Goal: Task Accomplishment & Management: Use online tool/utility

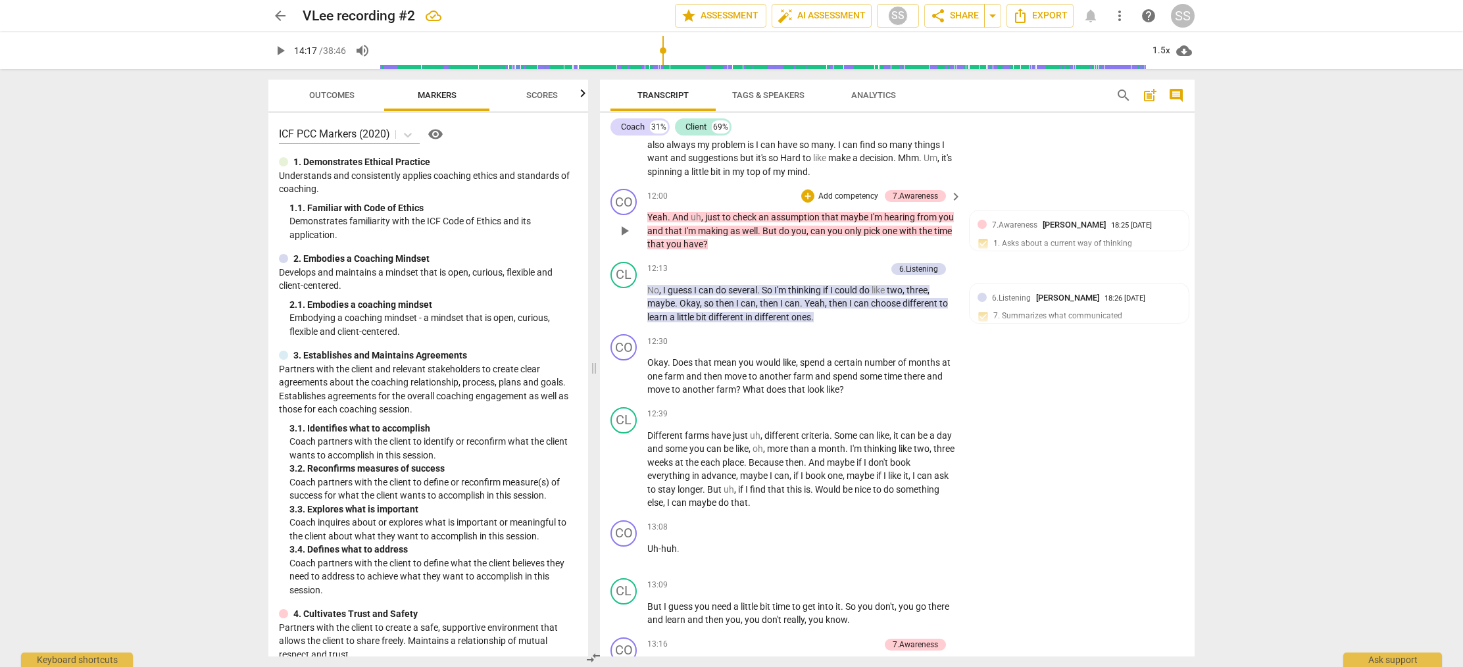
scroll to position [4047, 0]
click at [275, 12] on span "arrow_back" at bounding box center [280, 16] width 16 height 16
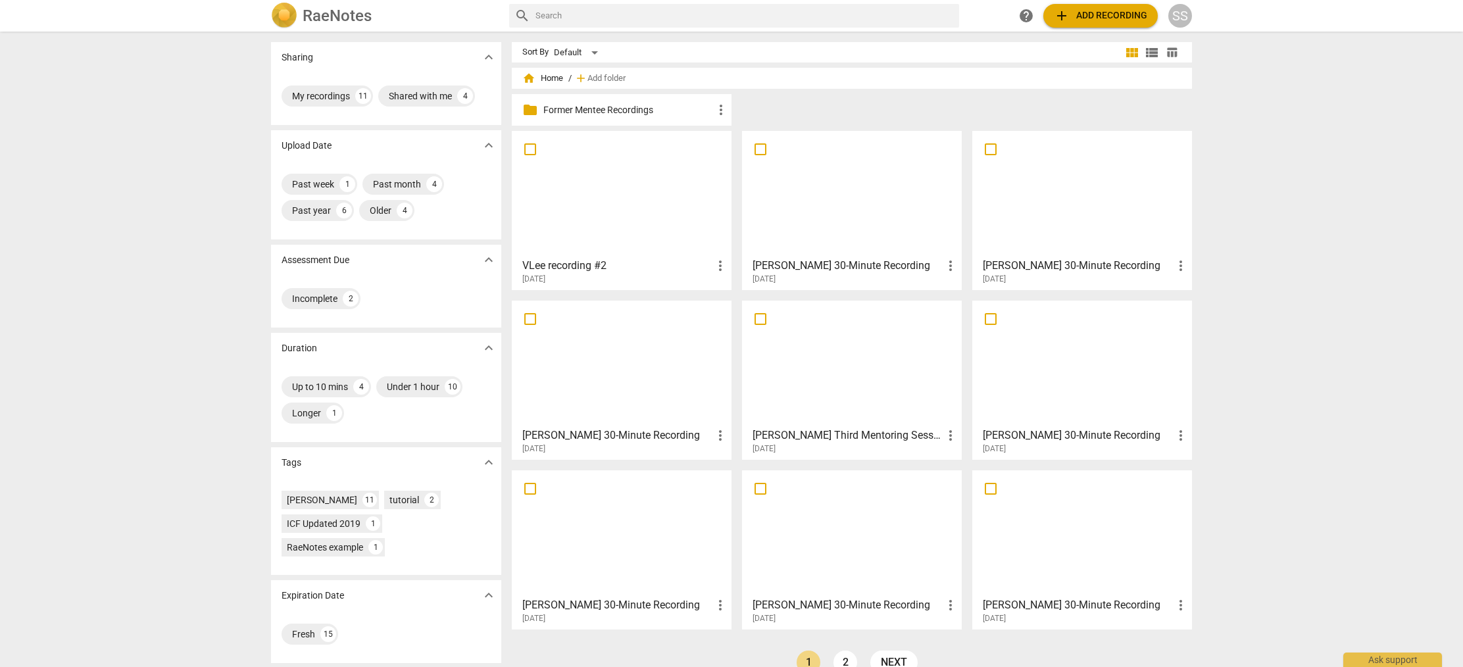
click at [783, 205] on div at bounding box center [852, 194] width 211 height 116
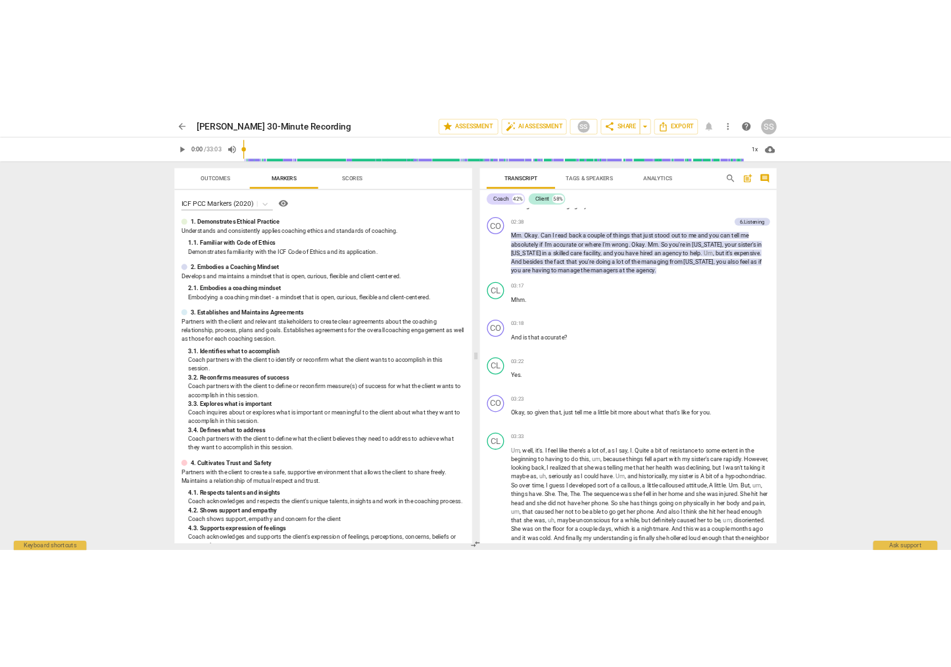
scroll to position [903, 0]
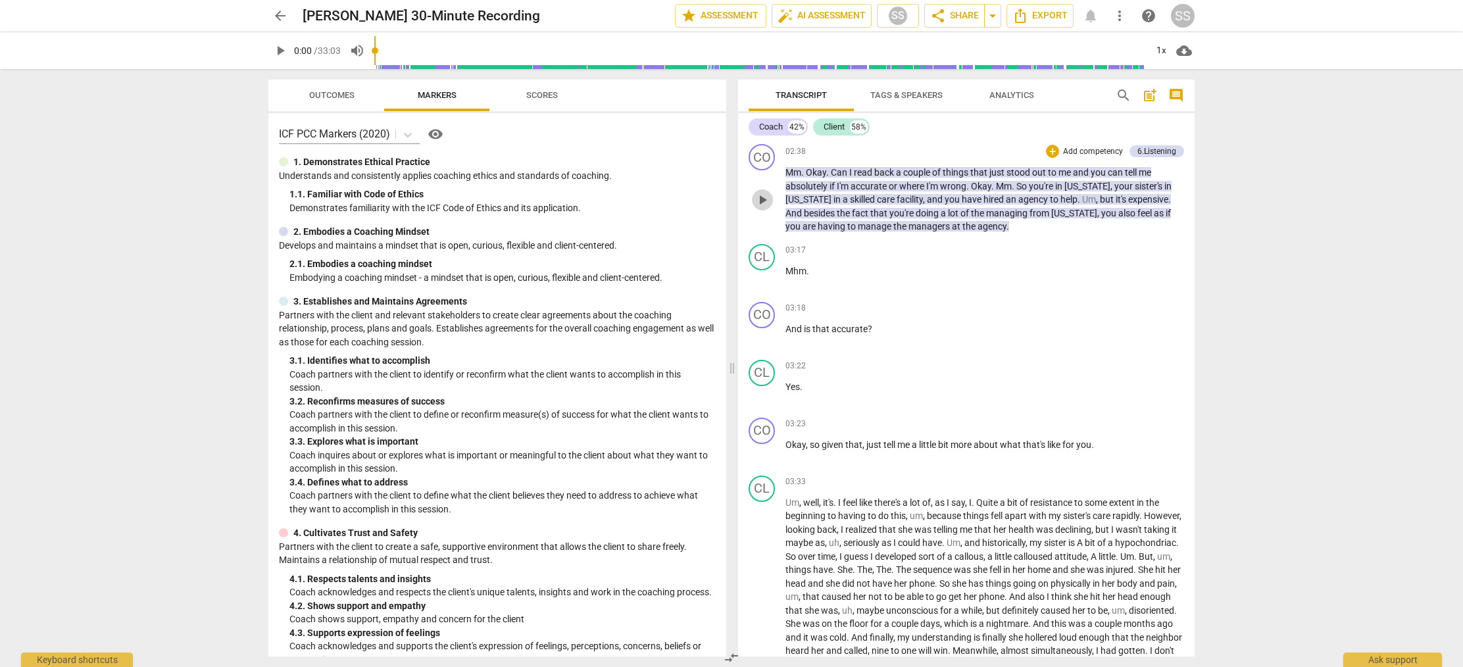
click at [766, 198] on span "play_arrow" at bounding box center [763, 200] width 16 height 16
click at [767, 279] on span "pause" at bounding box center [763, 279] width 16 height 16
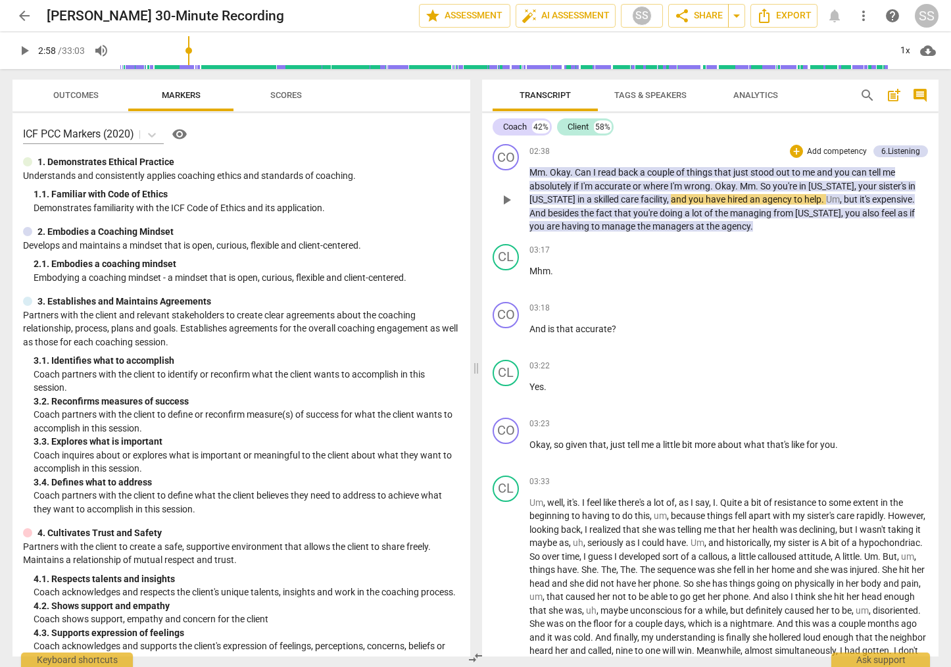
click at [507, 191] on button "play_arrow" at bounding box center [506, 199] width 21 height 21
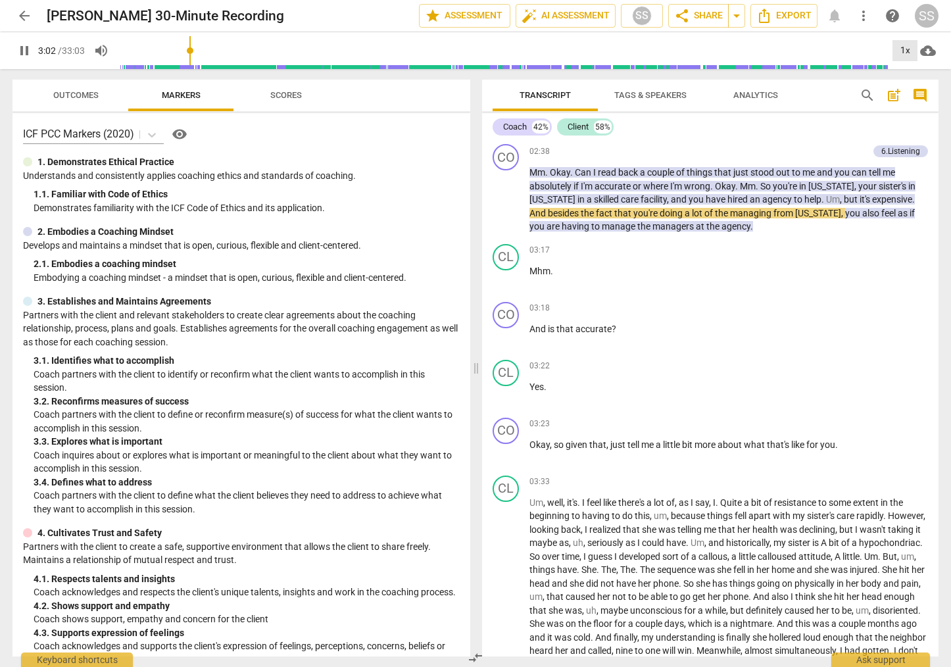
click at [905, 49] on div "1x" at bounding box center [905, 50] width 25 height 21
click at [916, 129] on li "1.5x" at bounding box center [915, 126] width 44 height 25
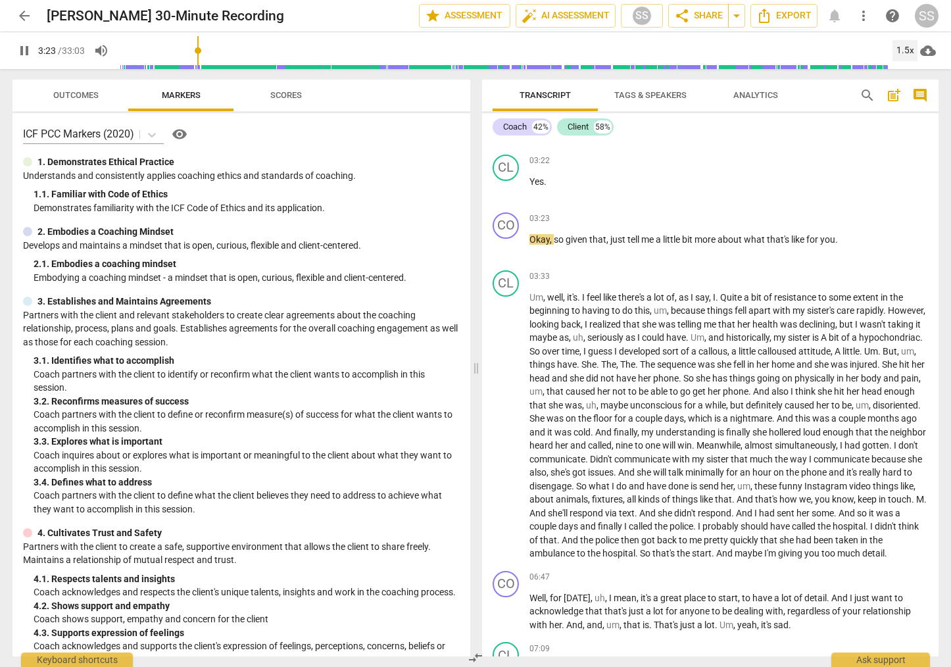
scroll to position [1110, 0]
drag, startPoint x: 505, startPoint y: 245, endPoint x: 513, endPoint y: 240, distance: 9.1
click at [506, 243] on span "pause" at bounding box center [507, 246] width 16 height 16
type input "212"
click at [875, 216] on p "Add competency" at bounding box center [897, 218] width 62 height 12
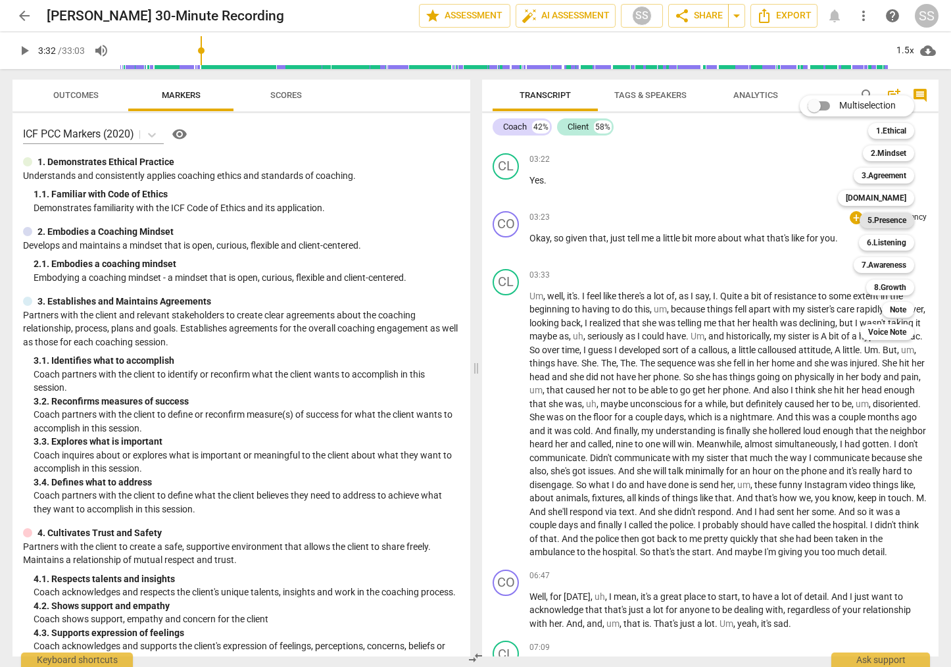
click at [887, 218] on b "5.Presence" at bounding box center [887, 220] width 39 height 16
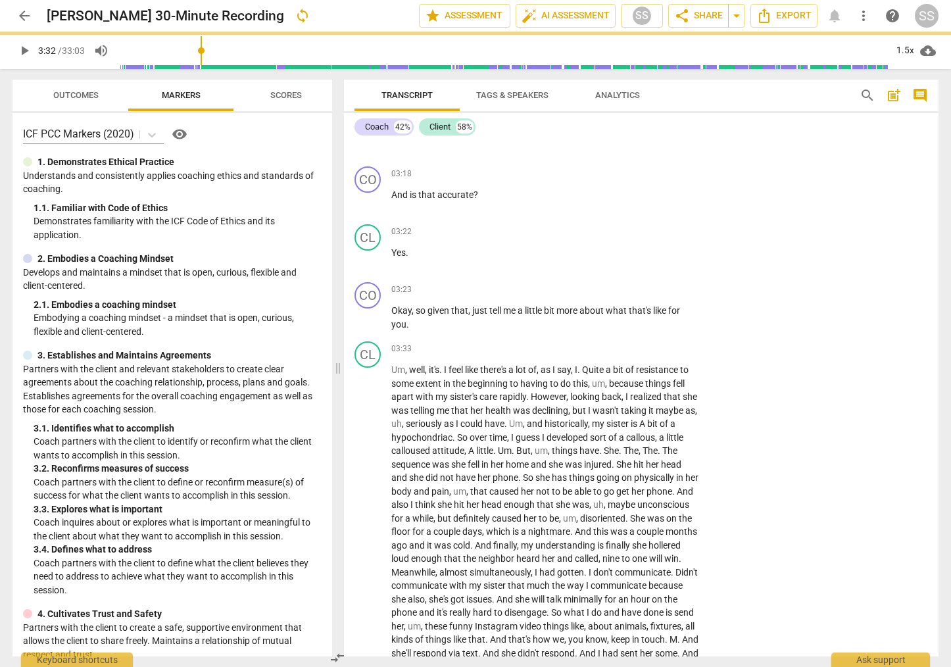
scroll to position [1181, 0]
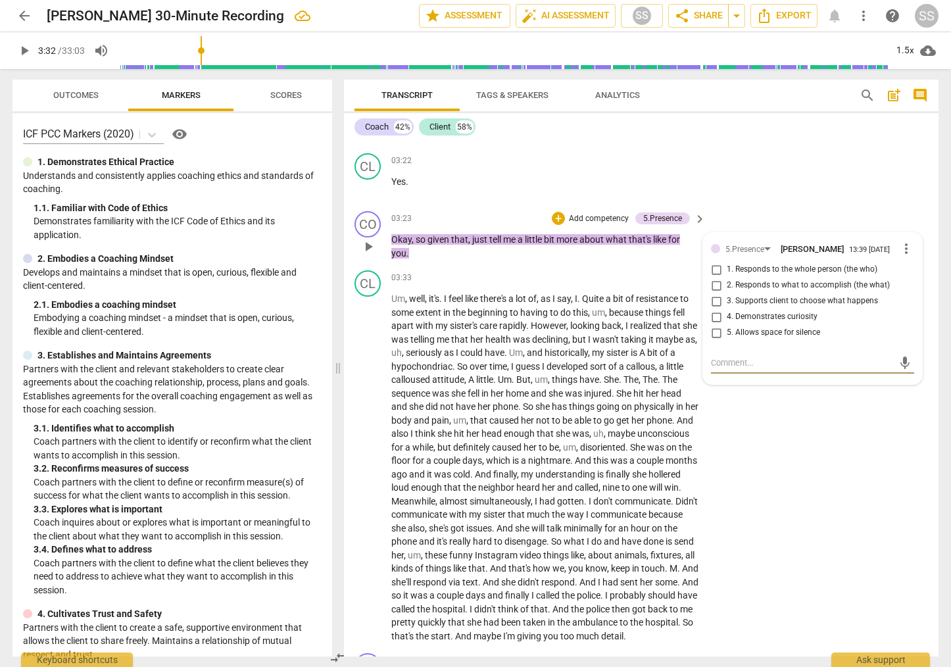
drag, startPoint x: 715, startPoint y: 272, endPoint x: 730, endPoint y: 264, distance: 16.8
click at [715, 272] on input "1. Responds to the whole person (the who)" at bounding box center [716, 270] width 21 height 16
checkbox input "true"
click at [779, 206] on div "CO play_arrow pause 03:23 + Add competency 5.Presence keyboard_arrow_right Okay…" at bounding box center [641, 235] width 595 height 59
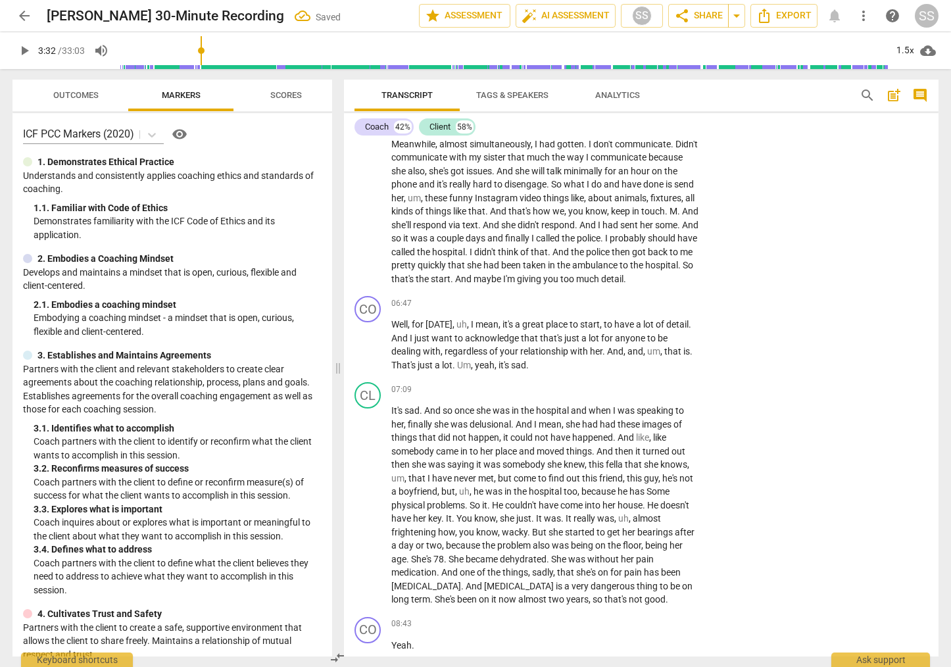
scroll to position [1540, 0]
click at [370, 351] on span "play_arrow" at bounding box center [369, 344] width 16 height 16
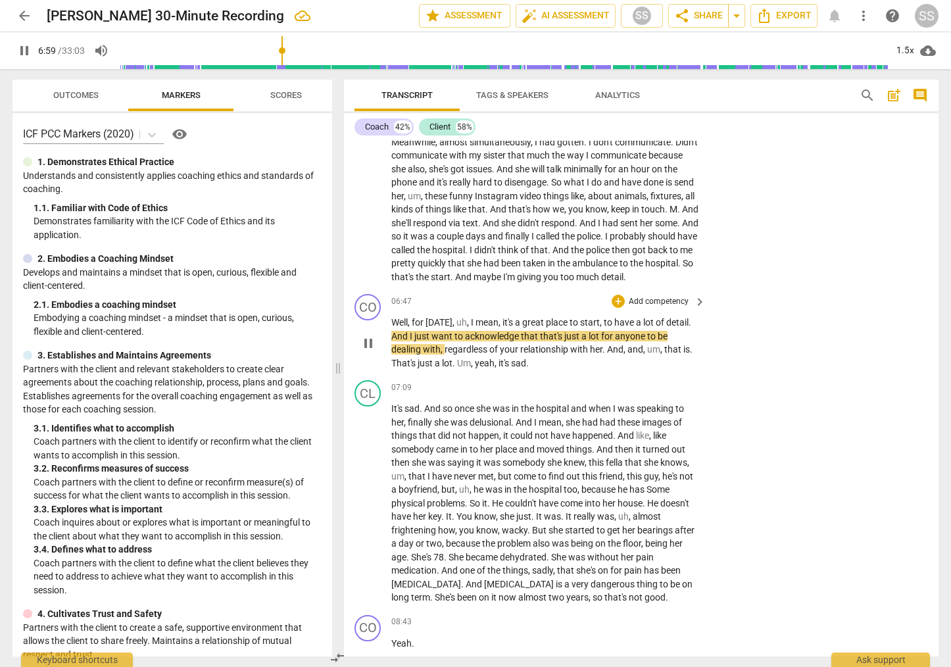
click at [371, 351] on span "pause" at bounding box center [369, 344] width 16 height 16
type input "420"
click at [670, 308] on p "Add competency" at bounding box center [659, 302] width 62 height 12
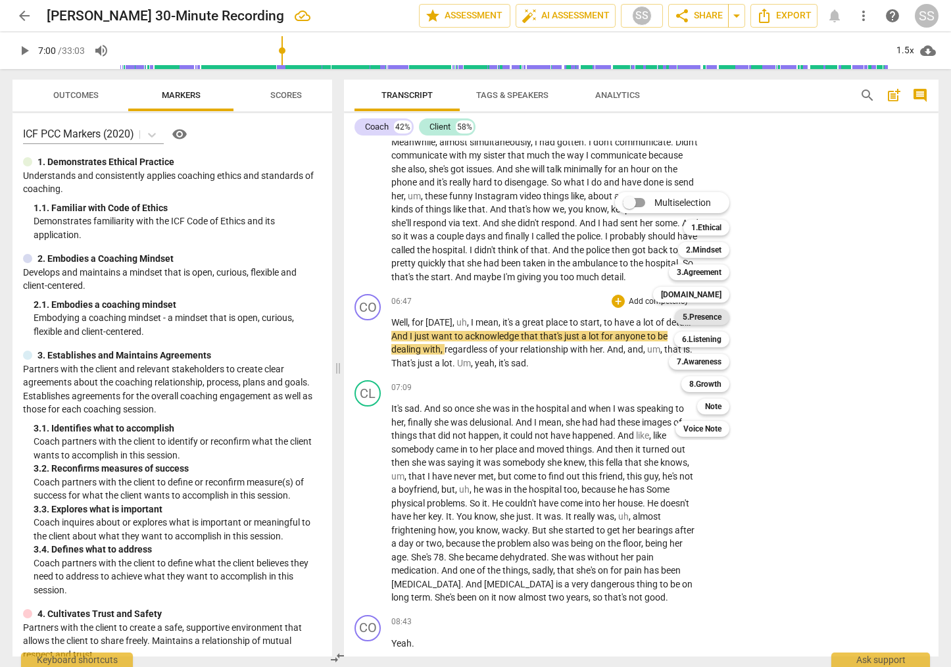
click at [717, 314] on b "5.Presence" at bounding box center [702, 317] width 39 height 16
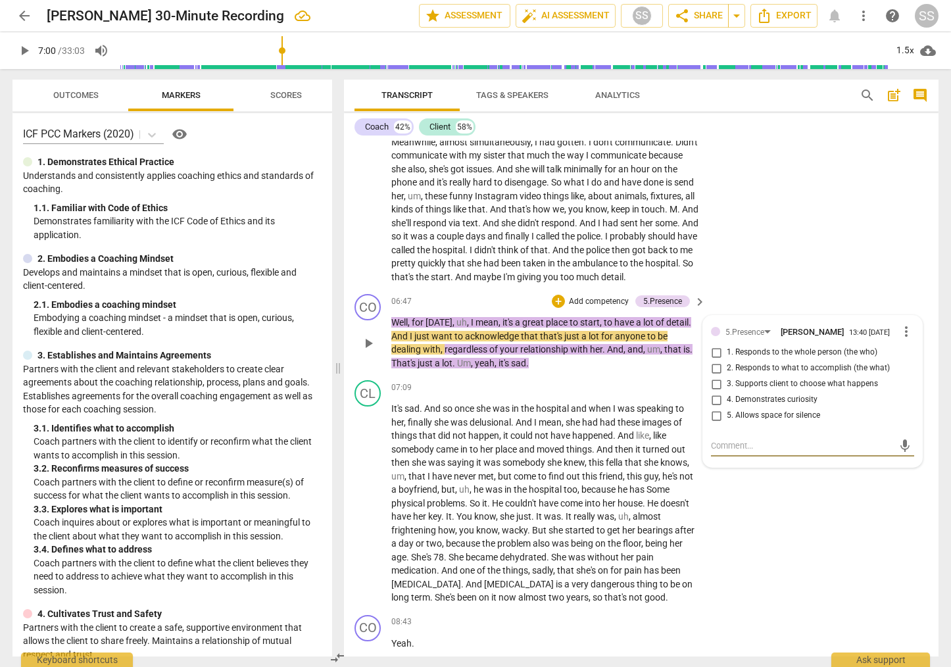
click at [722, 361] on input "1. Responds to the whole person (the who)" at bounding box center [716, 353] width 21 height 16
checkbox input "true"
click at [762, 284] on div "CL play_arrow pause 03:33 + Add competency keyboard_arrow_right Um , well , it'…" at bounding box center [641, 97] width 595 height 383
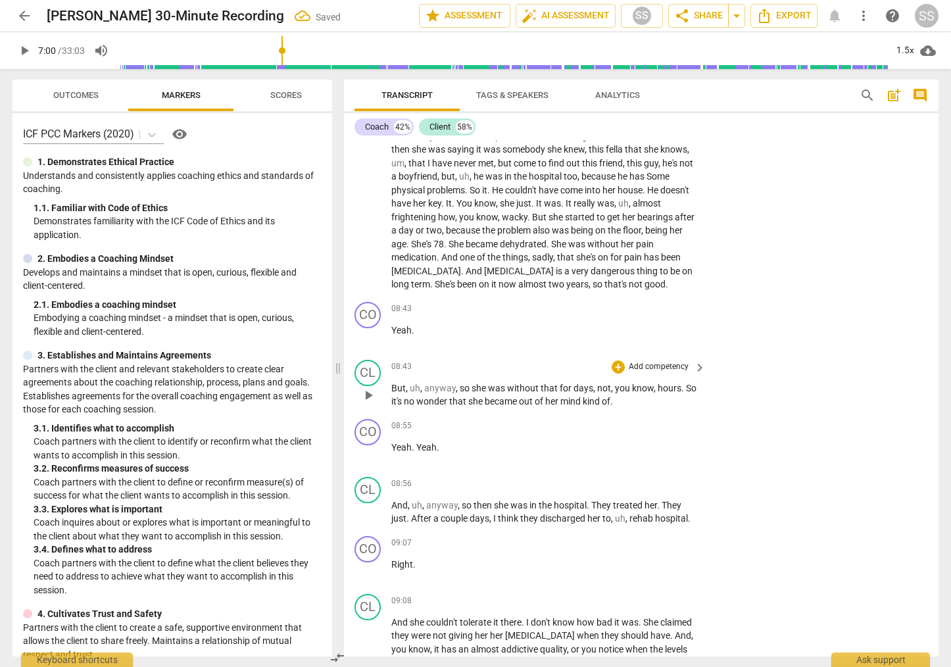
scroll to position [1870, 0]
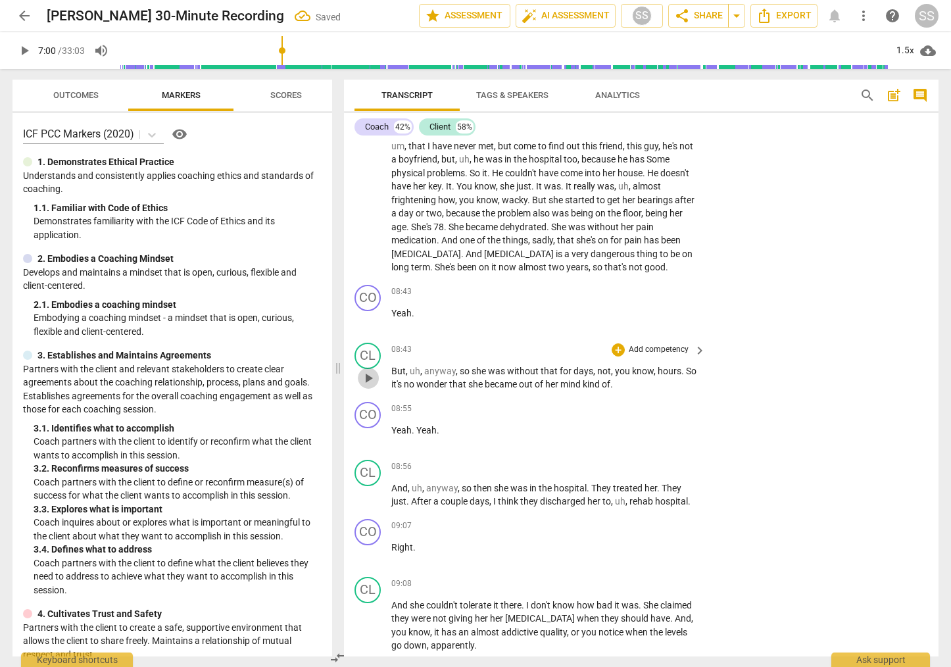
click at [372, 386] on span "play_arrow" at bounding box center [369, 378] width 16 height 16
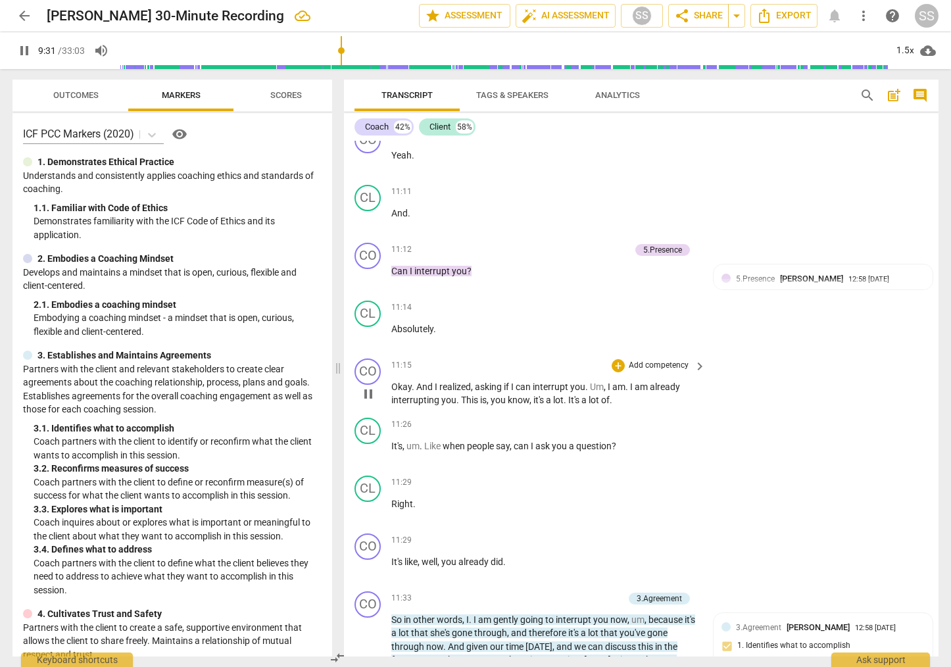
scroll to position [2924, 0]
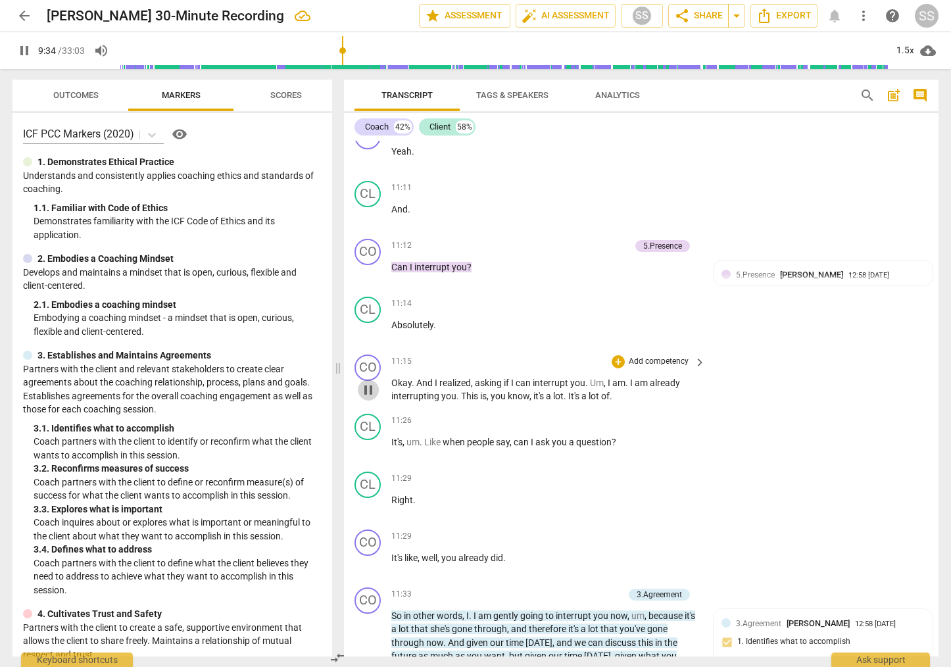
click at [370, 398] on span "pause" at bounding box center [369, 390] width 16 height 16
click at [370, 398] on span "play_arrow" at bounding box center [369, 390] width 16 height 16
click at [369, 398] on span "pause" at bounding box center [369, 390] width 16 height 16
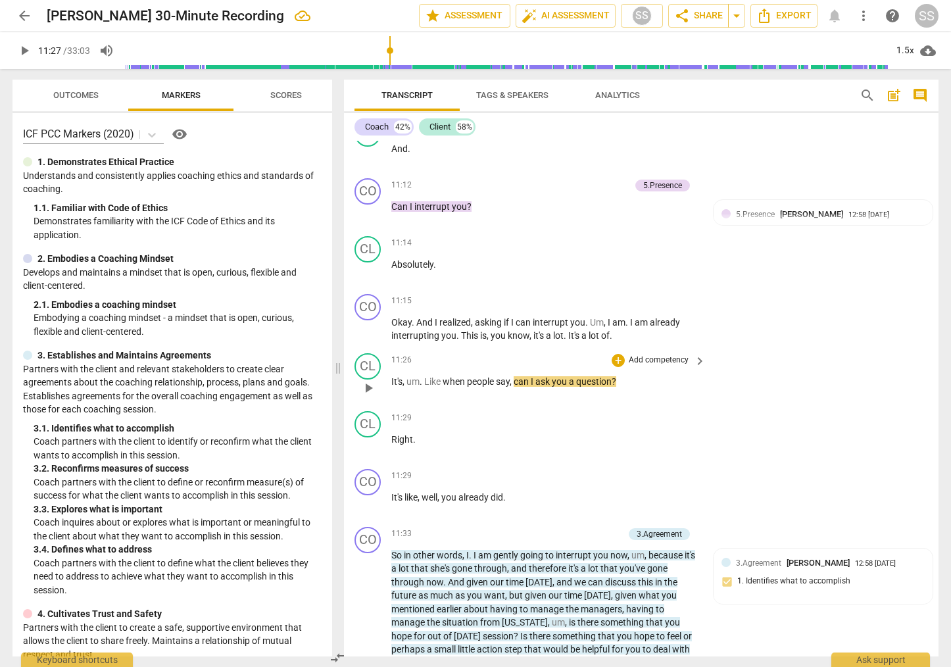
scroll to position [2985, 0]
click at [367, 395] on span "play_arrow" at bounding box center [369, 388] width 16 height 16
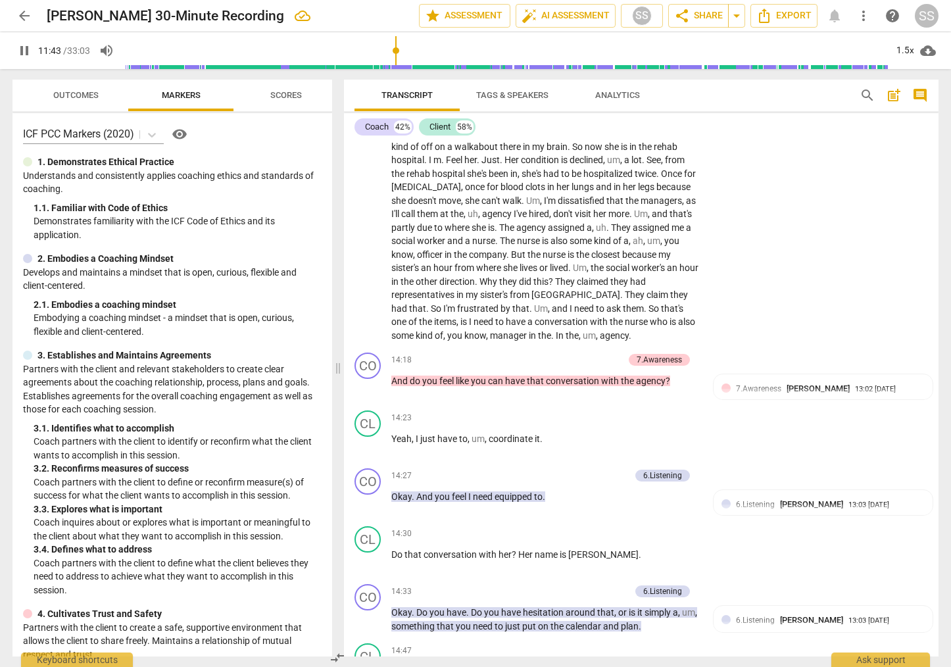
scroll to position [3562, 0]
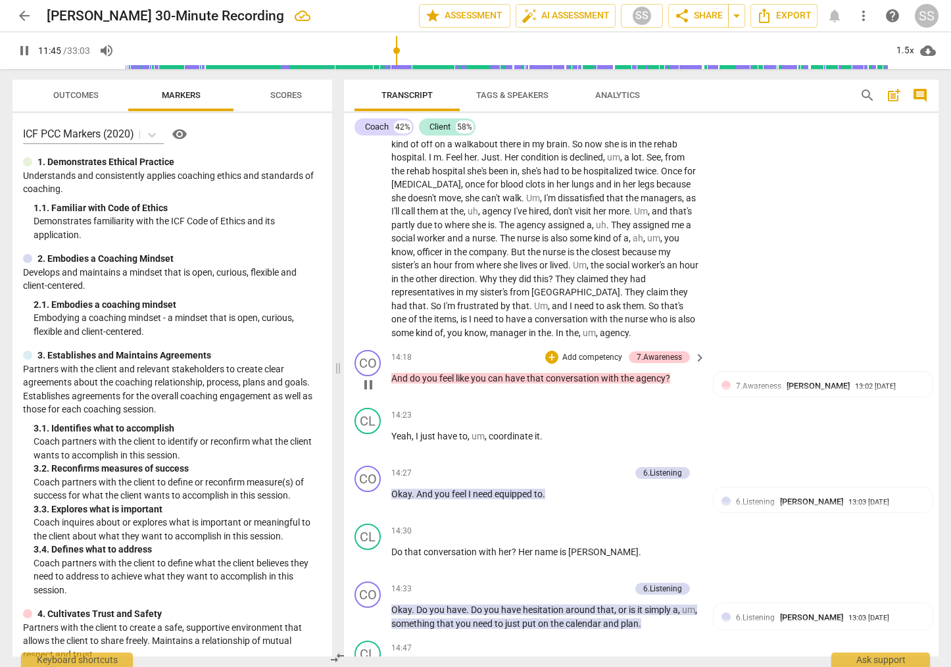
click at [370, 393] on span "pause" at bounding box center [369, 385] width 16 height 16
click at [370, 393] on span "play_arrow" at bounding box center [369, 385] width 16 height 16
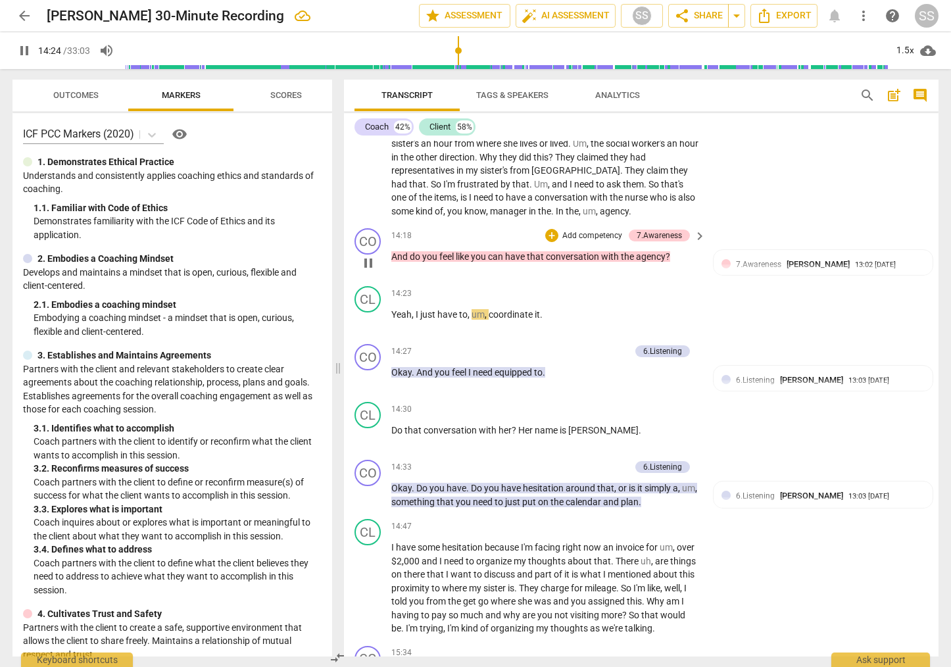
scroll to position [3685, 0]
click at [370, 386] on span "pause" at bounding box center [369, 378] width 16 height 16
click at [371, 386] on span "play_arrow" at bounding box center [369, 378] width 16 height 16
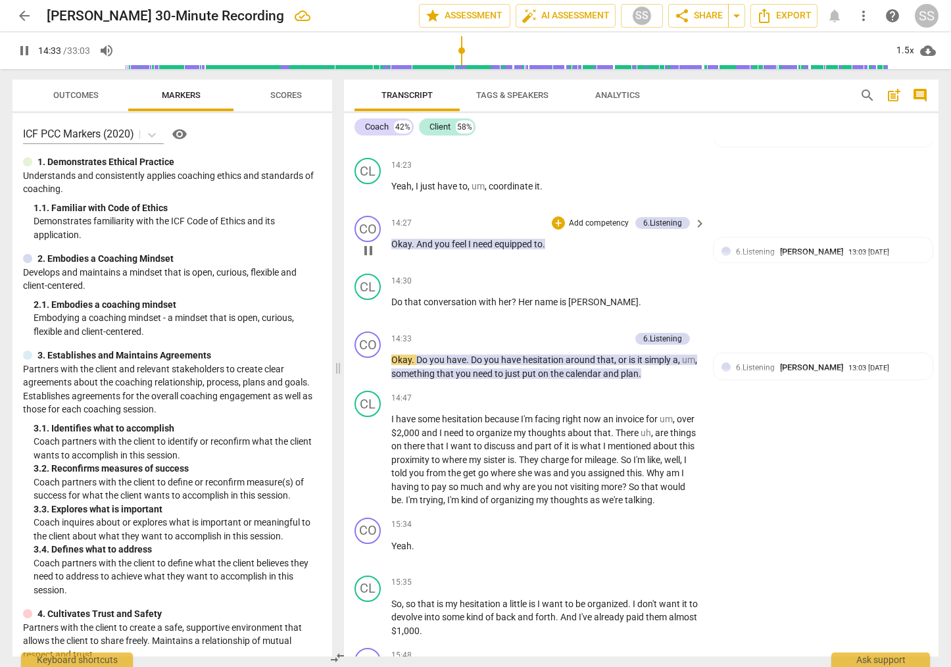
scroll to position [3814, 0]
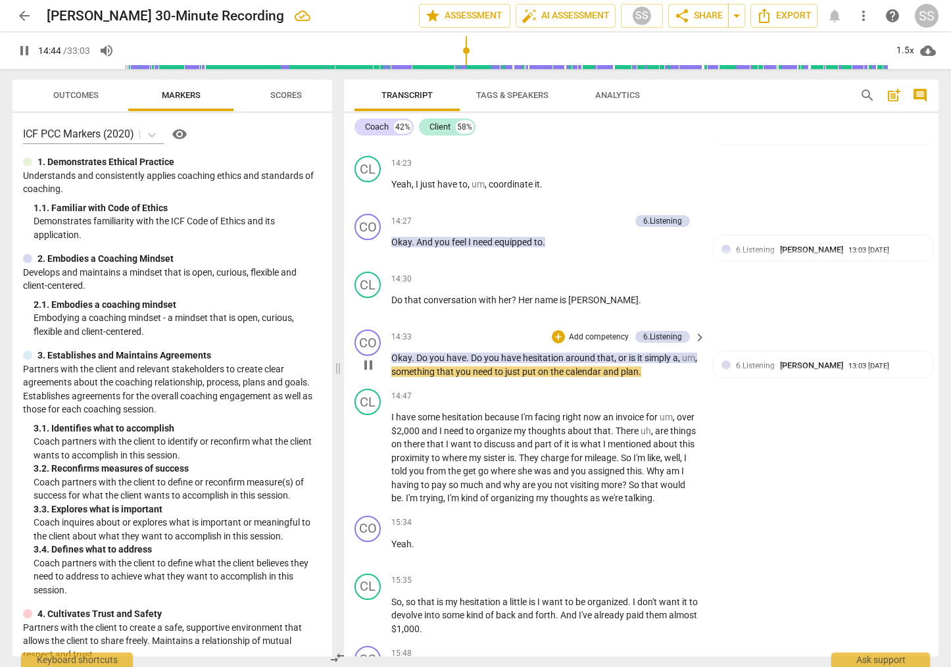
click at [370, 373] on span "pause" at bounding box center [369, 365] width 16 height 16
type input "885"
click at [663, 343] on div "6.Listening" at bounding box center [662, 337] width 39 height 12
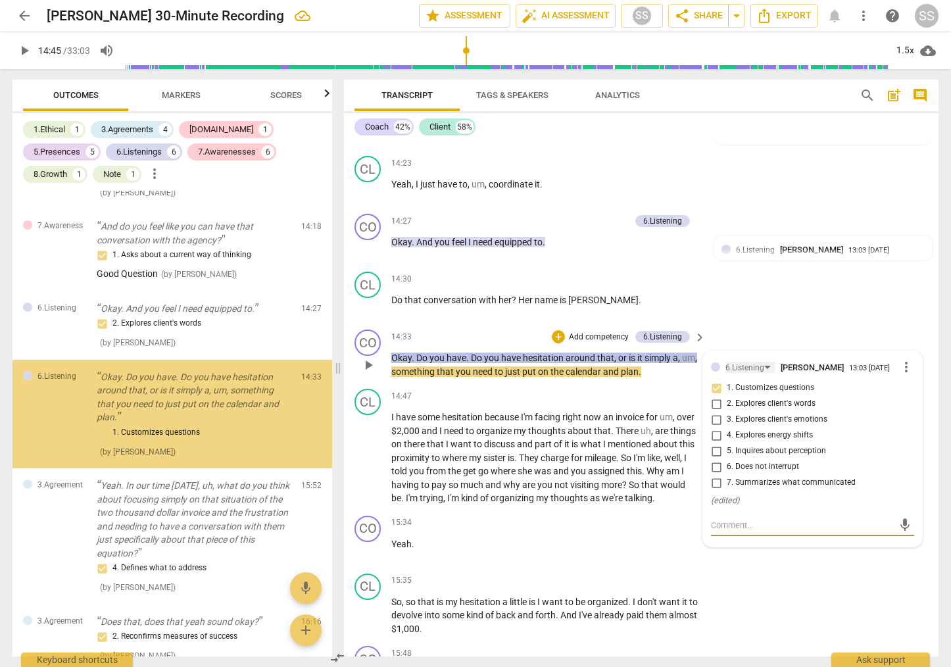
scroll to position [933, 0]
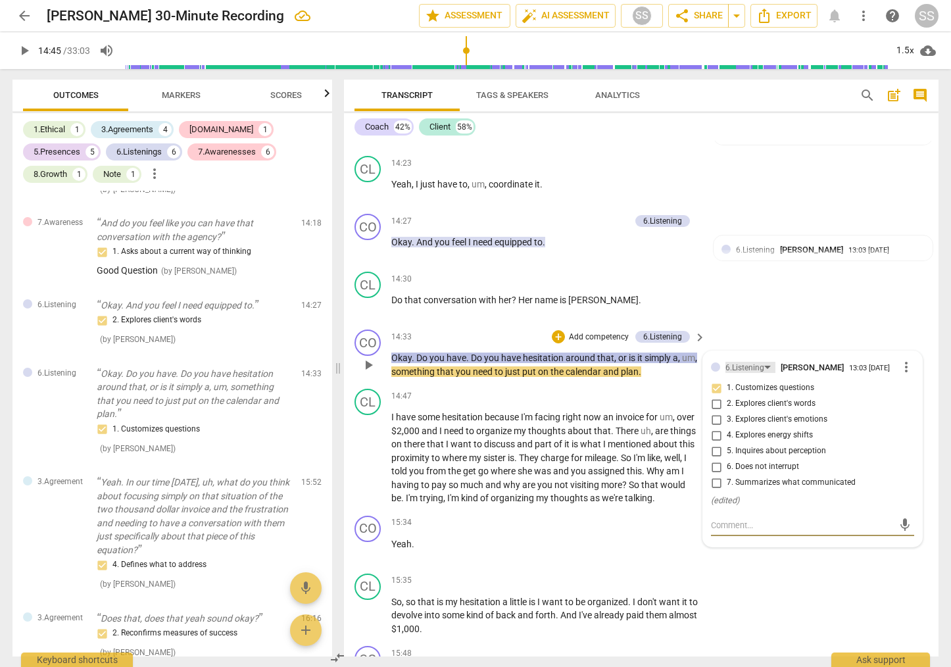
click at [766, 373] on div "6.Listening" at bounding box center [751, 367] width 50 height 11
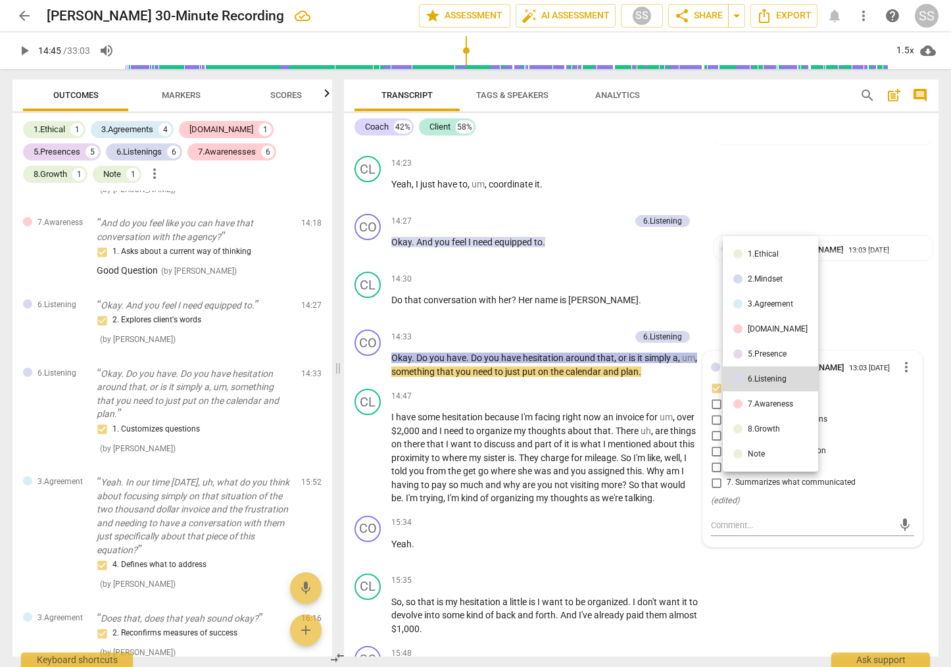
click at [772, 403] on div "7.Awareness" at bounding box center [770, 404] width 45 height 8
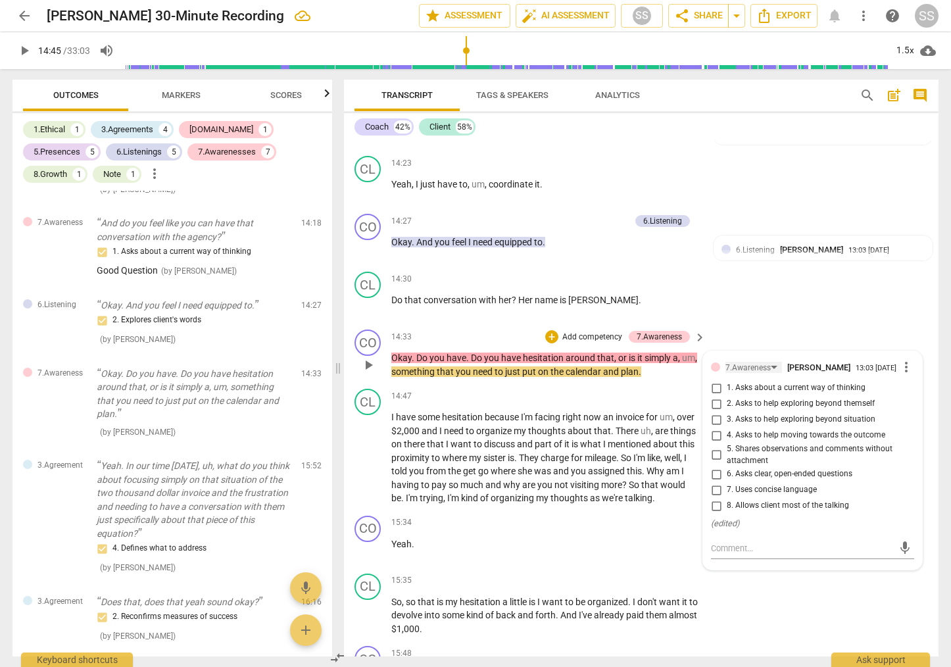
drag, startPoint x: 717, startPoint y: 405, endPoint x: 737, endPoint y: 382, distance: 31.3
click at [720, 396] on input "1. Asks about a current way of thinking" at bounding box center [716, 388] width 21 height 16
checkbox input "true"
click at [766, 324] on div "CL play_arrow pause 14:30 + Add competency keyboard_arrow_right Do that convers…" at bounding box center [641, 295] width 595 height 58
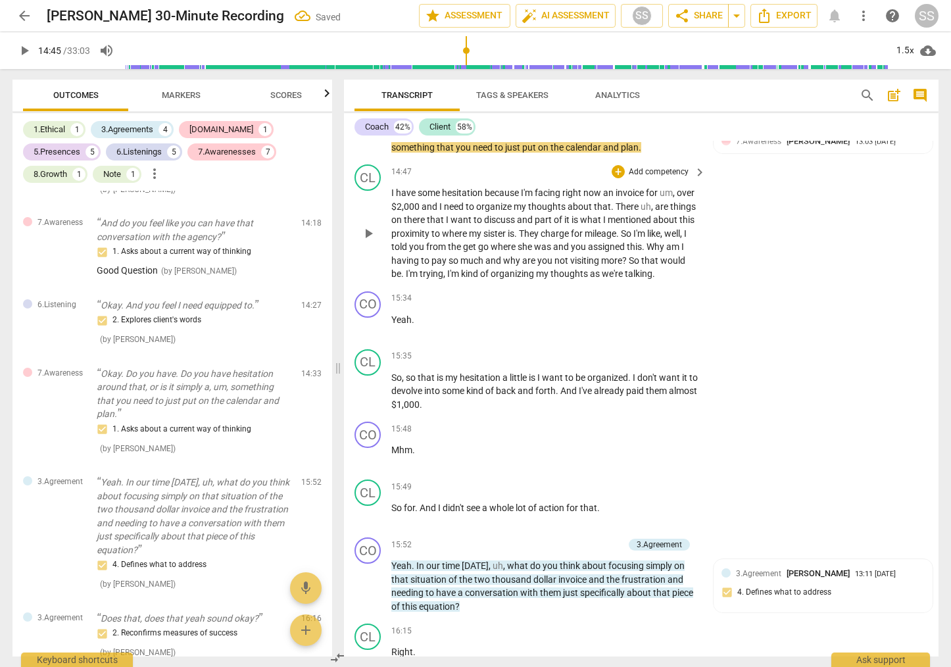
scroll to position [4042, 0]
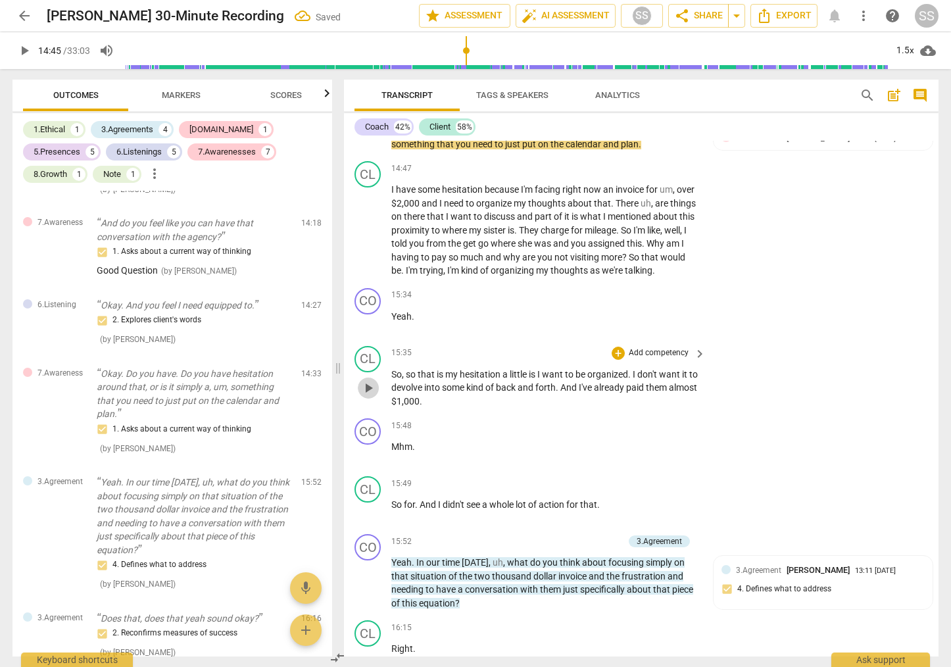
click at [373, 396] on span "play_arrow" at bounding box center [369, 388] width 16 height 16
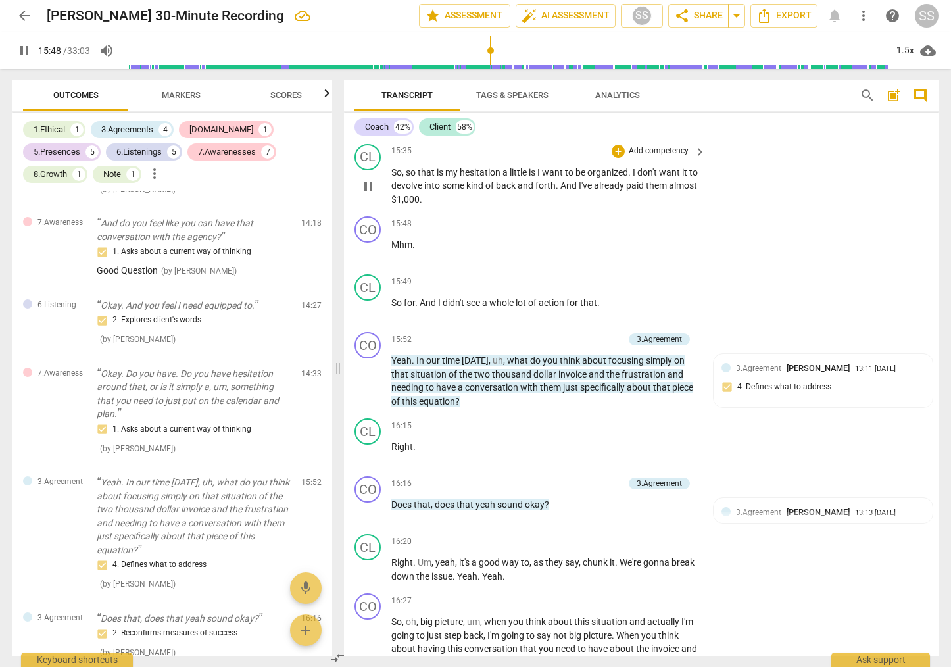
scroll to position [4245, 0]
click at [368, 389] on span "pause" at bounding box center [369, 381] width 16 height 16
click at [368, 389] on span "play_arrow" at bounding box center [369, 381] width 16 height 16
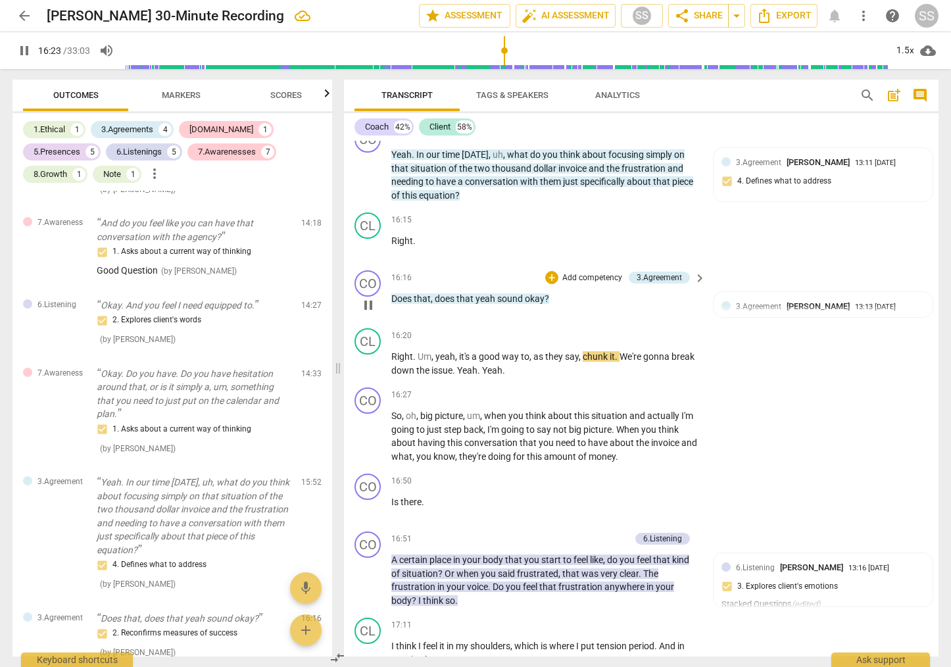
scroll to position [4456, 0]
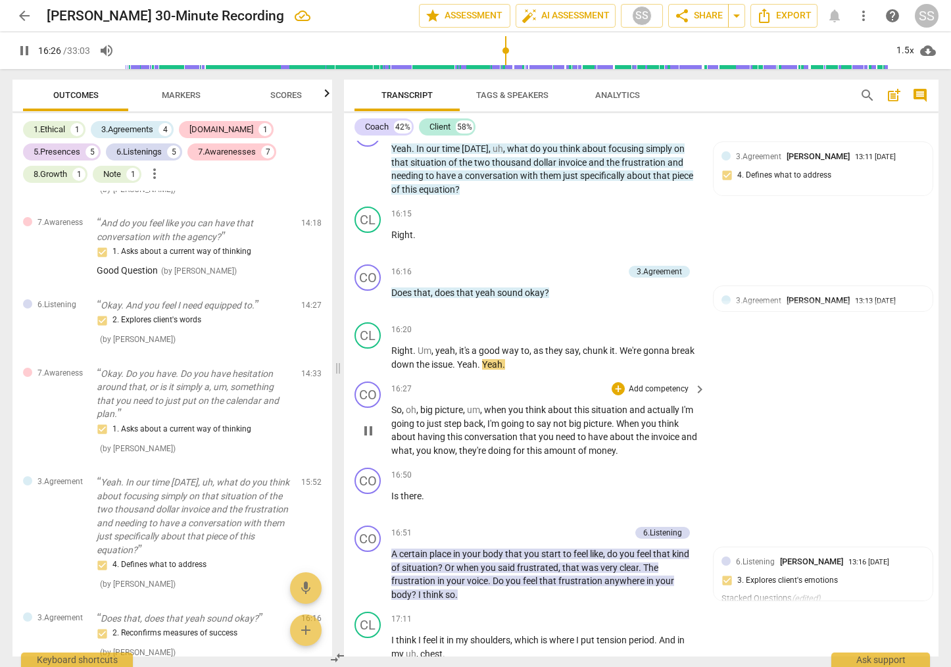
click at [368, 439] on span "pause" at bounding box center [369, 431] width 16 height 16
click at [369, 439] on span "play_arrow" at bounding box center [369, 431] width 16 height 16
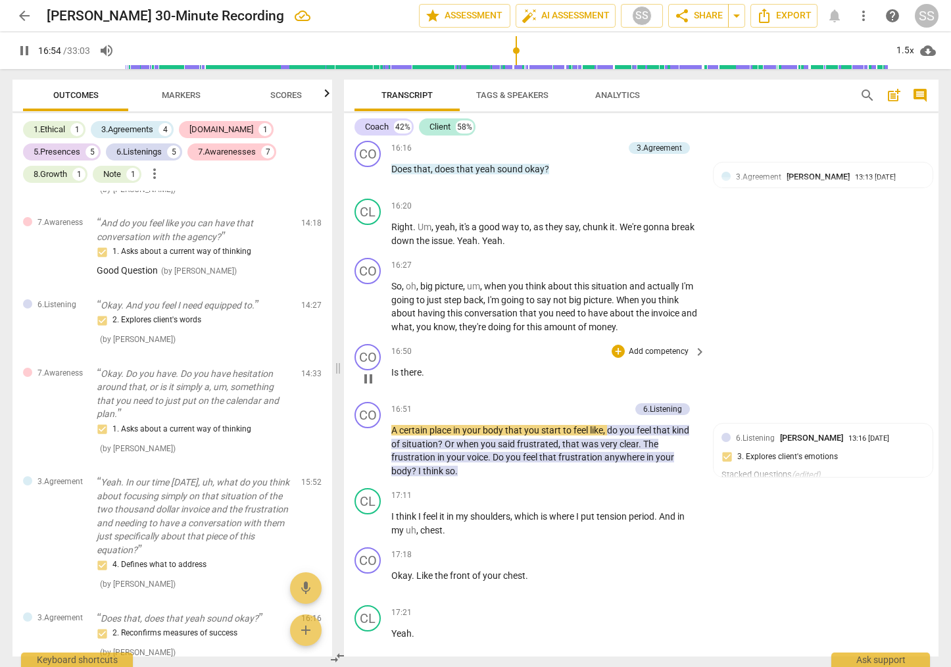
scroll to position [4589, 0]
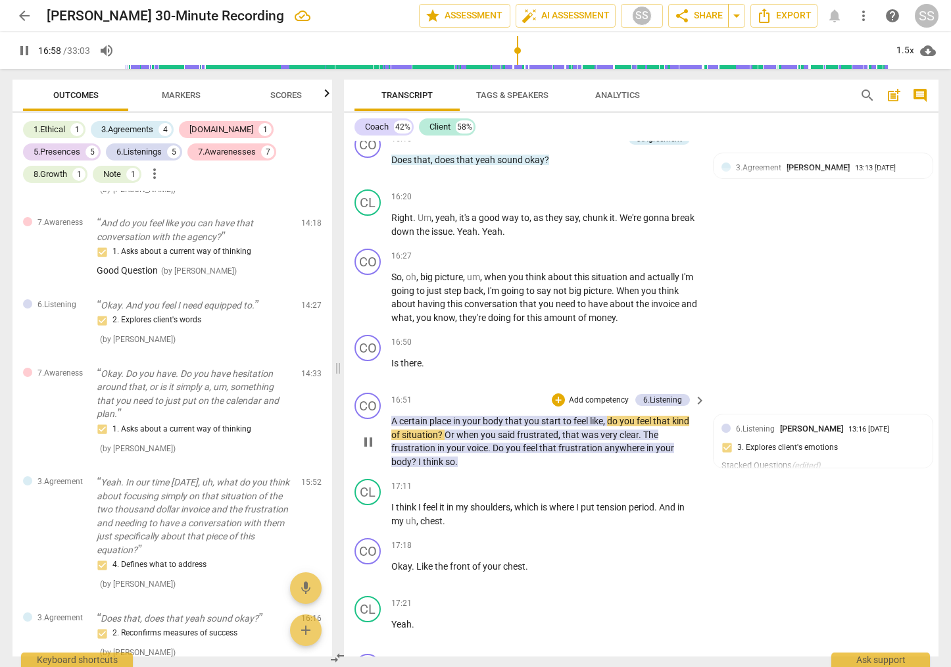
click at [368, 450] on span "pause" at bounding box center [369, 442] width 16 height 16
type input "1019"
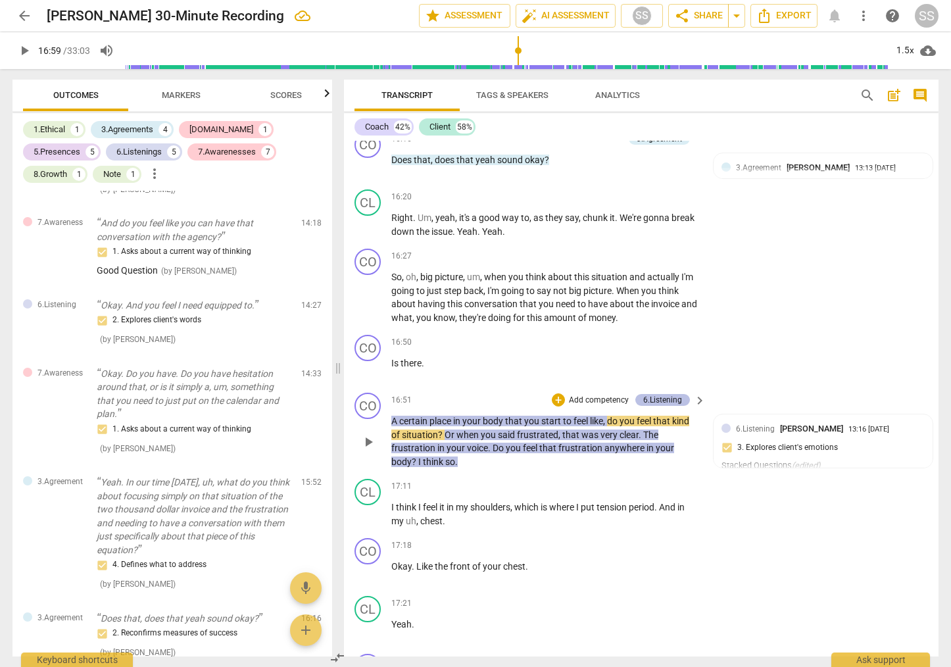
click at [661, 406] on div "6.Listening" at bounding box center [662, 400] width 39 height 12
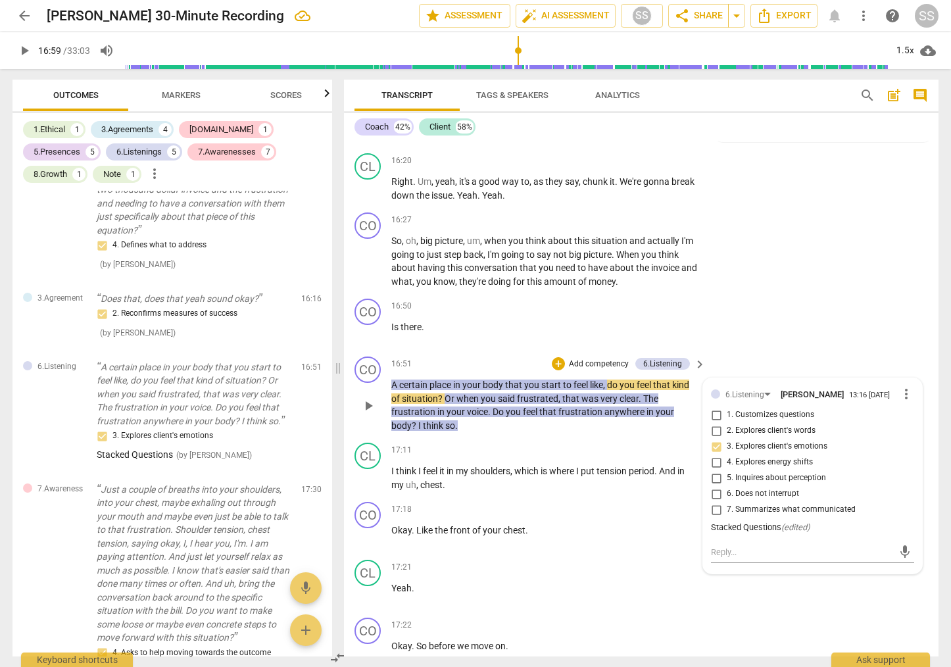
scroll to position [4625, 0]
click at [749, 558] on textarea at bounding box center [802, 551] width 182 height 12
type textarea "G"
type textarea "Go"
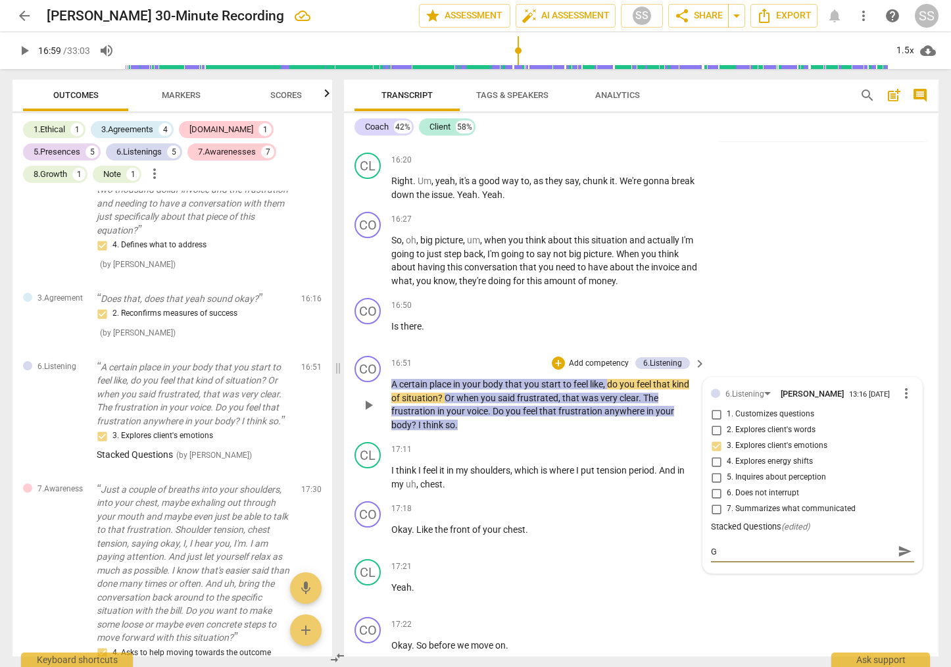
type textarea "Go"
type textarea "Goo"
type textarea "Good"
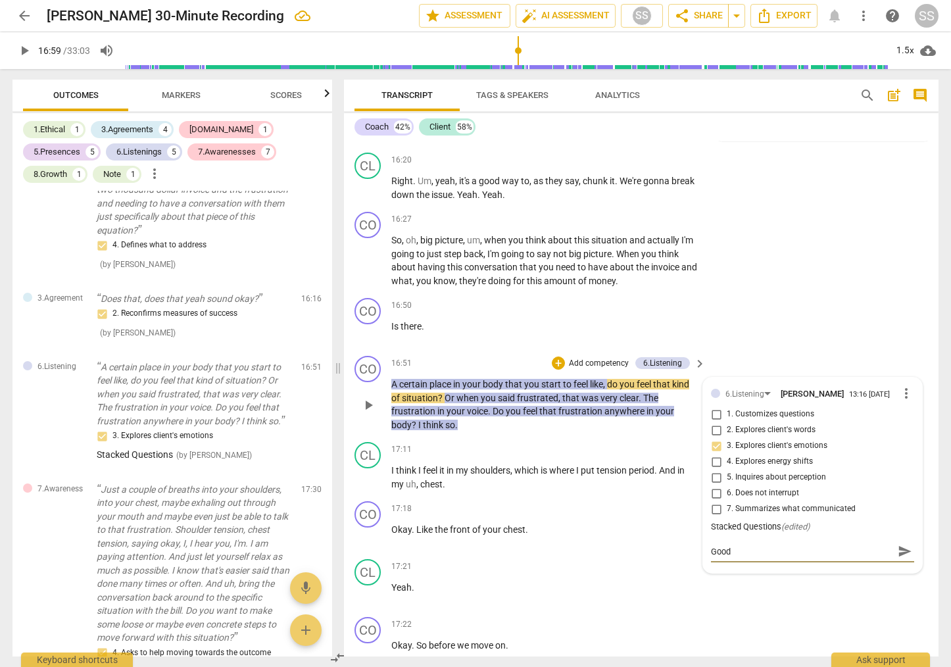
type textarea "Good"
type textarea "Good Q"
type textarea "Good Qu"
type textarea "Good Que"
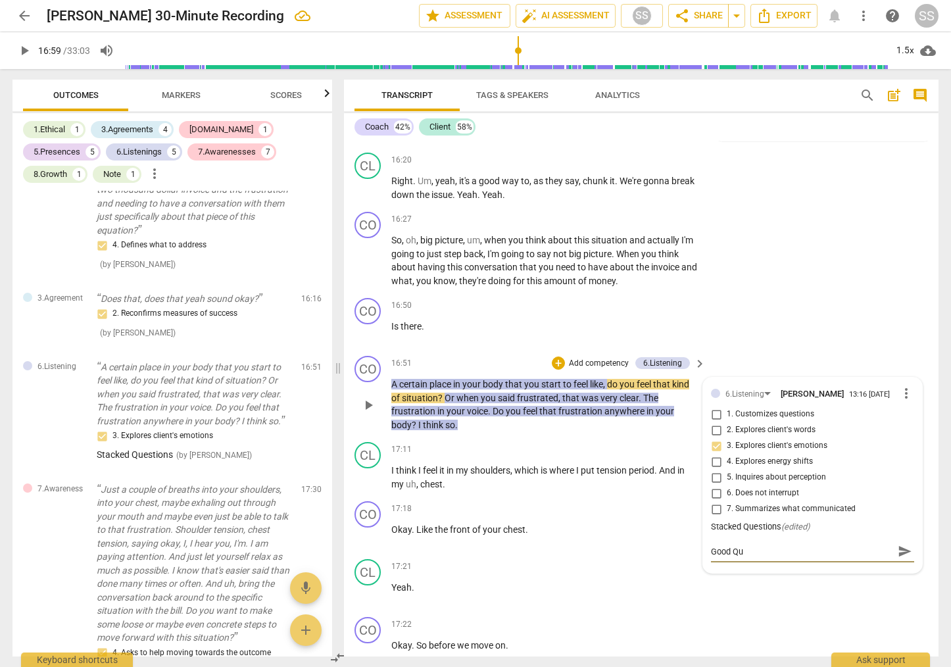
type textarea "Good Que"
type textarea "Good Ques"
type textarea "Good Quest"
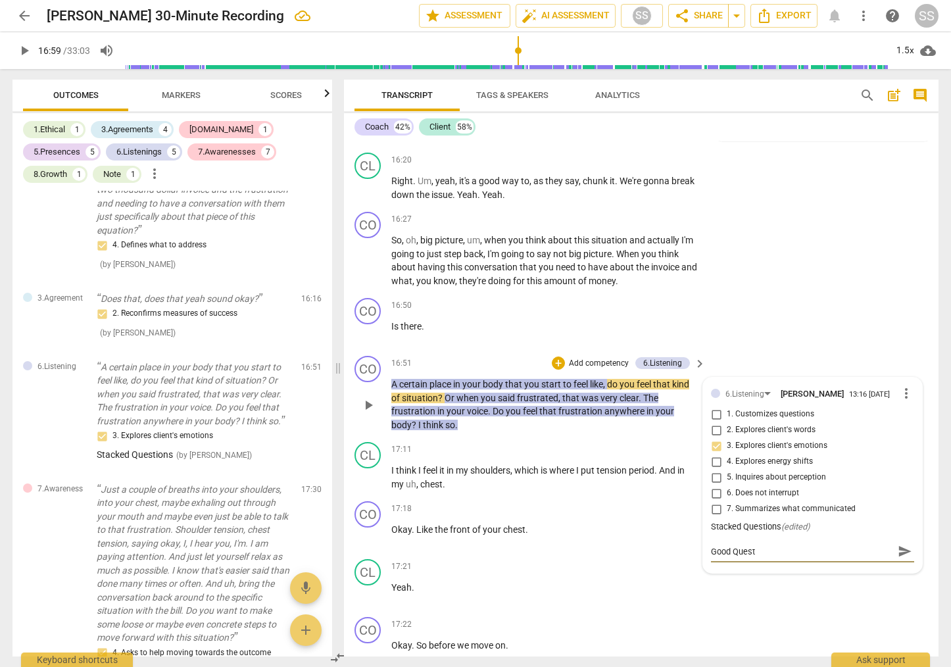
type textarea "Good Questi"
type textarea "Good Questio"
type textarea "Good Question"
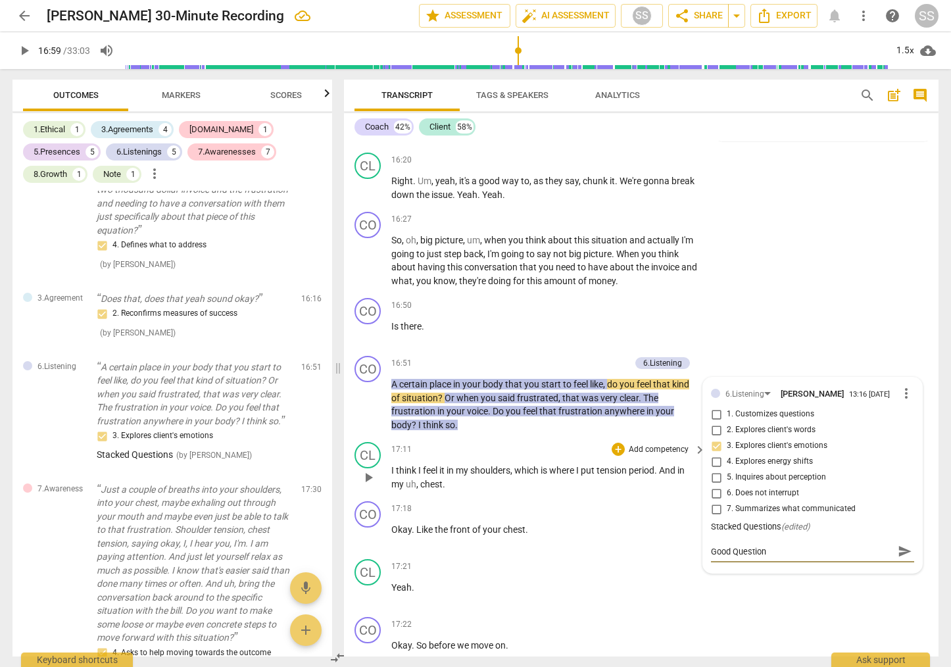
type textarea "Good Question"
click at [549, 457] on div "17:11 + Add competency keyboard_arrow_right" at bounding box center [549, 449] width 316 height 14
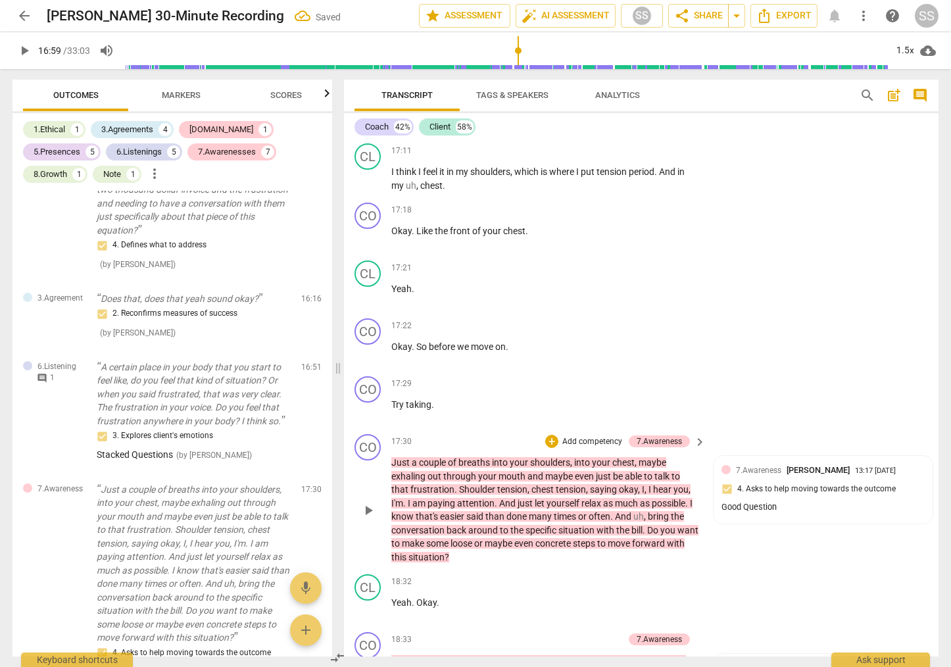
scroll to position [4939, 0]
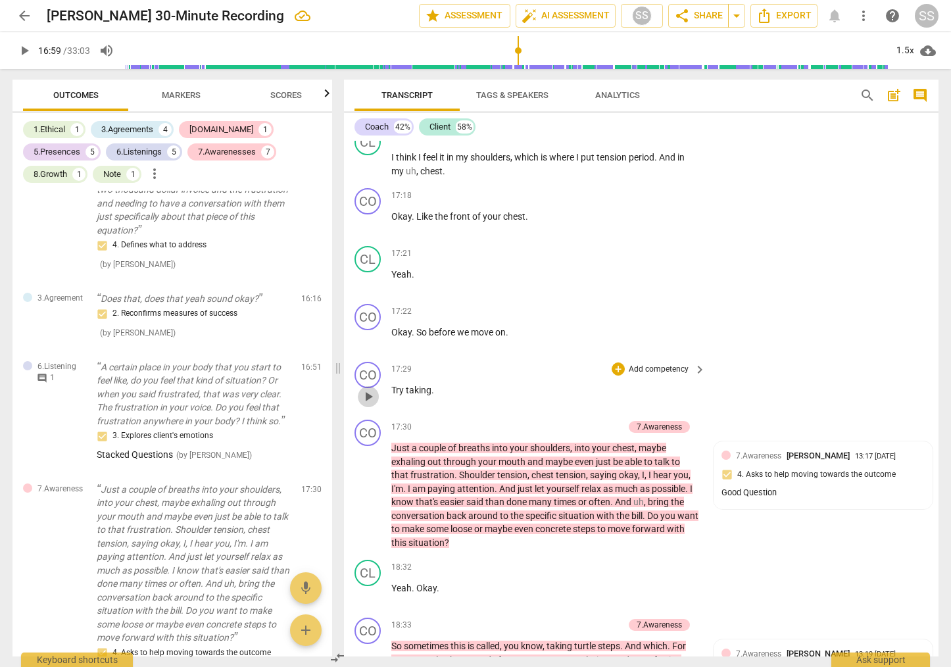
click at [368, 405] on span "play_arrow" at bounding box center [369, 397] width 16 height 16
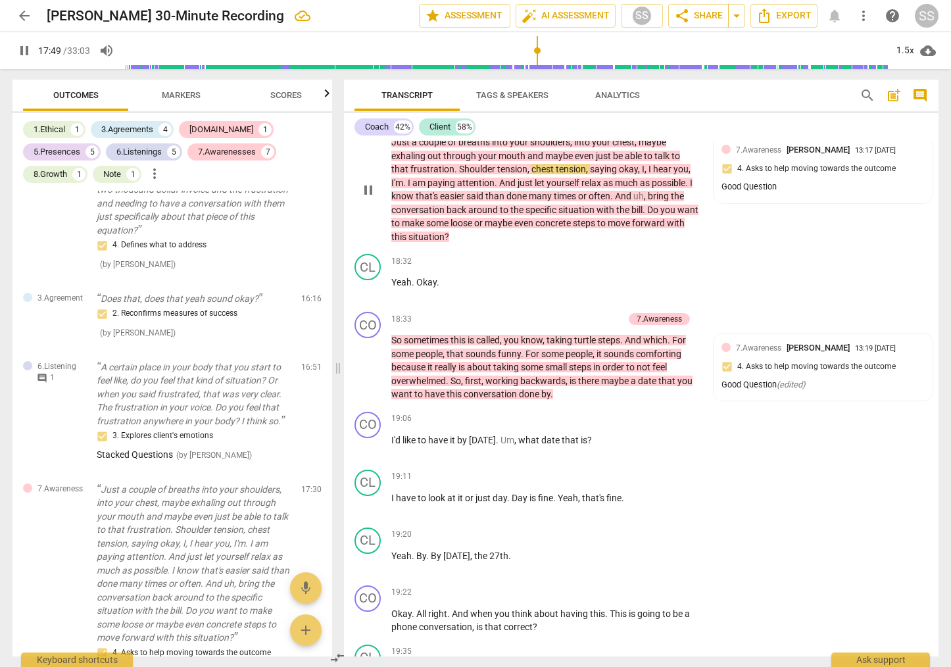
scroll to position [5248, 0]
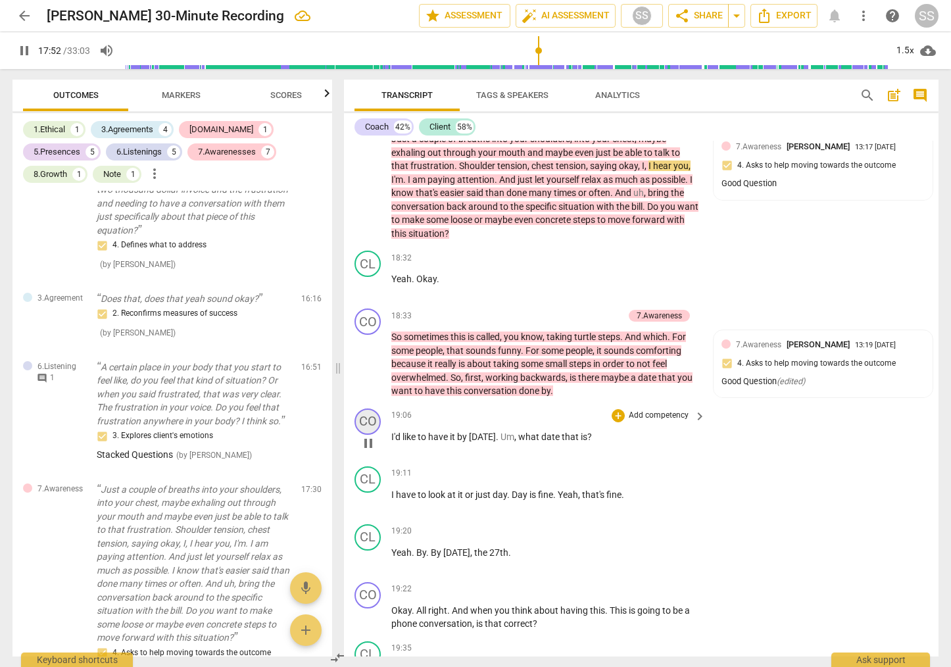
click at [370, 435] on div "CO" at bounding box center [368, 422] width 26 height 26
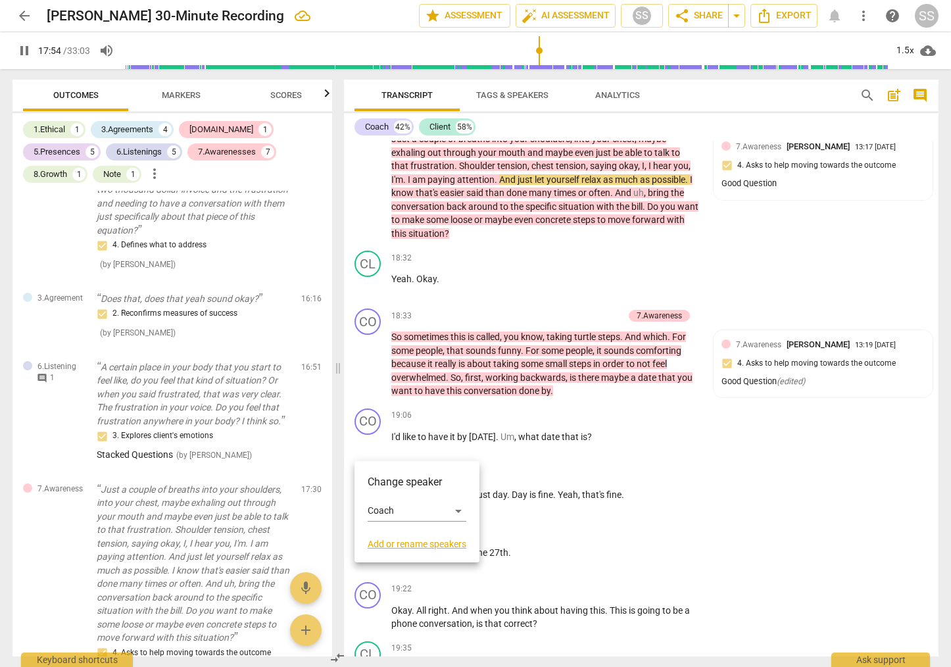
click at [620, 453] on div at bounding box center [475, 333] width 951 height 667
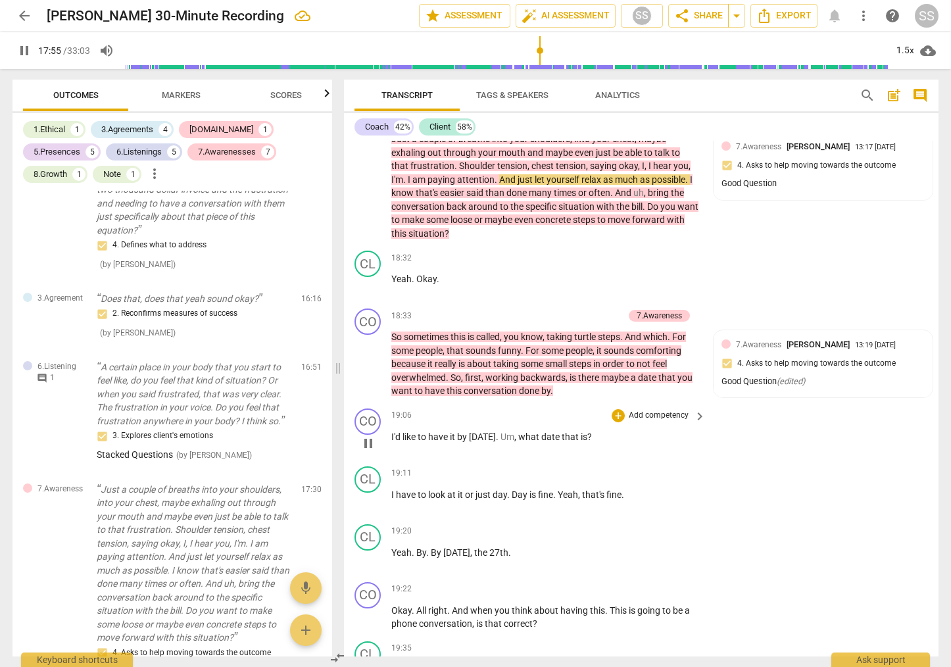
click at [369, 451] on span "pause" at bounding box center [369, 444] width 16 height 16
click at [369, 451] on span "play_arrow" at bounding box center [369, 444] width 16 height 16
click at [370, 451] on span "pause" at bounding box center [369, 444] width 16 height 16
click at [375, 435] on div "CO" at bounding box center [368, 422] width 26 height 26
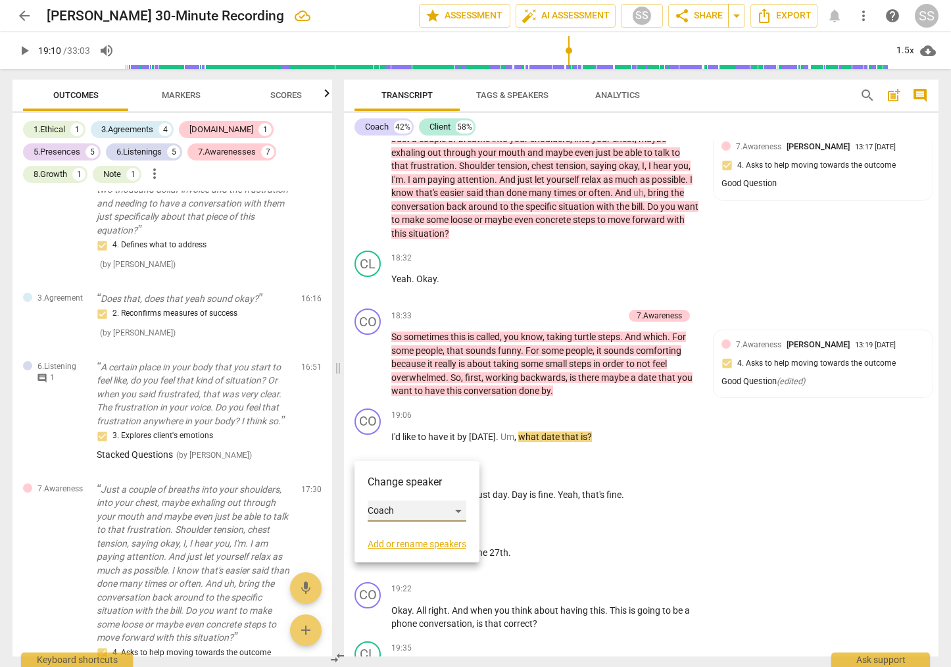
click at [459, 508] on div "Coach" at bounding box center [417, 511] width 99 height 21
drag, startPoint x: 419, startPoint y: 537, endPoint x: 407, endPoint y: 522, distance: 19.2
click at [419, 537] on li "Client" at bounding box center [418, 536] width 100 height 25
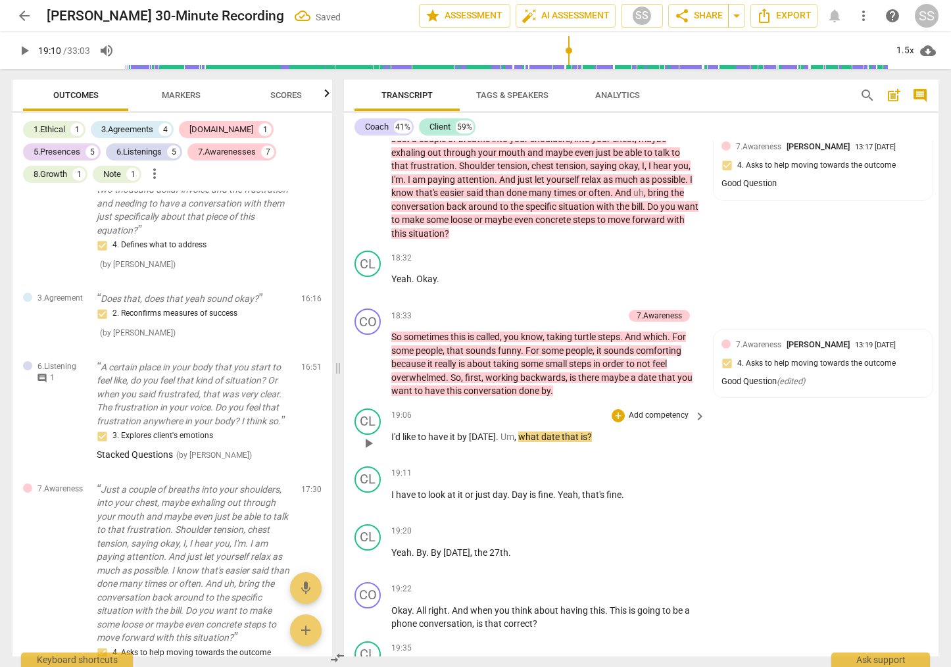
click at [368, 451] on span "play_arrow" at bounding box center [369, 444] width 16 height 16
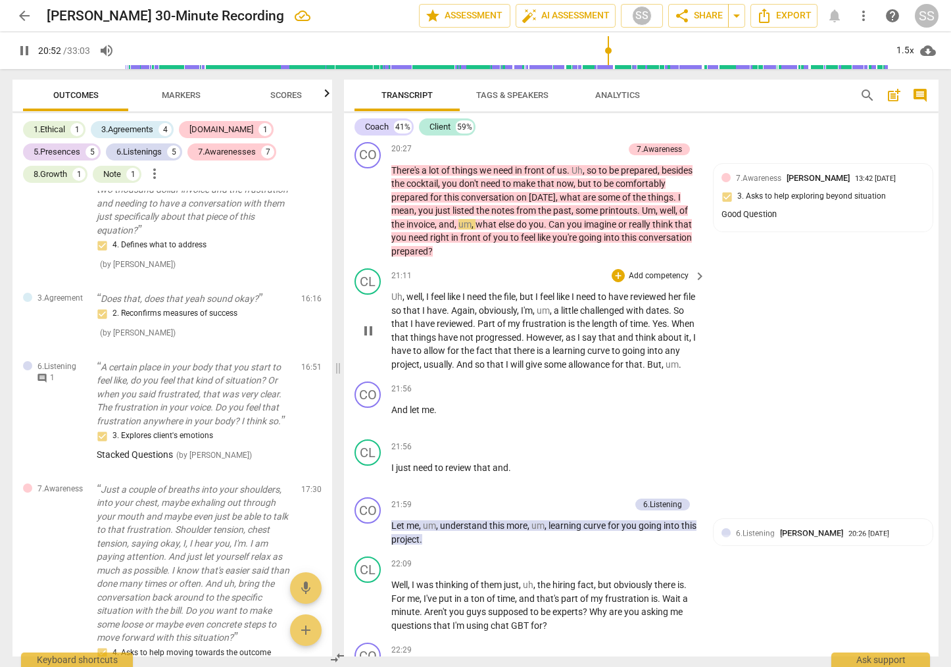
scroll to position [6183, 0]
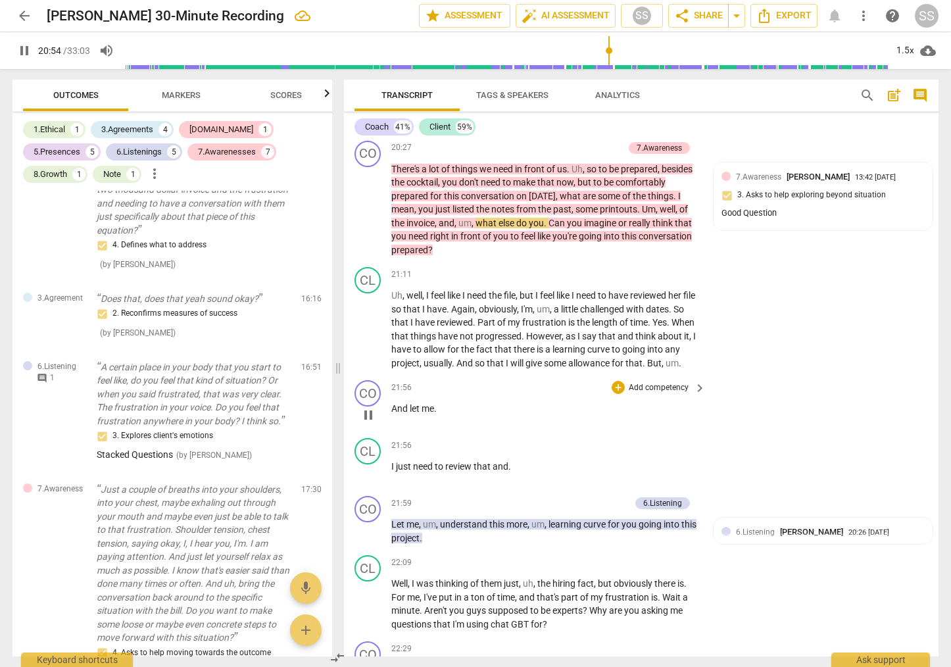
click at [373, 423] on span "pause" at bounding box center [369, 415] width 16 height 16
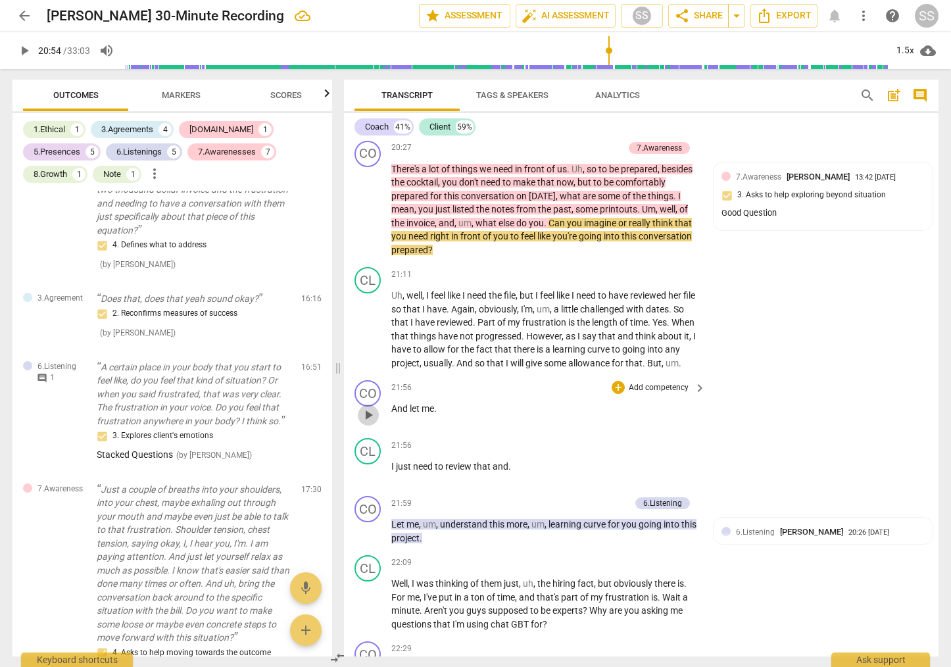
drag, startPoint x: 364, startPoint y: 454, endPoint x: 448, endPoint y: 462, distance: 84.0
click at [365, 423] on span "play_arrow" at bounding box center [369, 415] width 16 height 16
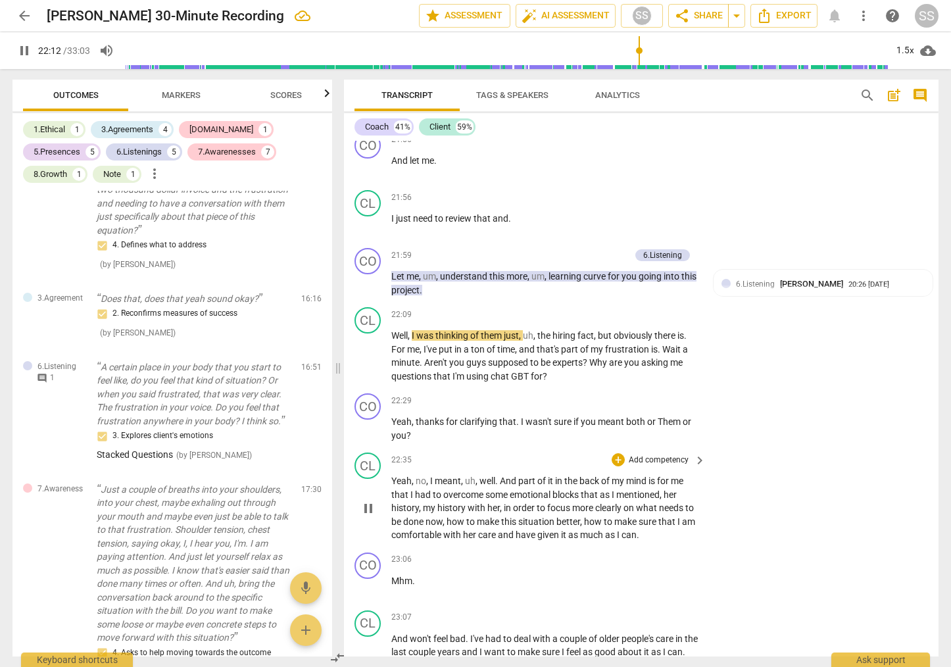
scroll to position [6444, 0]
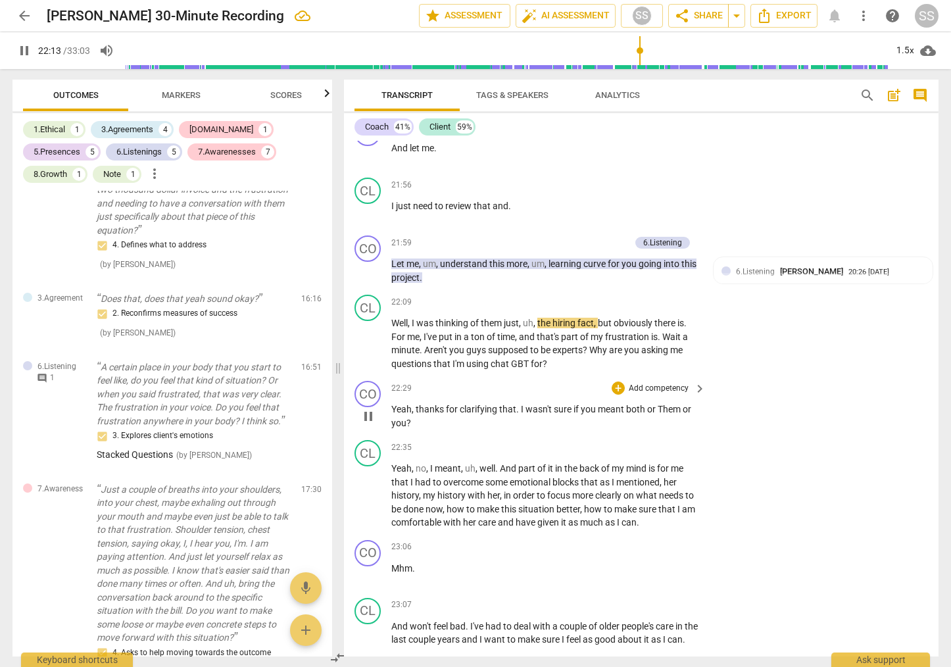
click at [372, 424] on span "pause" at bounding box center [369, 417] width 16 height 16
click at [372, 424] on span "play_arrow" at bounding box center [369, 417] width 16 height 16
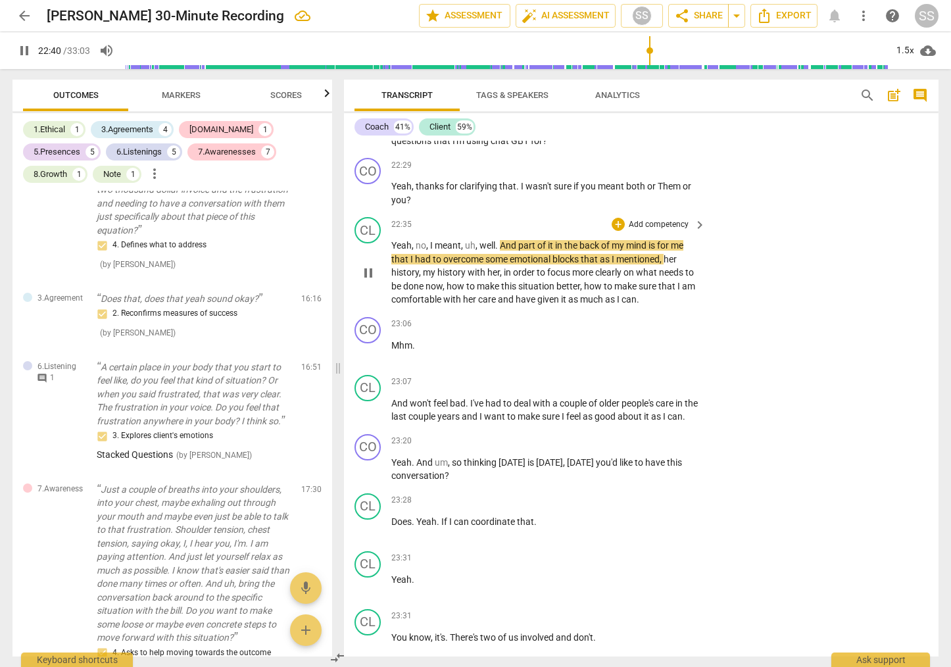
scroll to position [6672, 0]
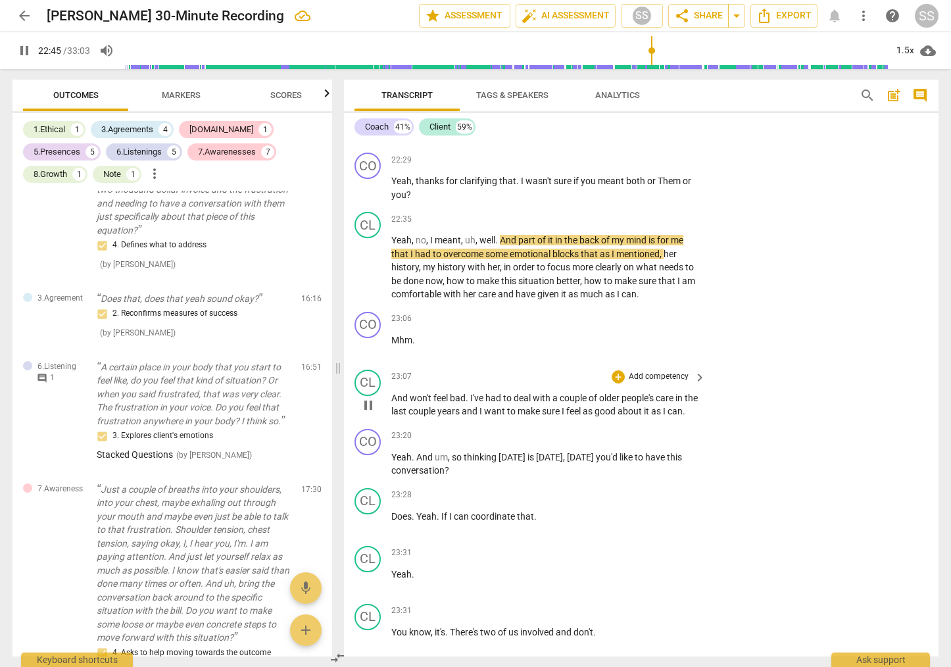
click at [369, 413] on span "pause" at bounding box center [369, 405] width 16 height 16
click at [369, 413] on span "play_arrow" at bounding box center [369, 405] width 16 height 16
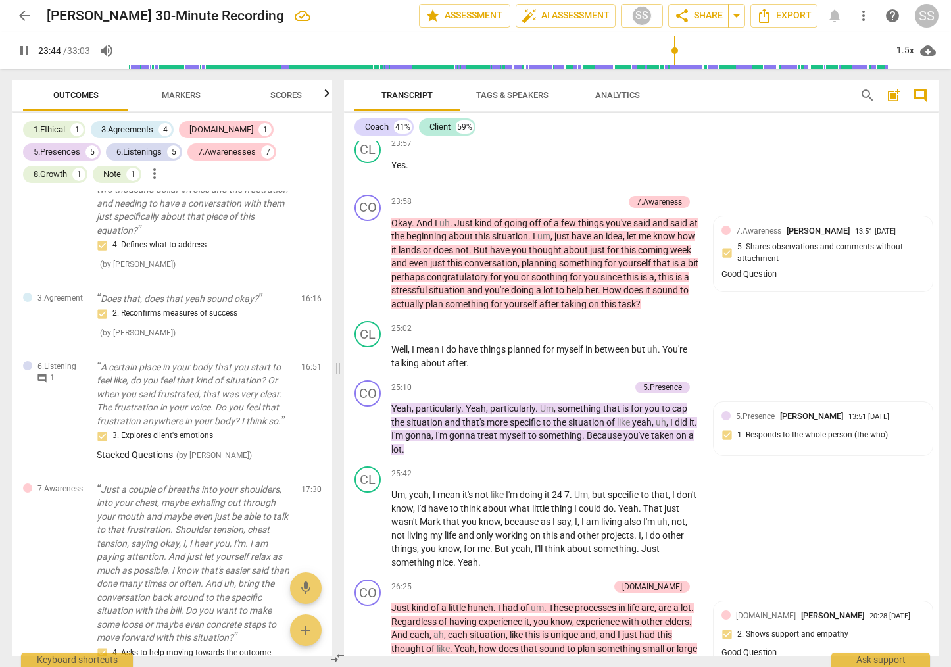
scroll to position [7310, 0]
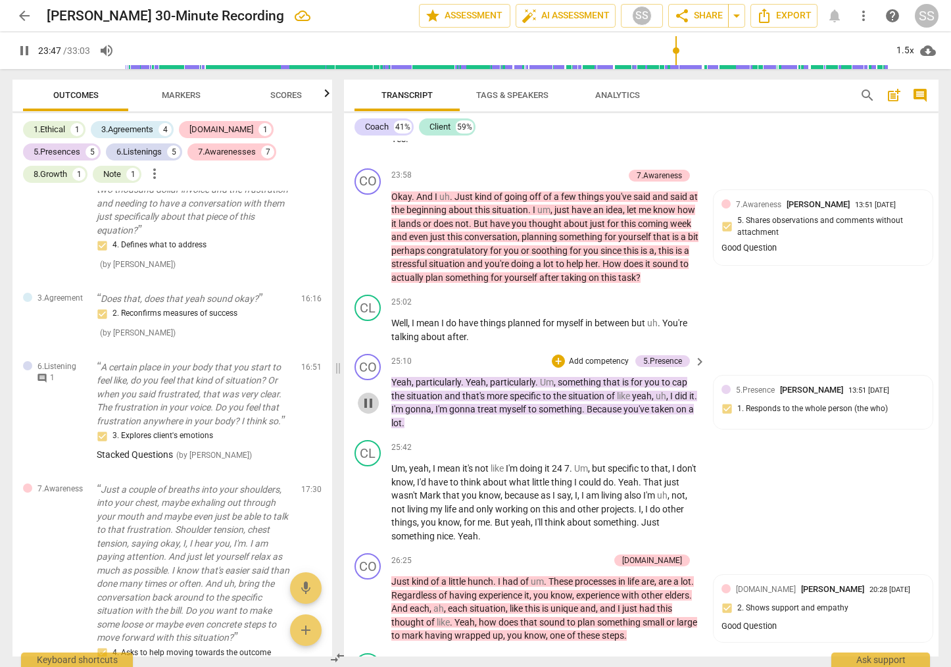
click at [362, 411] on span "pause" at bounding box center [369, 403] width 16 height 16
click at [366, 411] on span "play_arrow" at bounding box center [369, 403] width 16 height 16
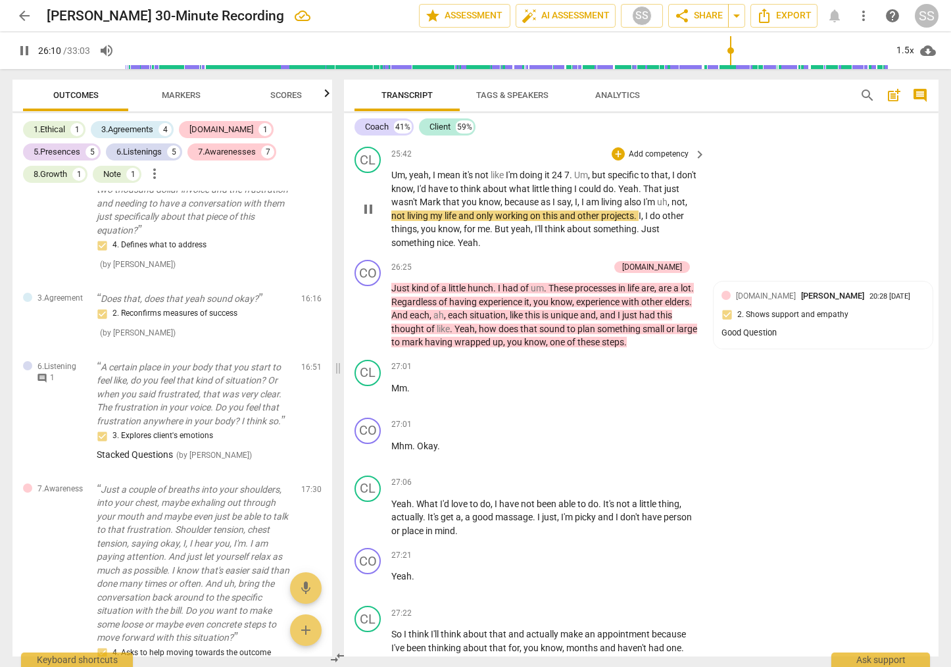
scroll to position [7663, 0]
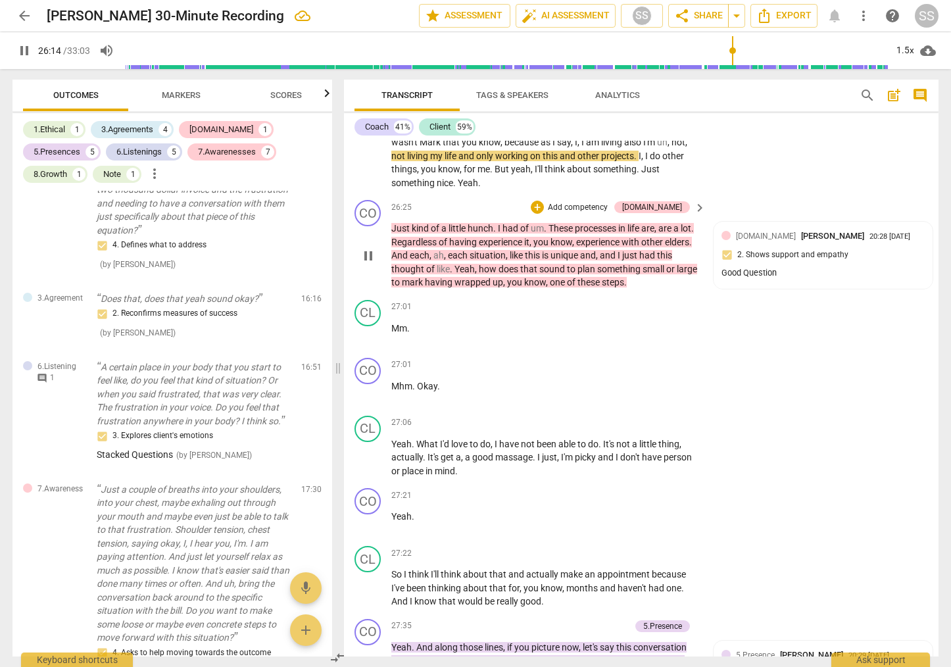
click at [368, 264] on span "pause" at bounding box center [369, 256] width 16 height 16
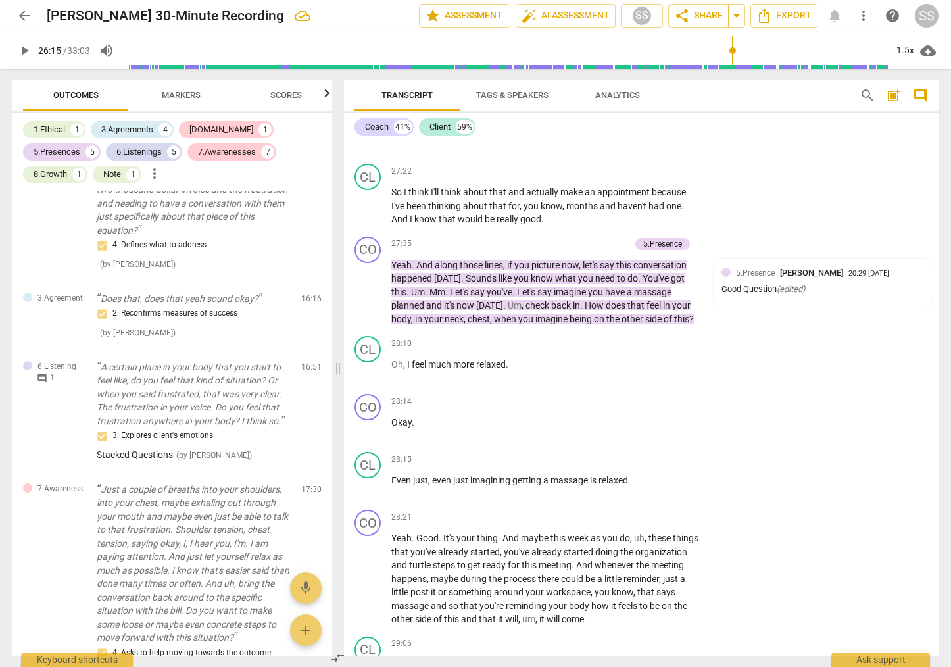
scroll to position [8146, 0]
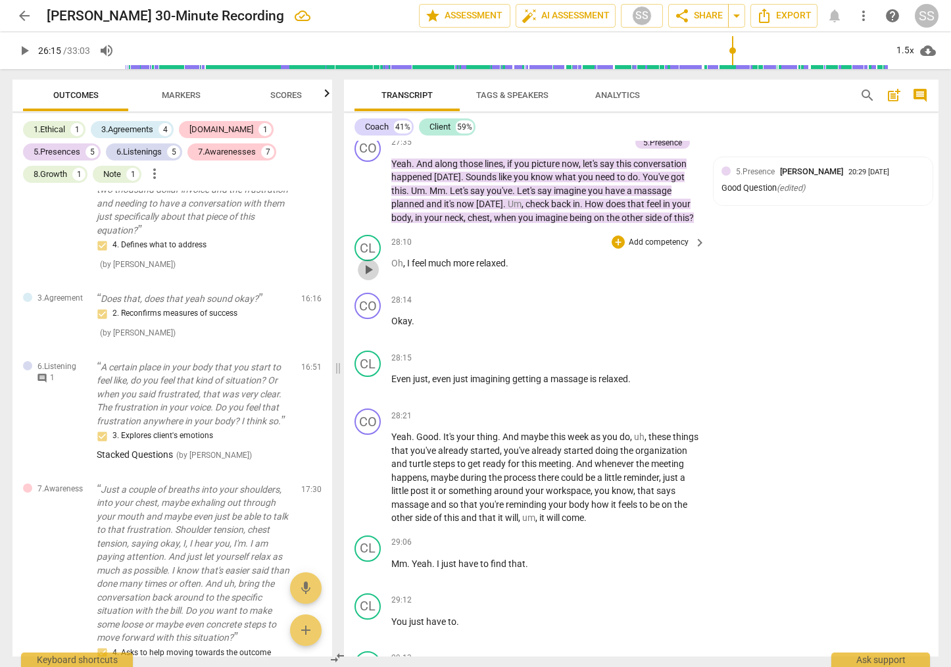
click at [370, 278] on span "play_arrow" at bounding box center [369, 270] width 16 height 16
click at [370, 278] on span "pause" at bounding box center [369, 270] width 16 height 16
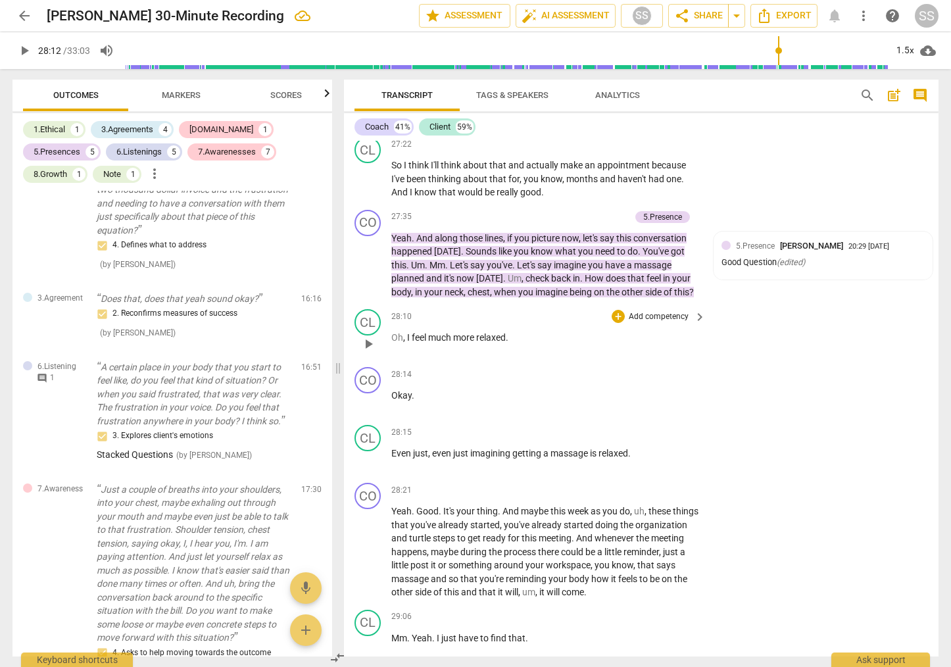
scroll to position [8070, 0]
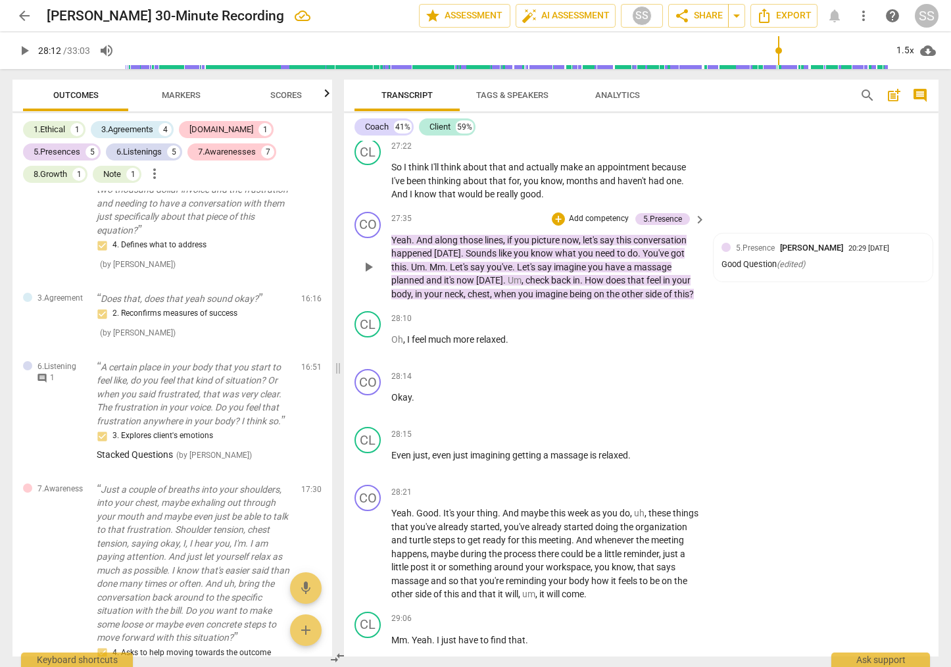
click at [364, 275] on span "play_arrow" at bounding box center [369, 267] width 16 height 16
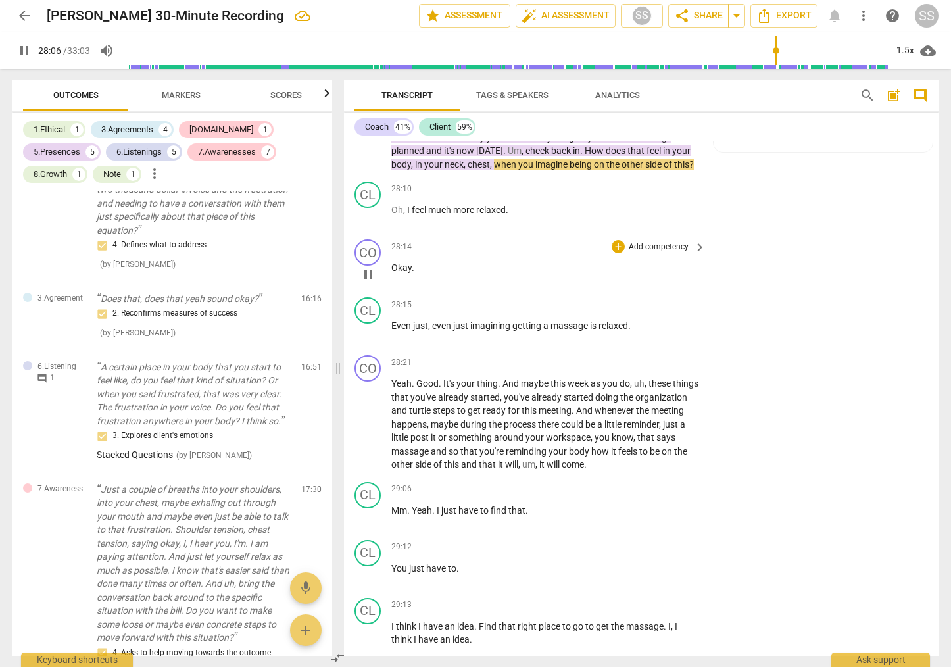
scroll to position [8206, 0]
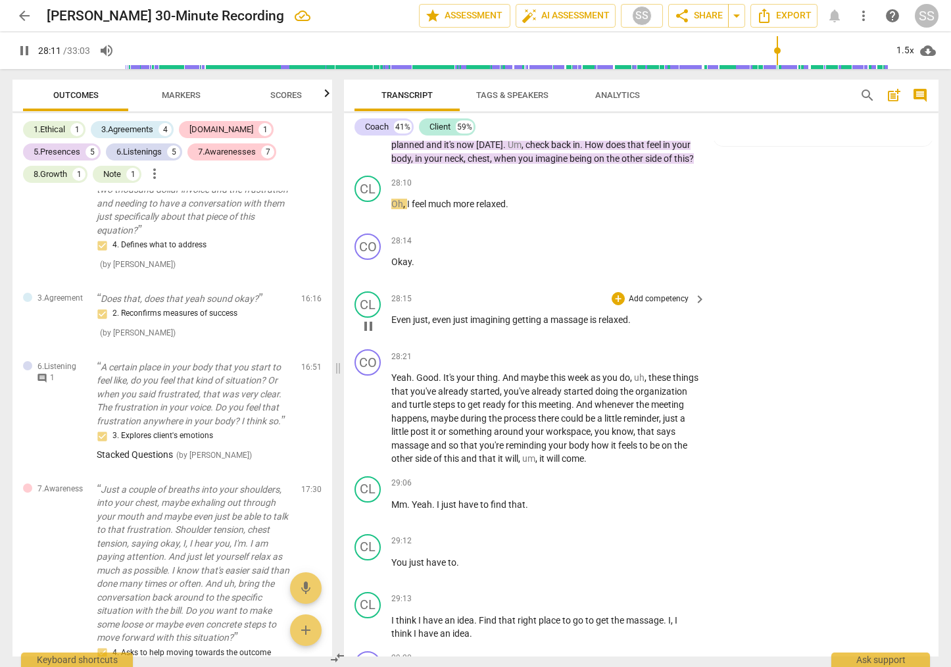
click at [366, 334] on span "pause" at bounding box center [369, 326] width 16 height 16
click at [367, 334] on span "play_arrow" at bounding box center [369, 326] width 16 height 16
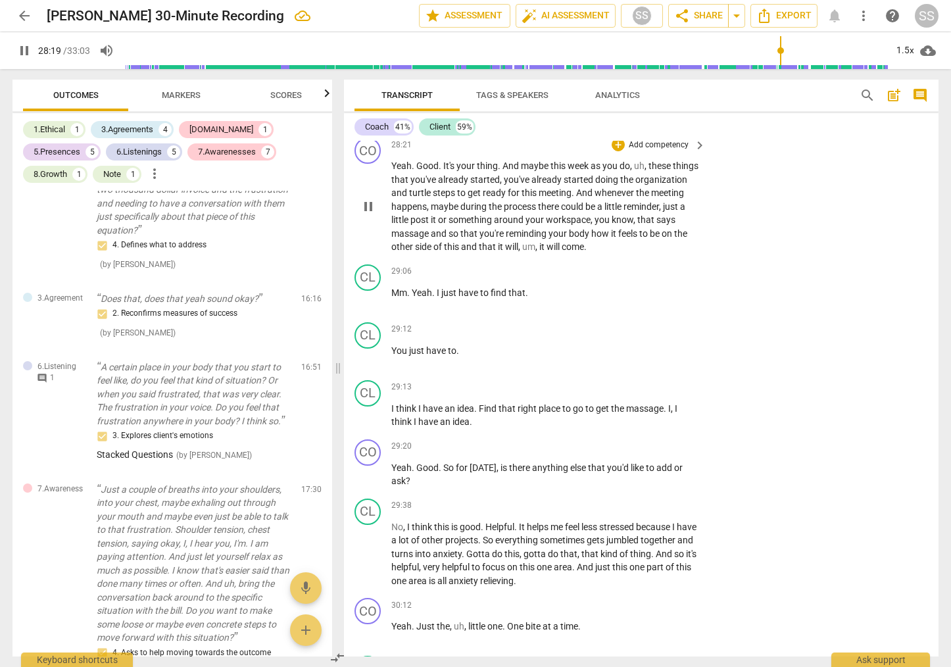
scroll to position [8419, 0]
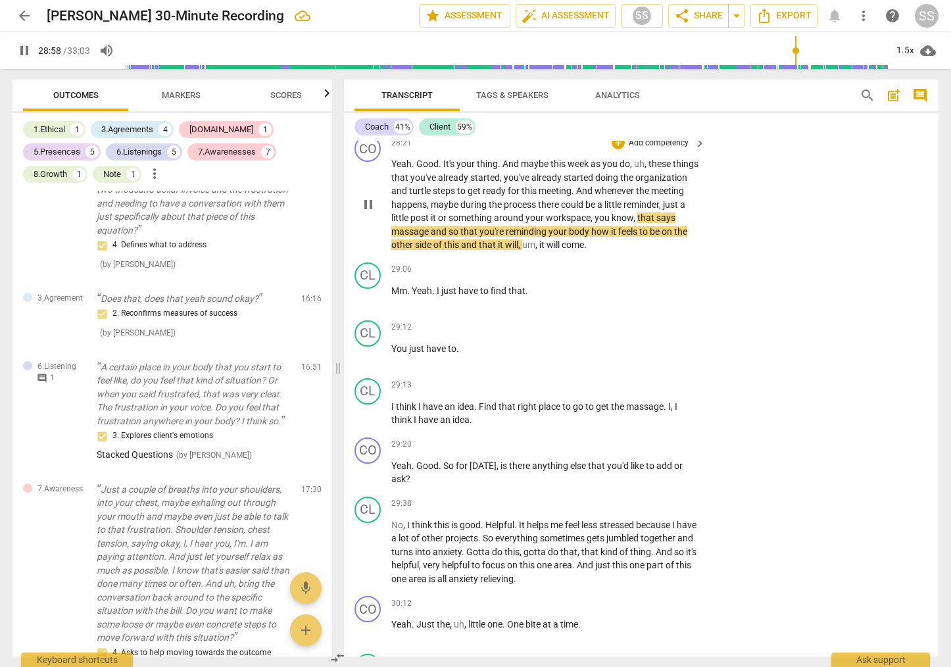
click at [370, 212] on span "pause" at bounding box center [369, 205] width 16 height 16
type input "1739"
click at [662, 149] on p "Add competency" at bounding box center [659, 143] width 62 height 12
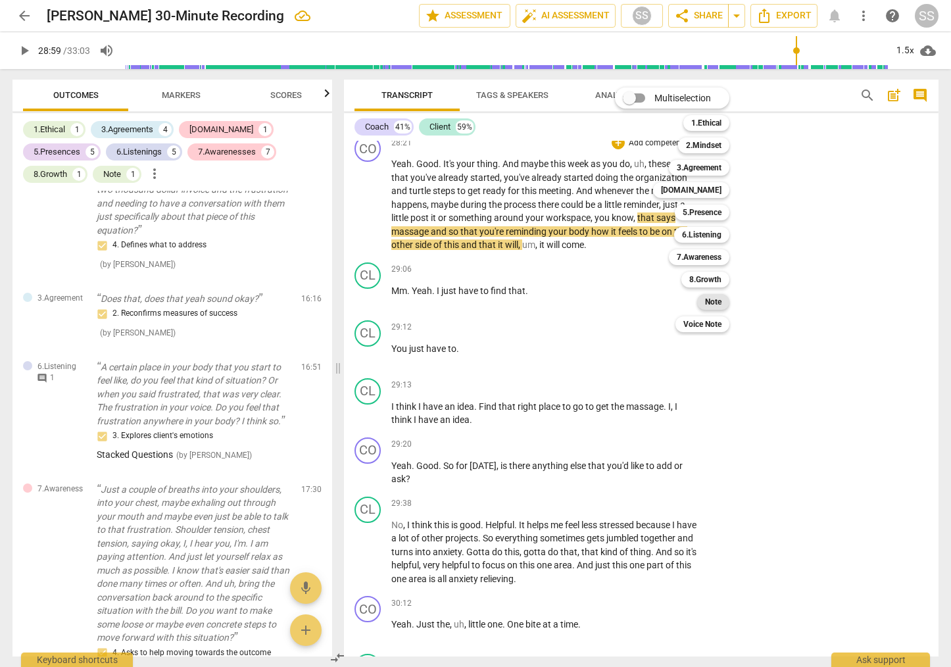
click at [714, 302] on b "Note" at bounding box center [713, 302] width 16 height 16
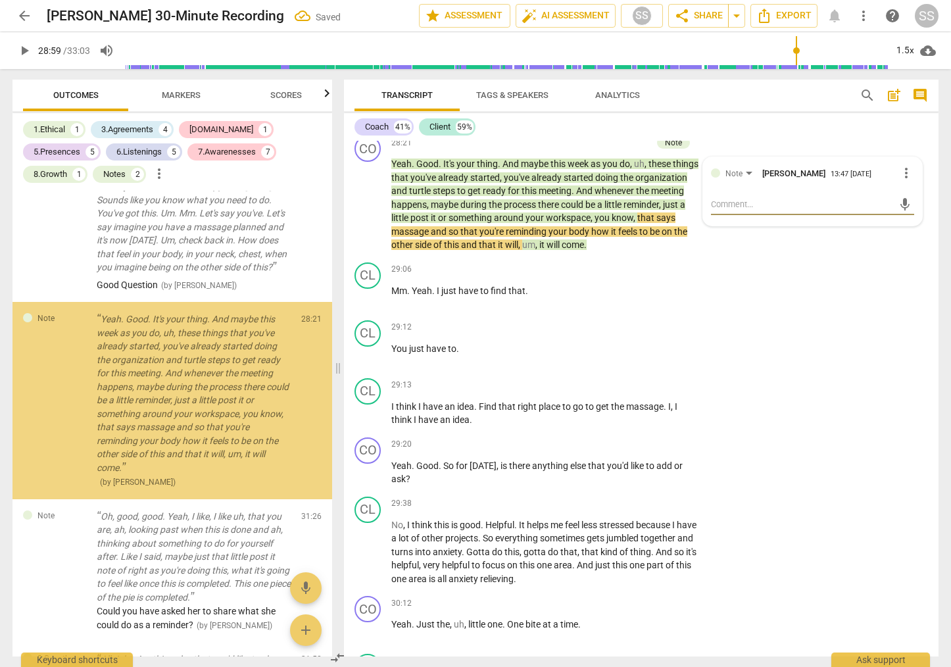
scroll to position [2978, 0]
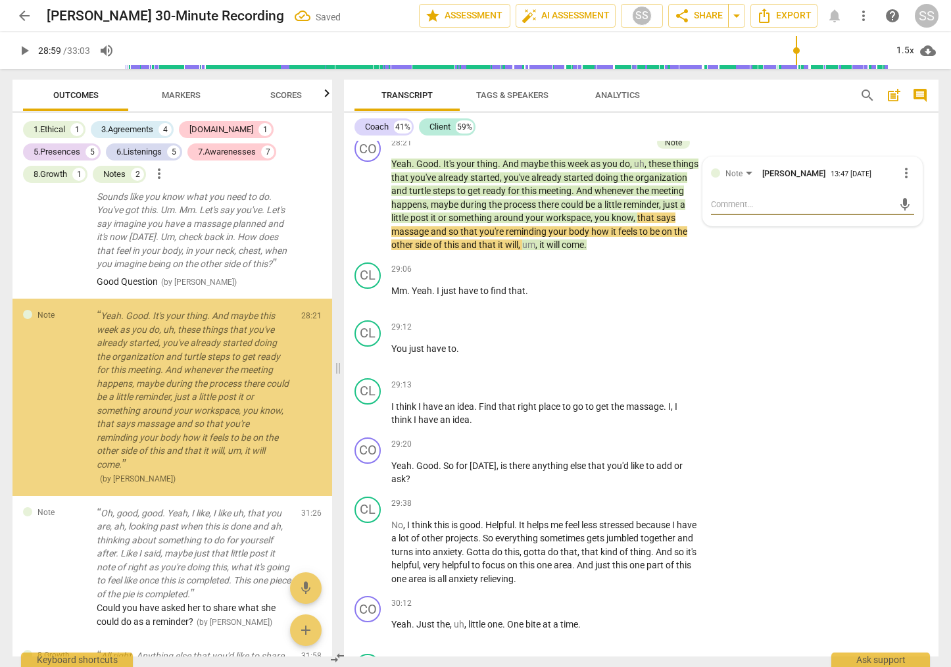
type textarea "W"
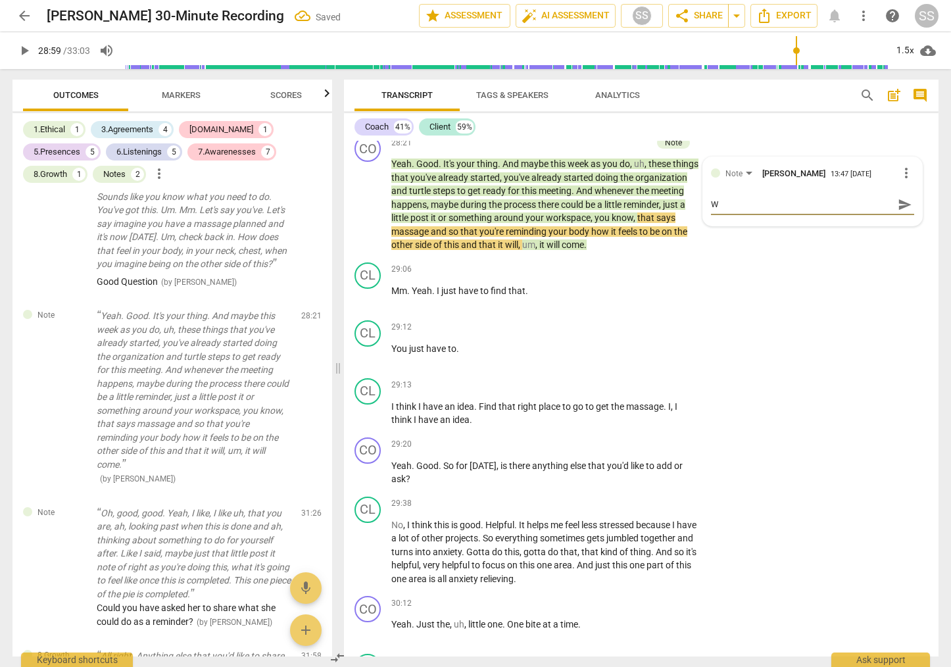
type textarea "Wo"
type textarea "Wou"
type textarea "Woul"
type textarea "Woul;"
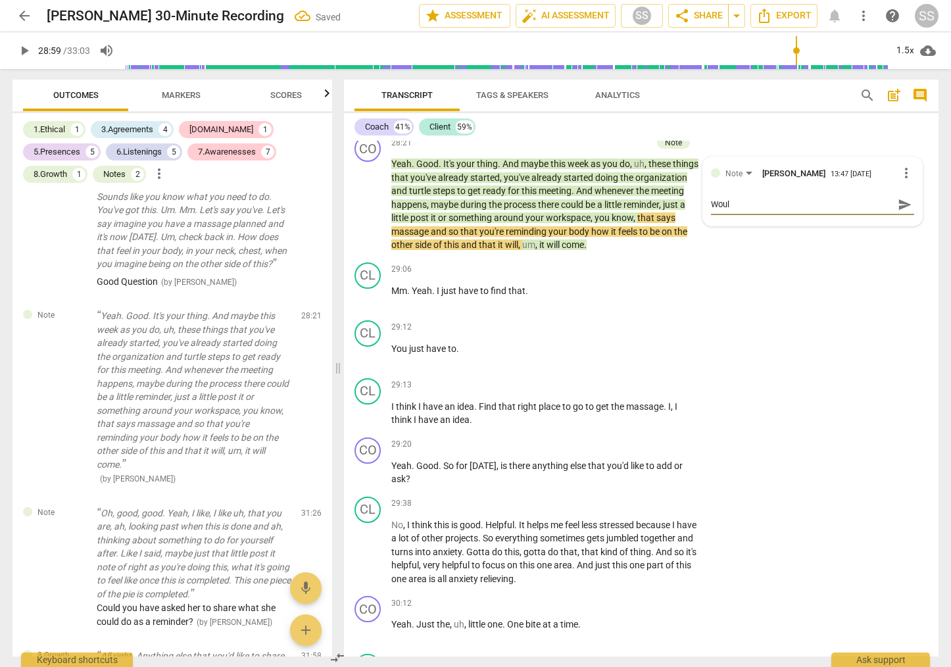
type textarea "Woul;"
type textarea "Woul;d"
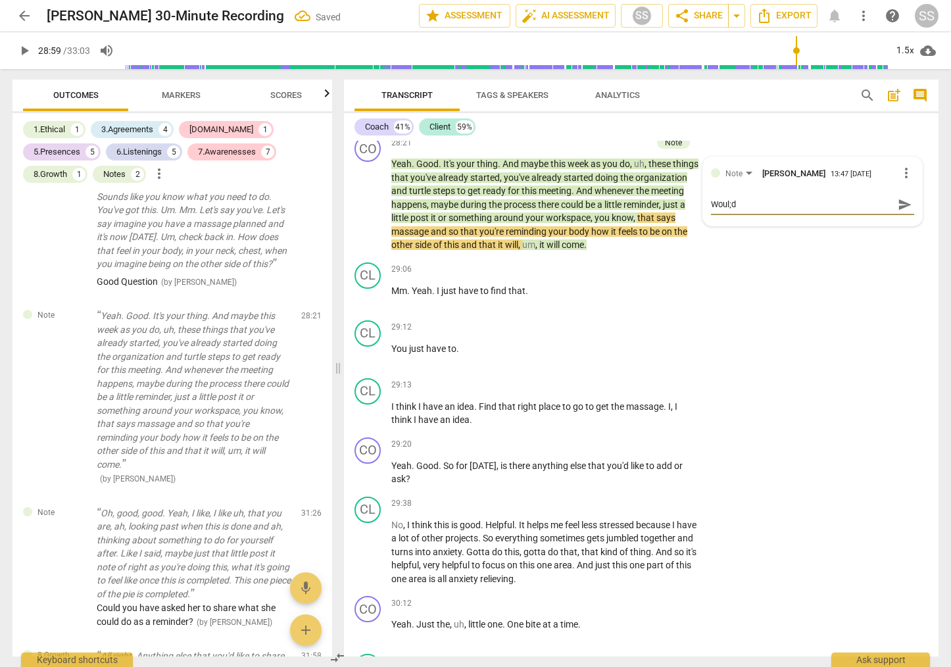
type textarea "Woul;d i"
type textarea "Woul;d"
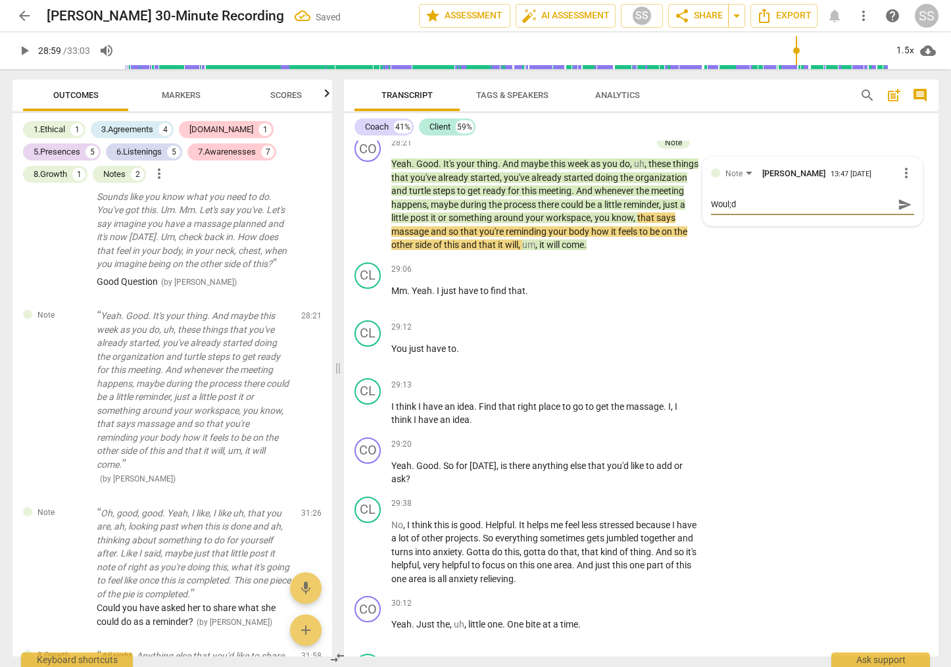
type textarea "Woul;d"
type textarea "Woul;"
type textarea "Woul"
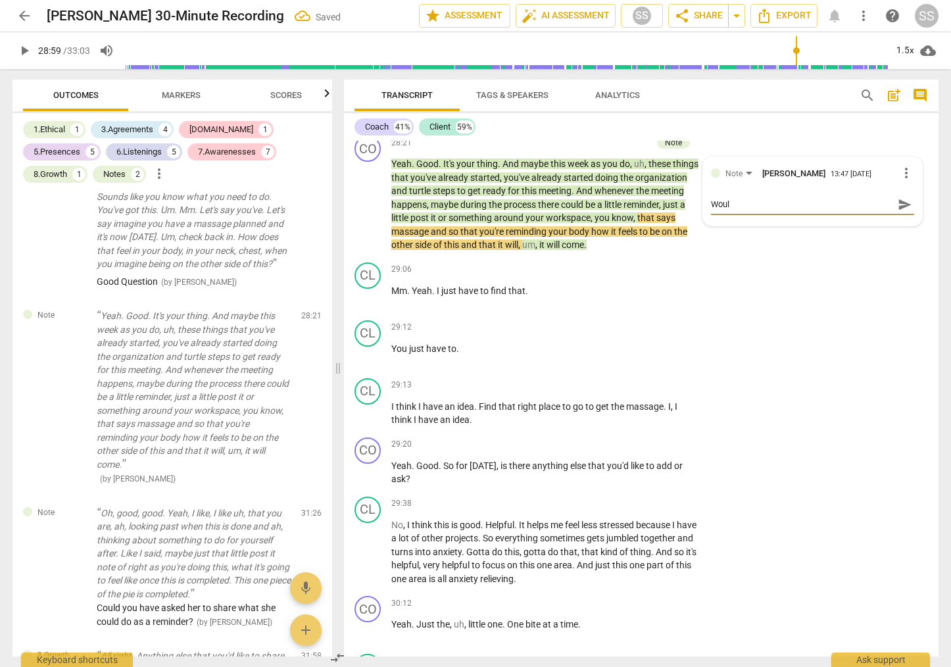
type textarea "Would"
type textarea "Would i"
type textarea "Would it"
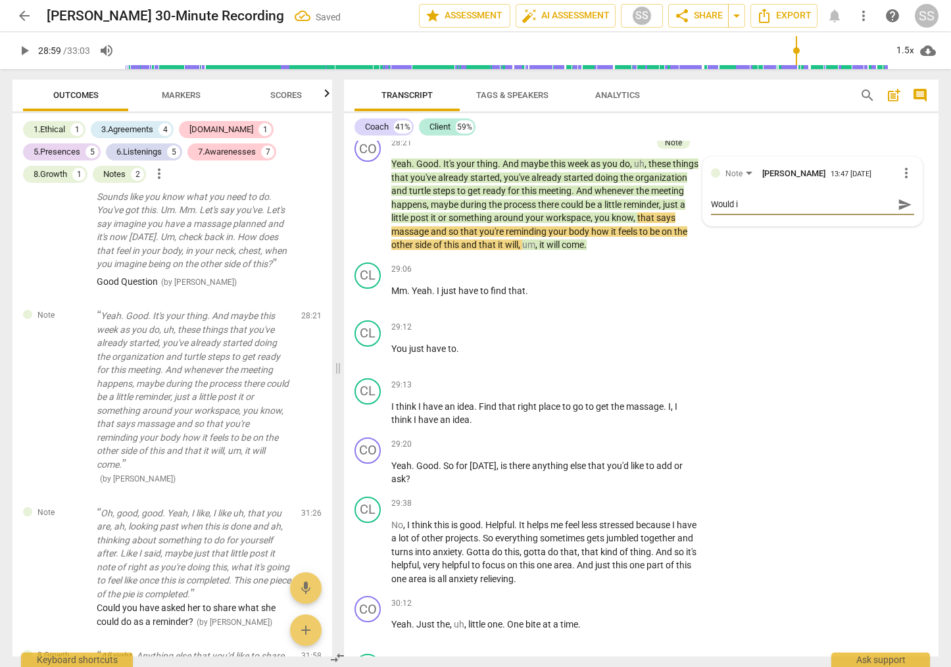
type textarea "Would it"
type textarea "Would it h"
type textarea "Would it ha"
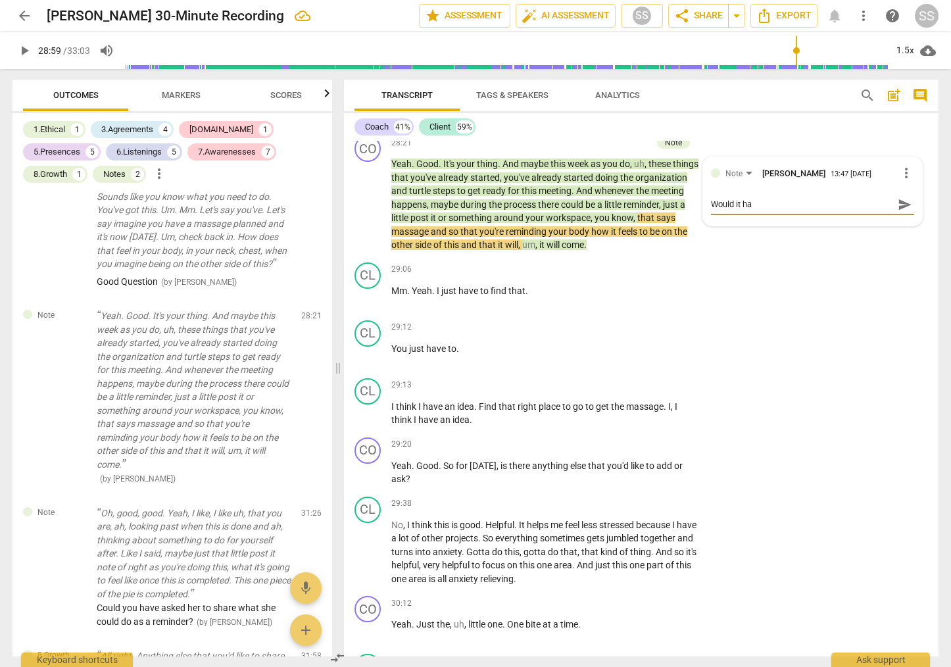
type textarea "Would it hav"
type textarea "Would it have"
type textarea "Would it have b"
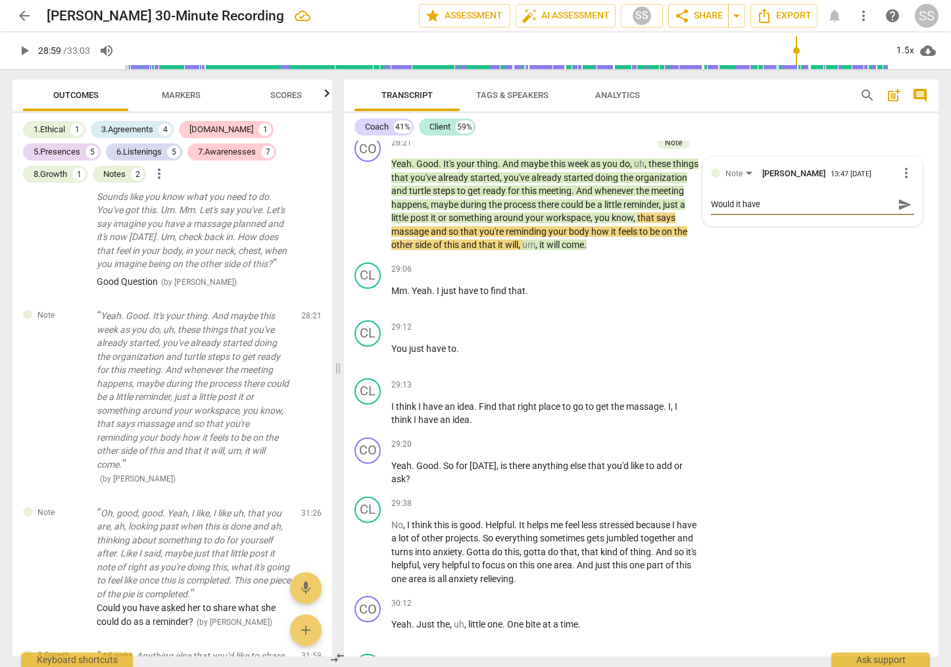
type textarea "Would it have b"
type textarea "Would it have be"
type textarea "Would it have bee"
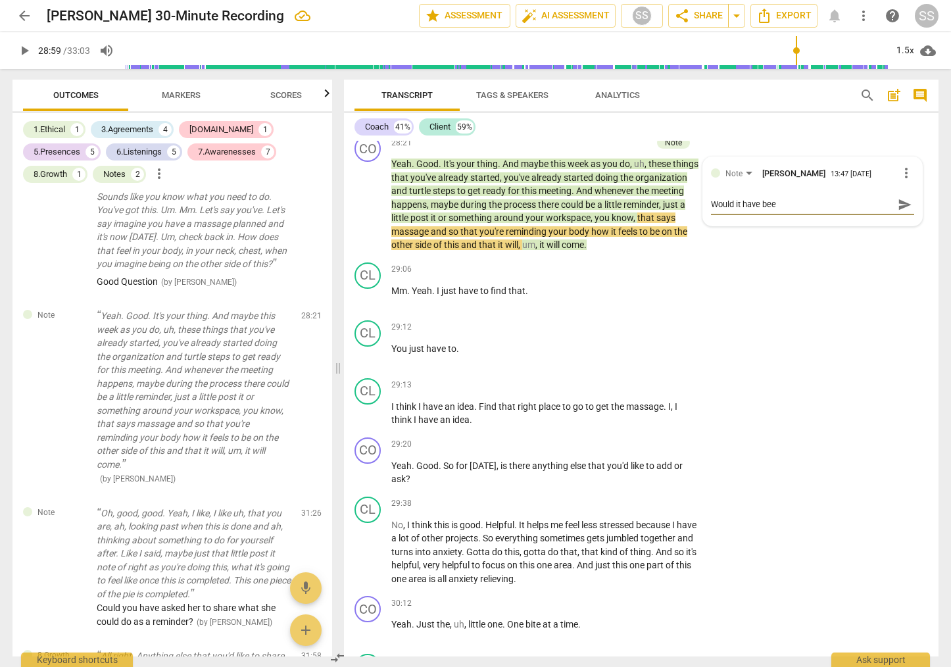
type textarea "Would it have been"
type textarea "Would it have been m"
type textarea "Would it have been mo"
type textarea "Would it have been mor"
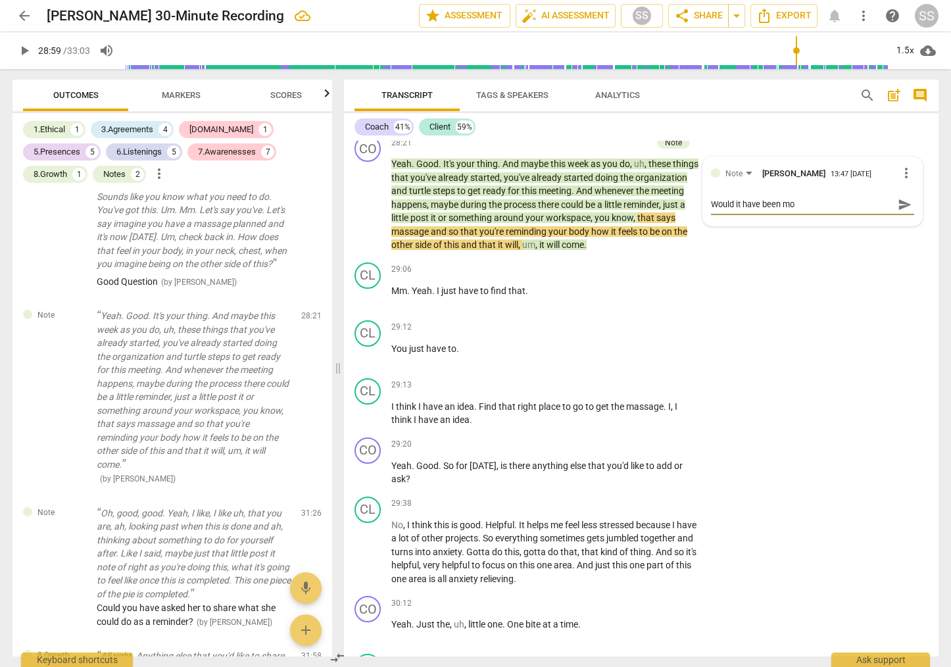
type textarea "Would it have been mor"
type textarea "Would it have been more"
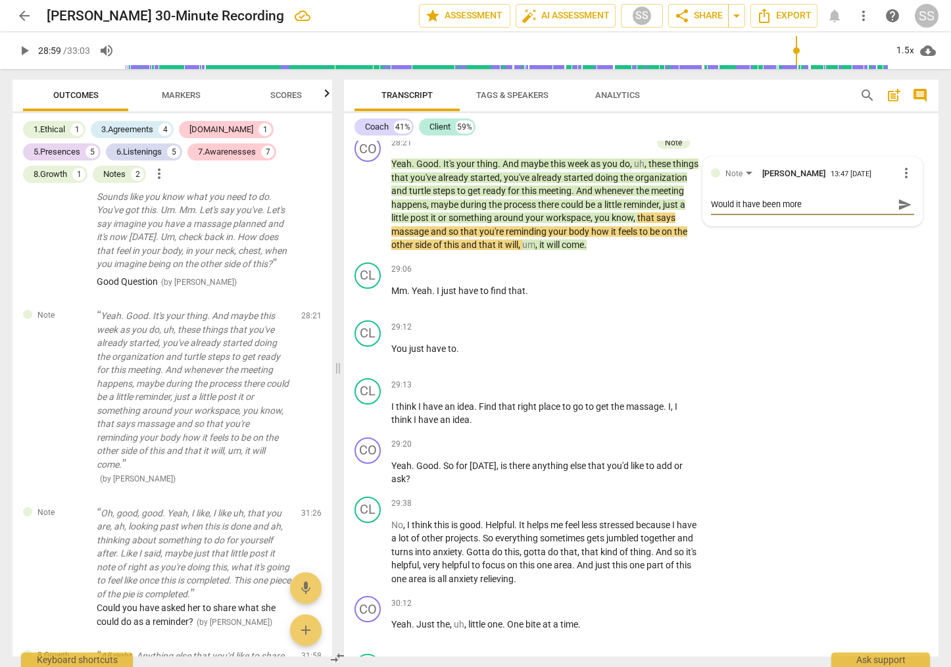
type textarea "Would it have been more i"
type textarea "Would it have been more im"
type textarea "Would it have been more imp"
type textarea "Would it have been more impa"
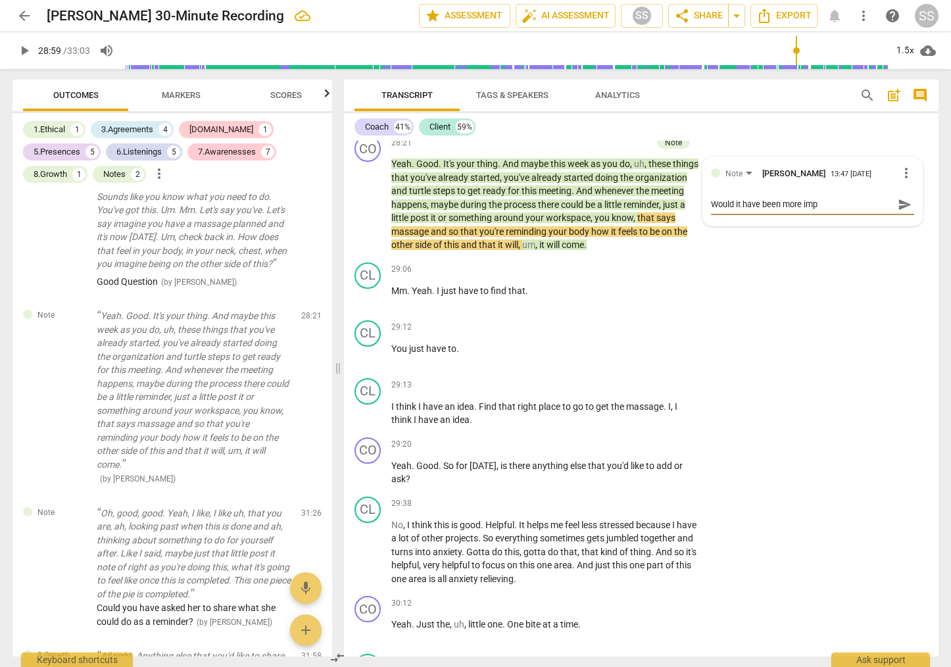
type textarea "Would it have been more impa"
type textarea "Would it have been more impac"
type textarea "Would it have been more impact"
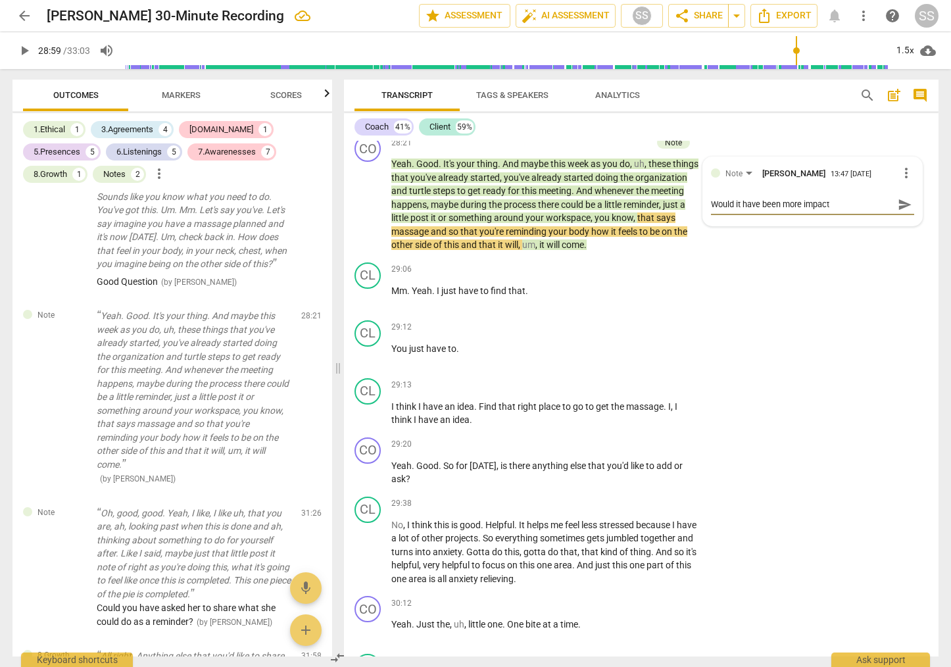
type textarea "Would it have been more impactf"
type textarea "Would it have been more impactfu"
type textarea "Would it have been more impactful"
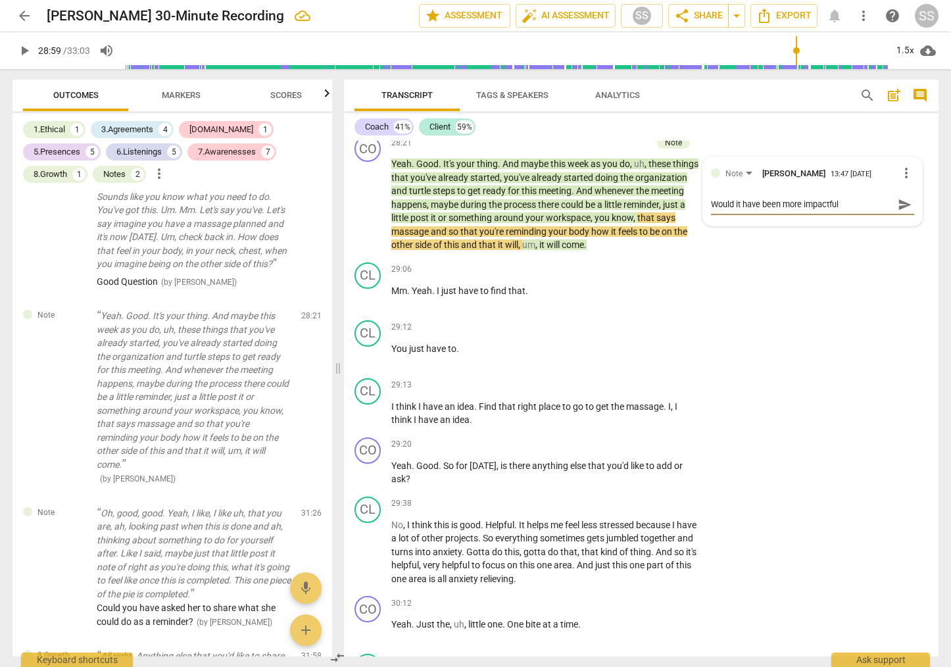
type textarea "Would it have been more impactful"
type textarea "Would it have been more impactful t"
type textarea "Would it have been more impactful to"
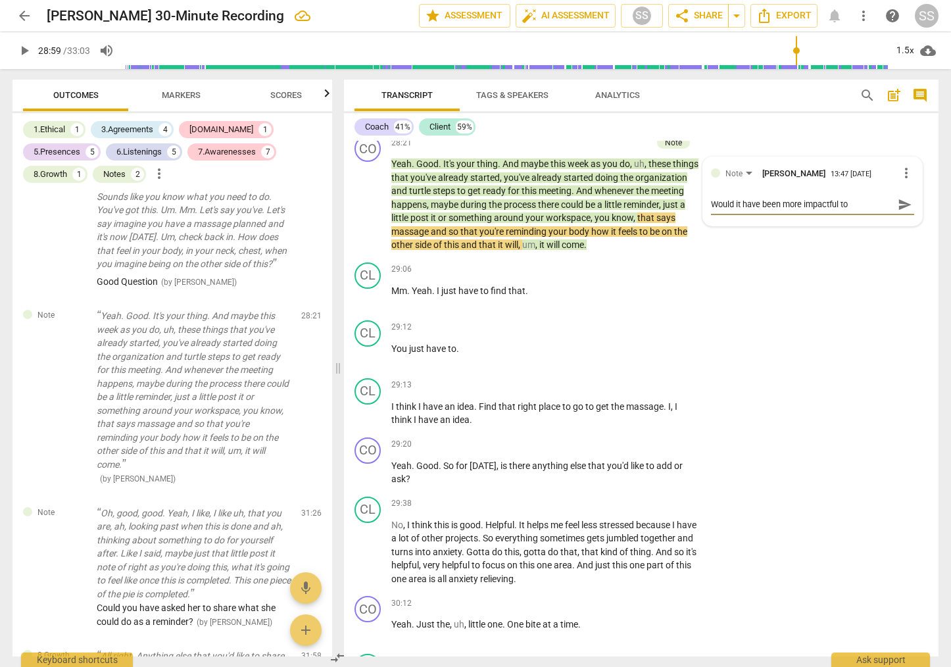
type textarea "Would it have been more impactful to"
type textarea "Would it have been more impactful to h"
type textarea "Would it have been more impactful to ha"
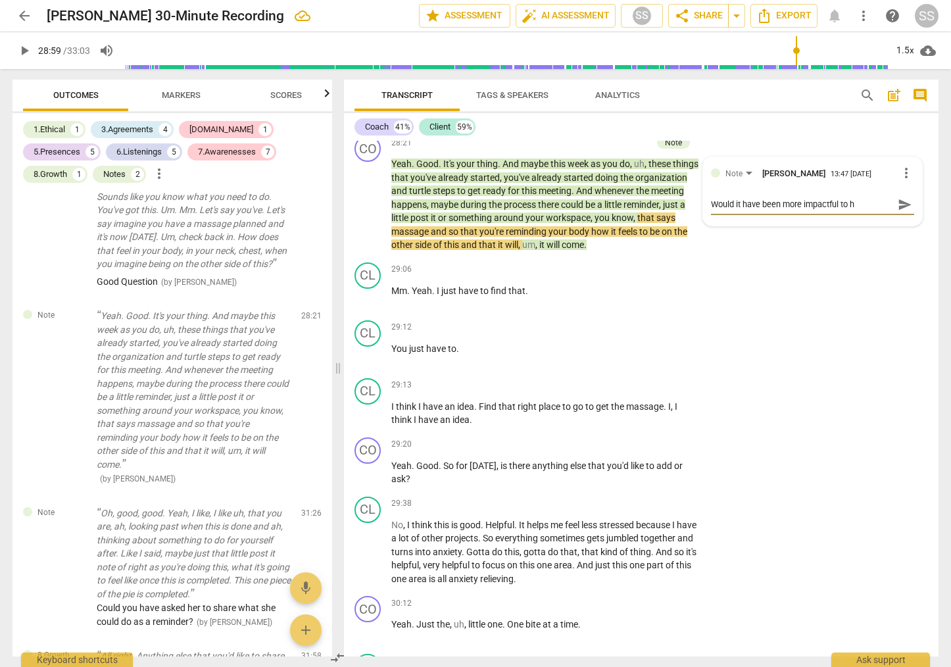
type textarea "Would it have been more impactful to ha"
type textarea "Would it have been more impactful to hav"
type textarea "Would it have been more impactful to have"
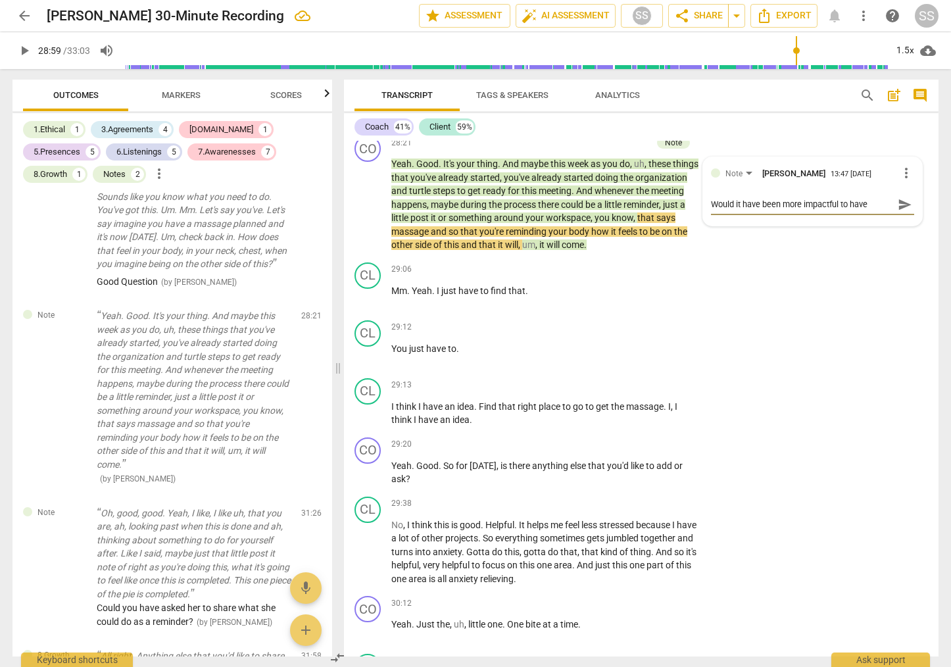
type textarea "Would it have been more impactful to have t"
type textarea "Would it have been more impactful to have th"
type textarea "Would it have been more impactful to have the"
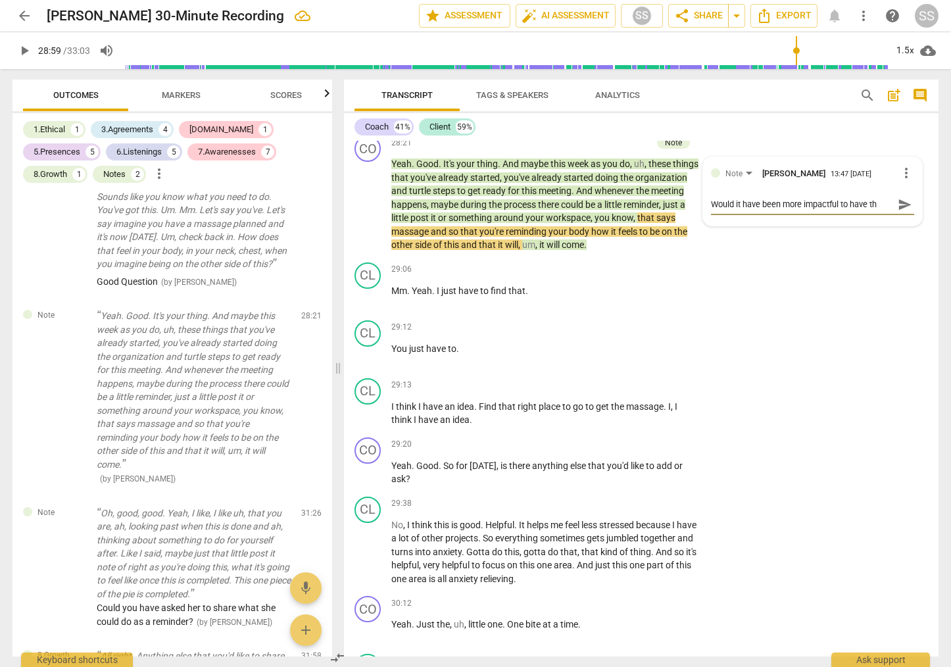
type textarea "Would it have been more impactful to have the"
type textarea "Would it have been more impactful to have the c"
type textarea "Would it have been more impactful to have the cl"
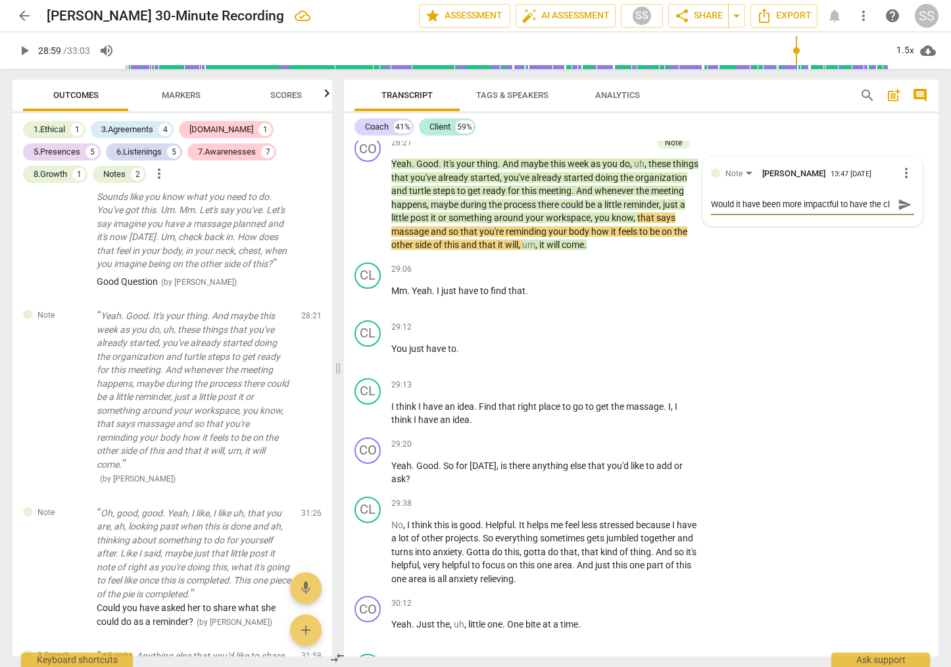
scroll to position [11, 0]
type textarea "Would it have been more impactful to have the cli"
type textarea "Would it have been more impactful to have the clie"
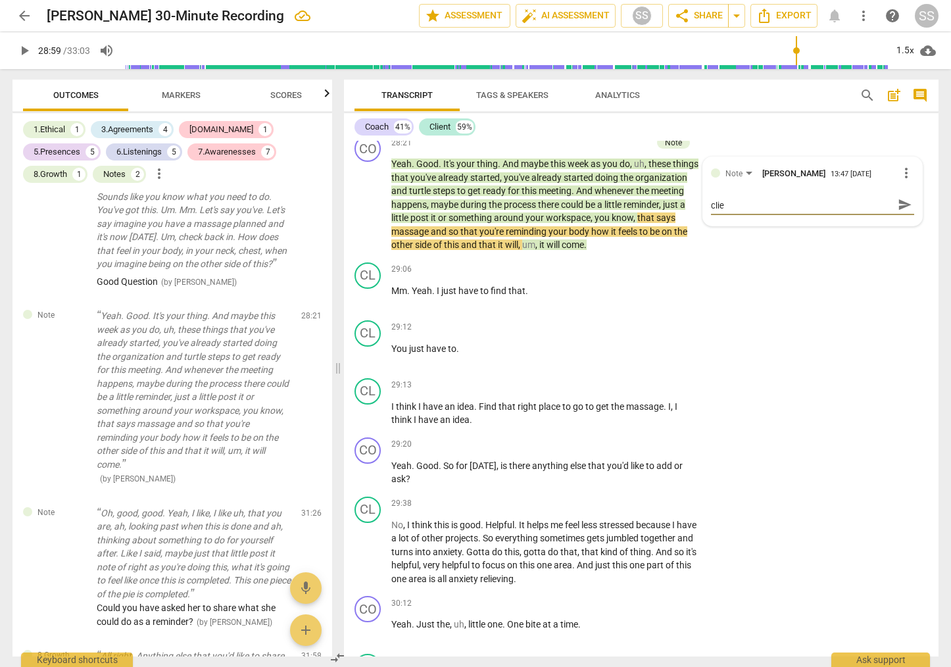
type textarea "Would it have been more impactful to have the clien"
type textarea "Would it have been more impactful to have the client"
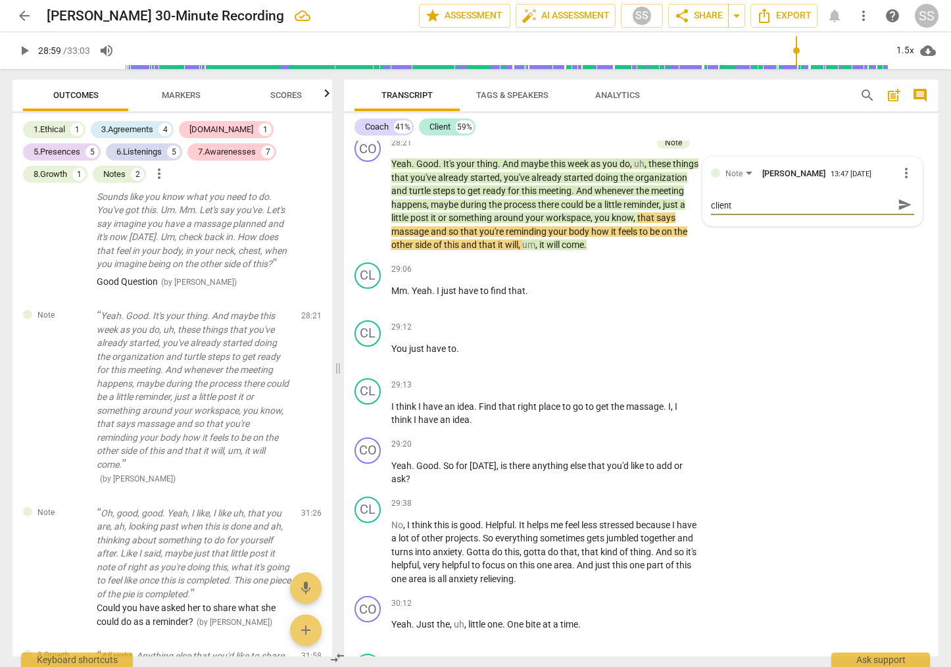
type textarea "Would it have been more impactful to have the client"
type textarea "Would it have been more impactful to have the client c"
type textarea "Would it have been more impactful to have the client co"
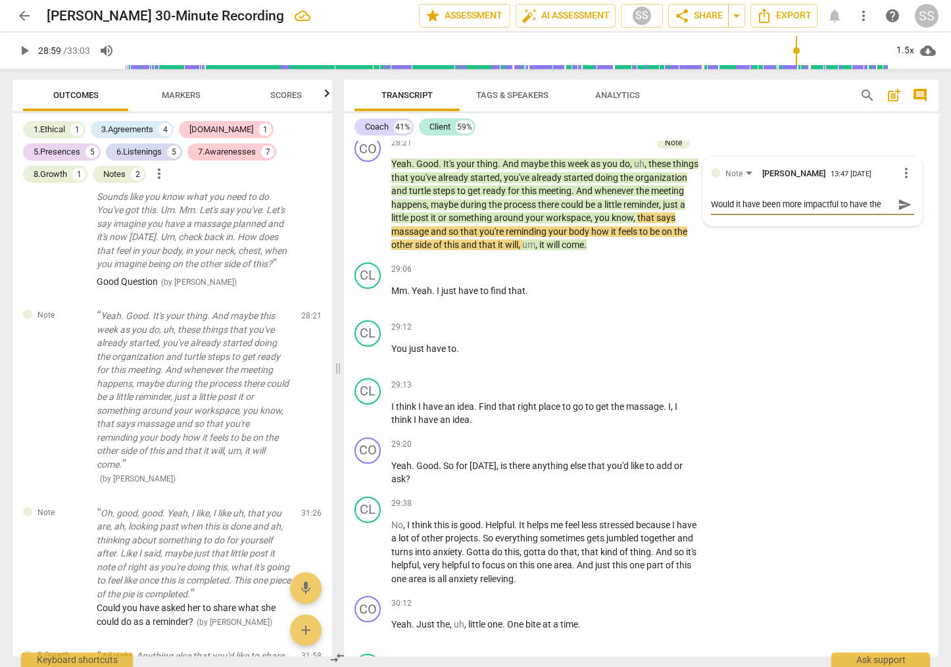
type textarea "Would it have been more impactful to have the client co"
type textarea "Would it have been more impactful to have the client com"
type textarea "Would it have been more impactful to have the client come"
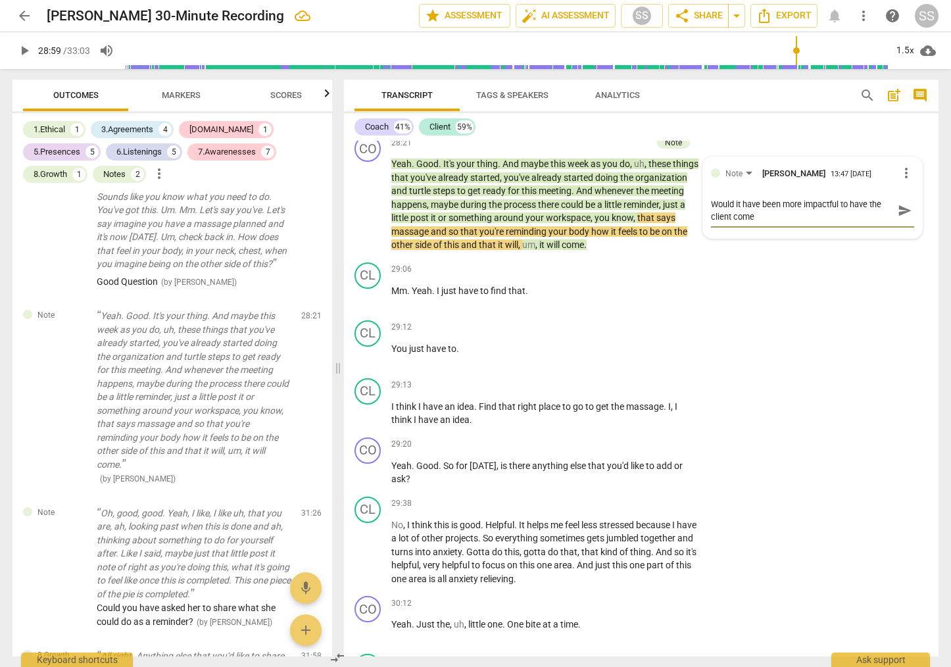
type textarea "Would it have been more impactful to have the client come"
type textarea "Would it have been more impactful to have the client come u"
type textarea "Would it have been more impactful to have the client come up"
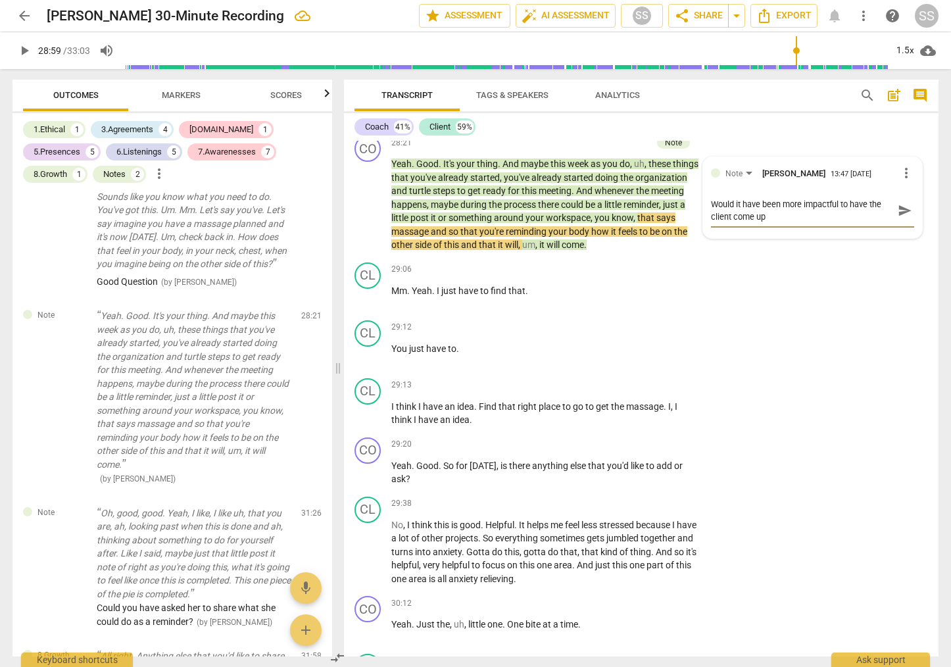
type textarea "Would it have been more impactful to have the client come up"
type textarea "Would it have been more impactful to have the client come up w"
type textarea "Would it have been more impactful to have the client come up wi"
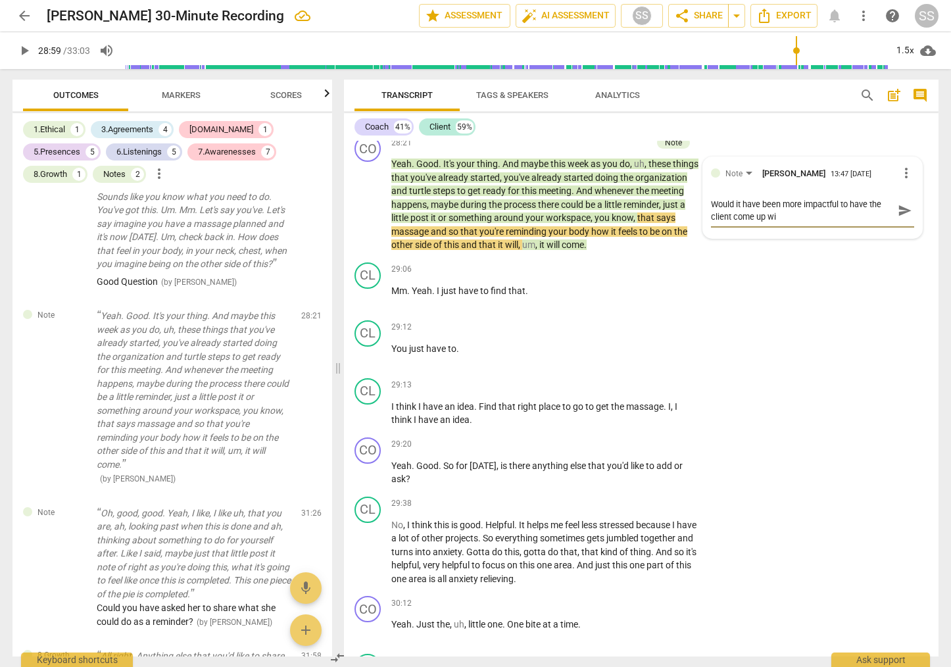
type textarea "Would it have been more impactful to have the client come up wit"
type textarea "Would it have been more impactful to have the client come up with"
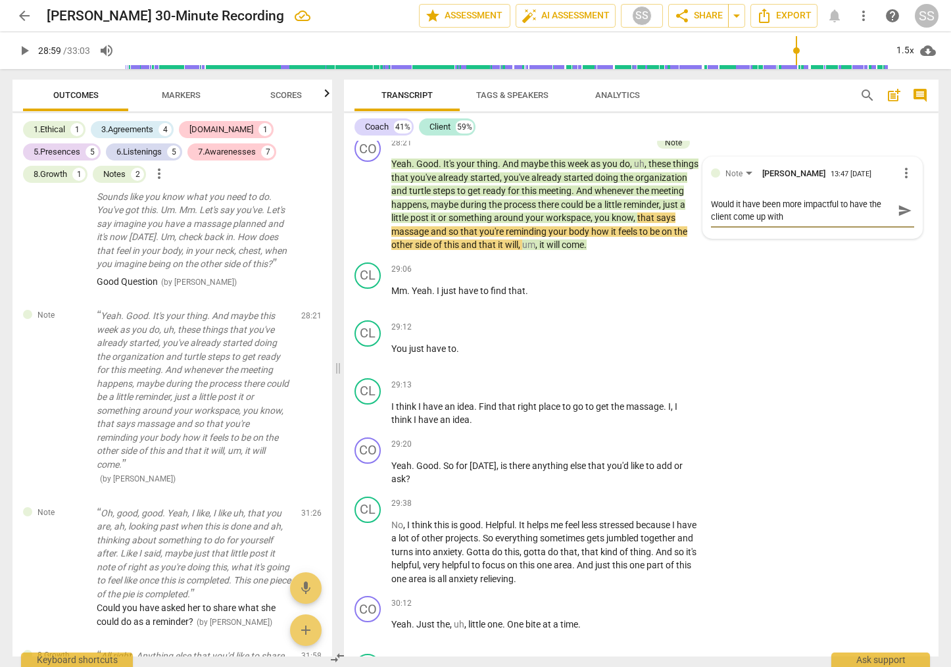
type textarea "Would it have been more impactful to have the client come up with"
type textarea "Would it have been more impactful to have the client come up wit"
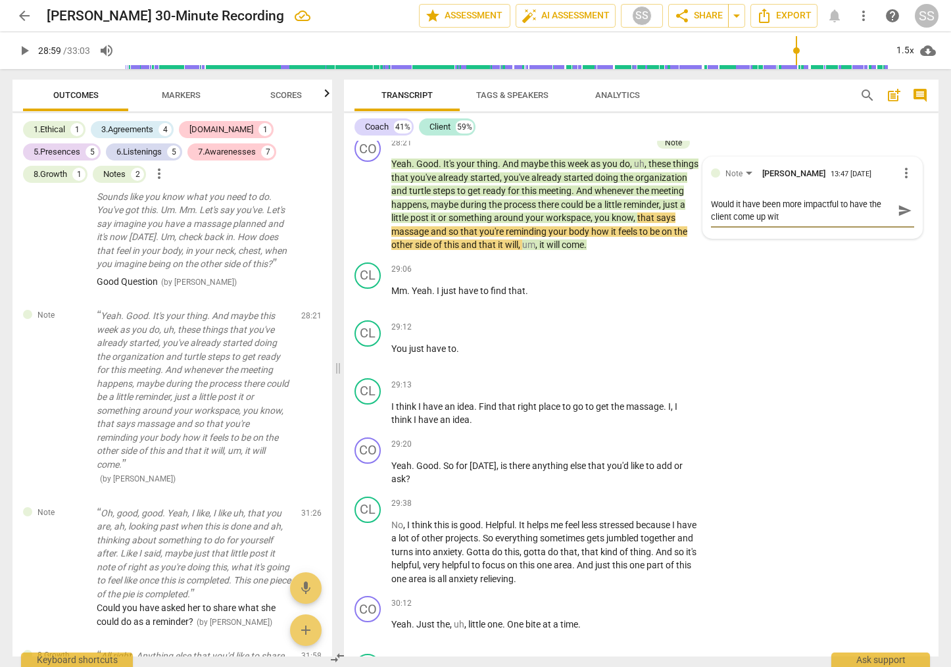
type textarea "Would it have been more impactful to have the client come up wi"
type textarea "Would it have been more impactful to have the client come up w"
type textarea "Would it have been more impactful to have the client come up"
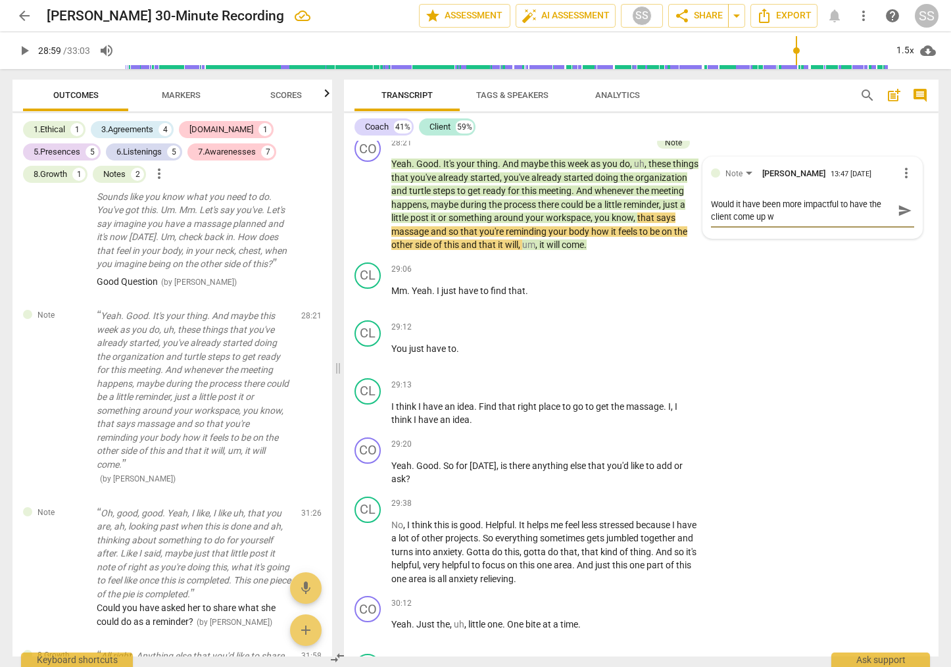
type textarea "Would it have been more impactful to have the client come up"
type textarea "Would it have been more impactful to have the client come u"
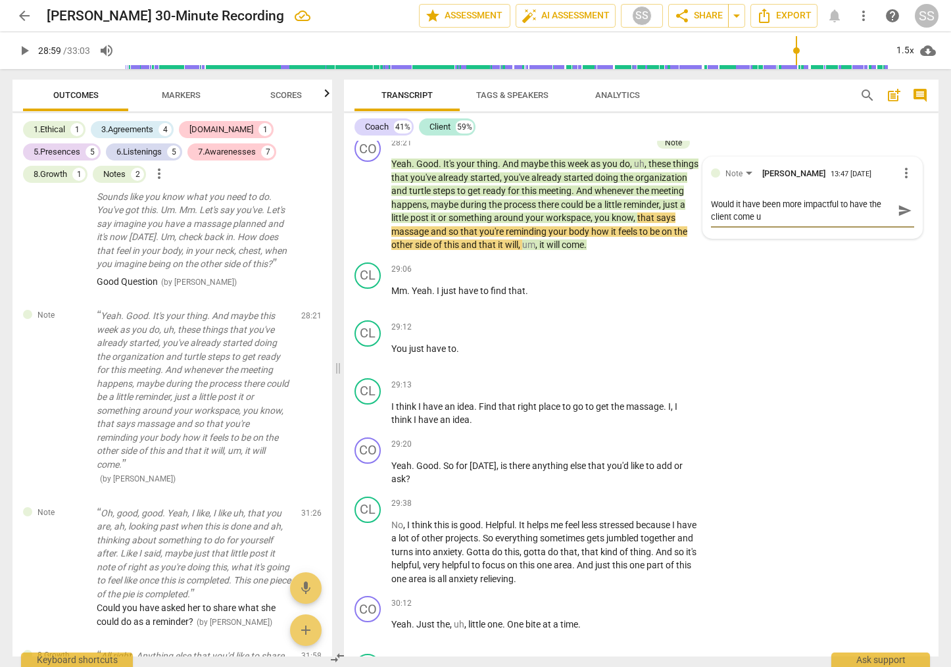
type textarea "Would it have been more impactful to have the client come"
type textarea "Would it have been more impactful to have the client com"
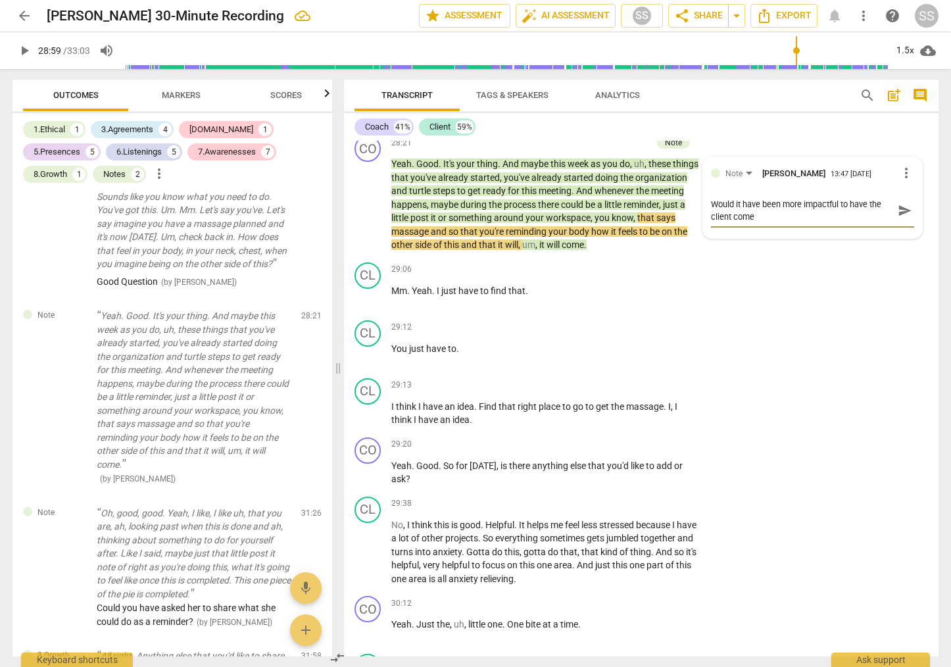
type textarea "Would it have been more impactful to have the client com"
type textarea "Would it have been more impactful to have the client co"
type textarea "Would it have been more impactful to have the client c"
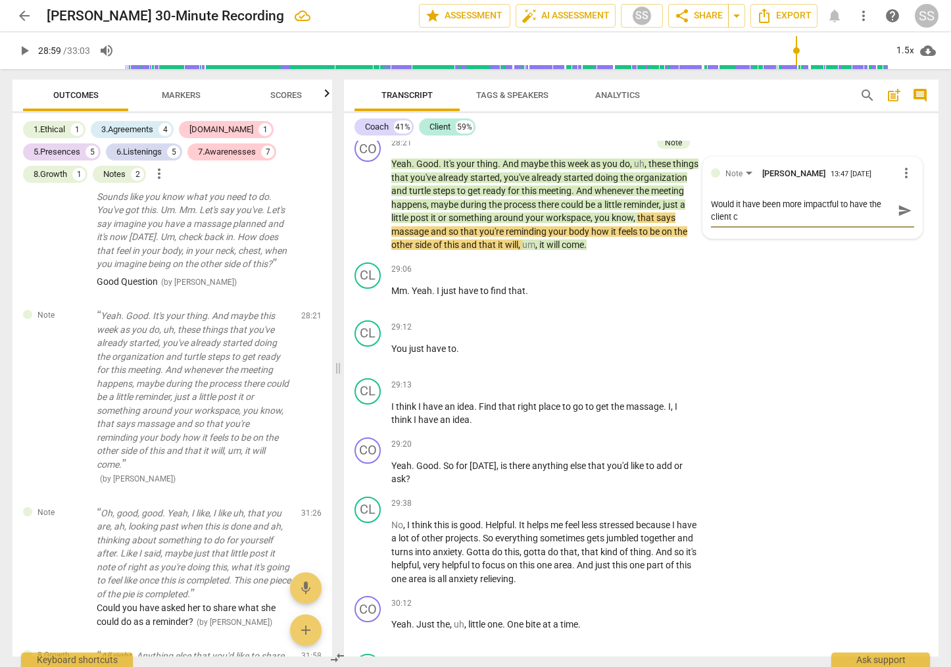
type textarea "Would it have been more impactful to have the client"
type textarea "Would it have been more impactful to have the client t"
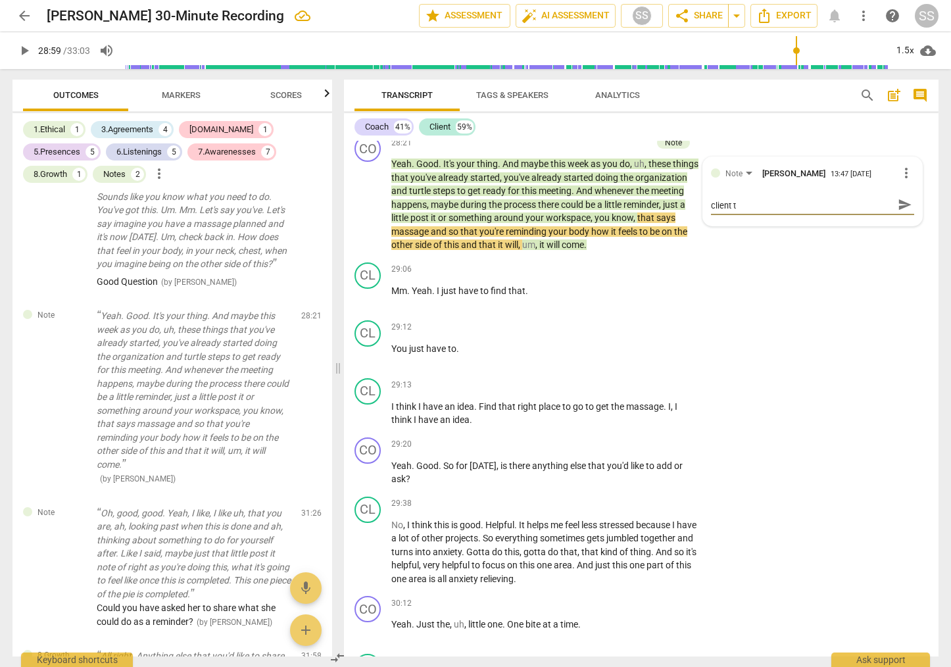
type textarea "Would it have been more impactful to have the client th"
type textarea "Would it have been more impactful to have the client thi"
type textarea "Would it have been more impactful to have the client thin"
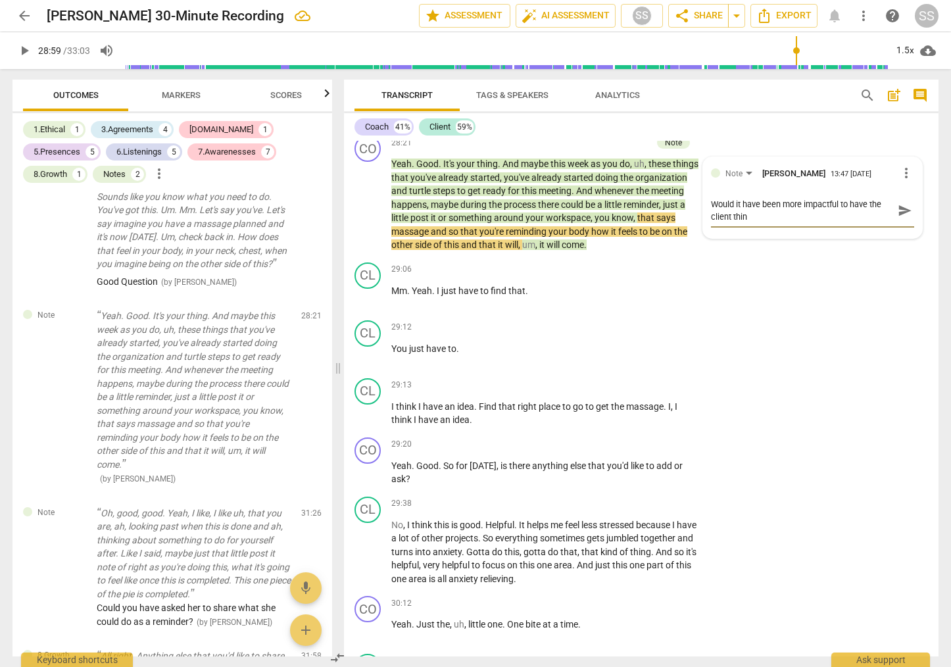
type textarea "Would it have been more impactful to have the client think"
type textarea "Would it have been more impactful to have the client think a"
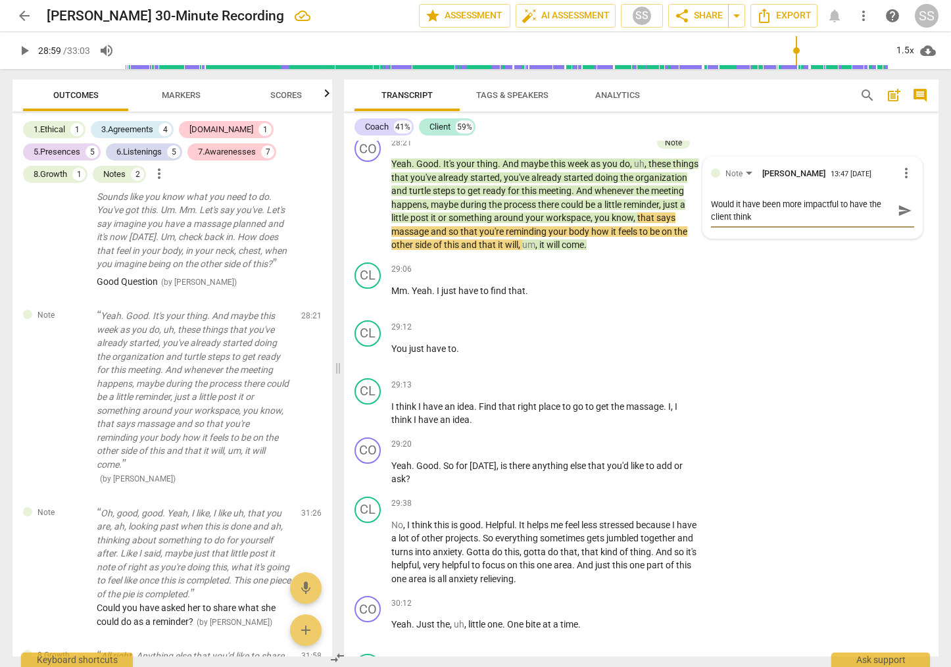
type textarea "Would it have been more impactful to have the client think a"
type textarea "Would it have been more impactful to have the client think ab"
type textarea "Would it have been more impactful to have the client think abo"
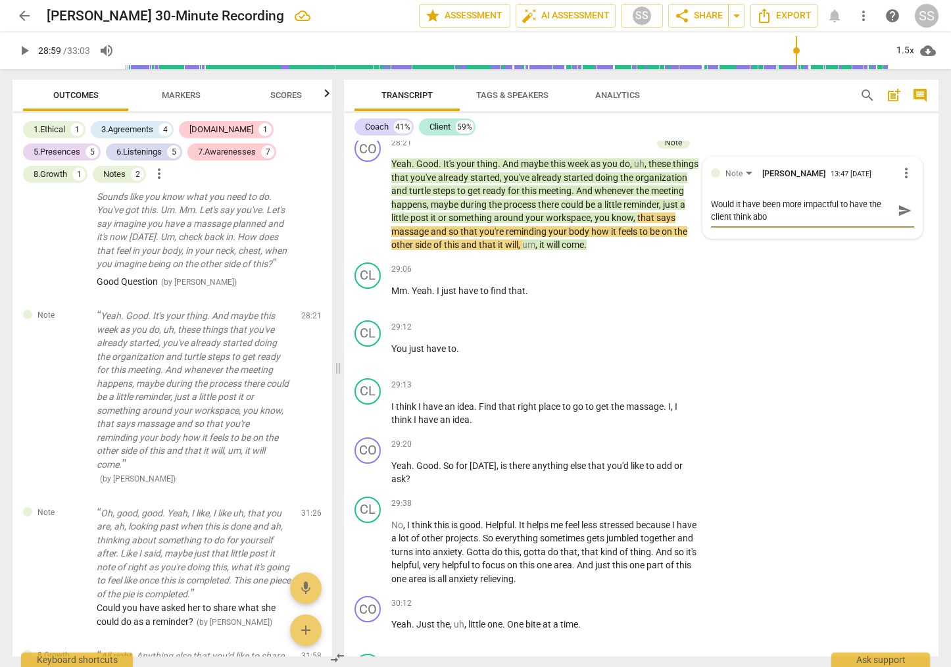
type textarea "Would it have been more impactful to have the client think abou"
click at [847, 315] on div "CL play_arrow pause 29:06 + Add competency keyboard_arrow_right Mm . Yeah . I j…" at bounding box center [641, 286] width 595 height 58
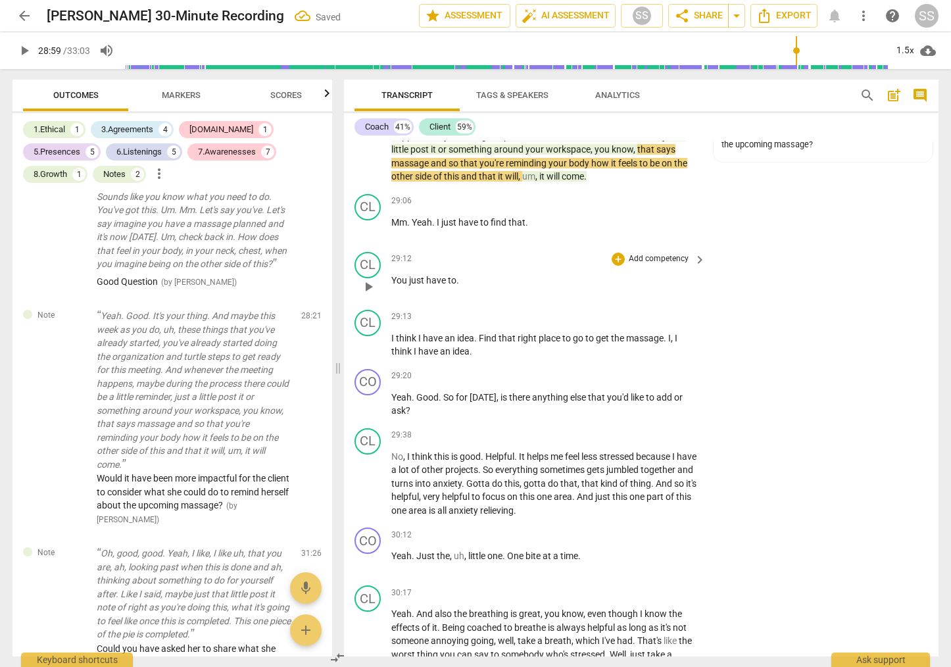
scroll to position [8489, 0]
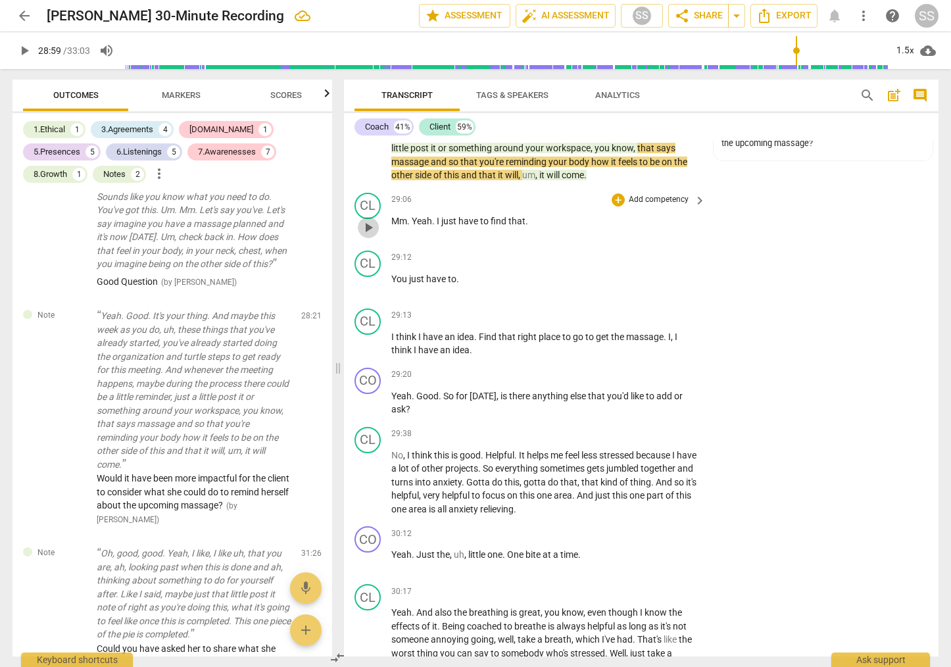
click at [374, 236] on span "play_arrow" at bounding box center [369, 228] width 16 height 16
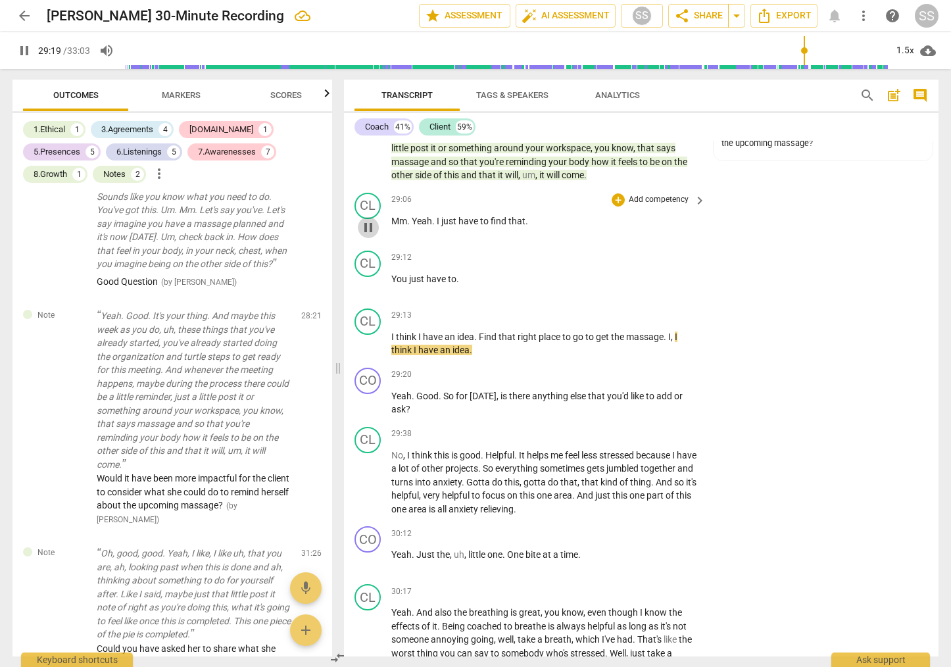
click at [368, 236] on span "pause" at bounding box center [369, 228] width 16 height 16
click at [368, 277] on div "CL" at bounding box center [368, 264] width 26 height 26
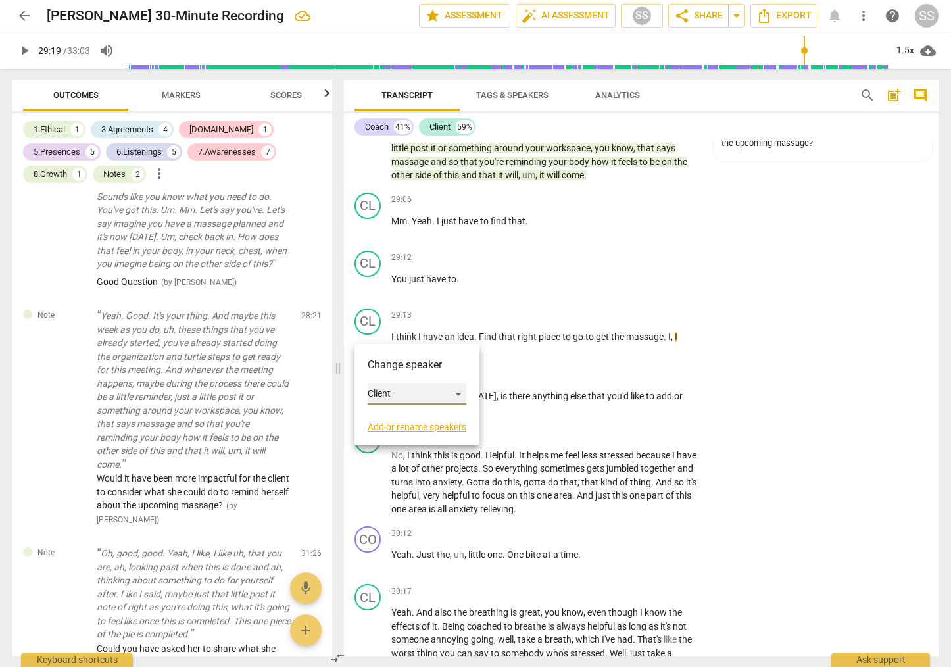
click at [458, 393] on div "Client" at bounding box center [417, 394] width 99 height 21
click at [408, 376] on li "Coach" at bounding box center [418, 369] width 100 height 25
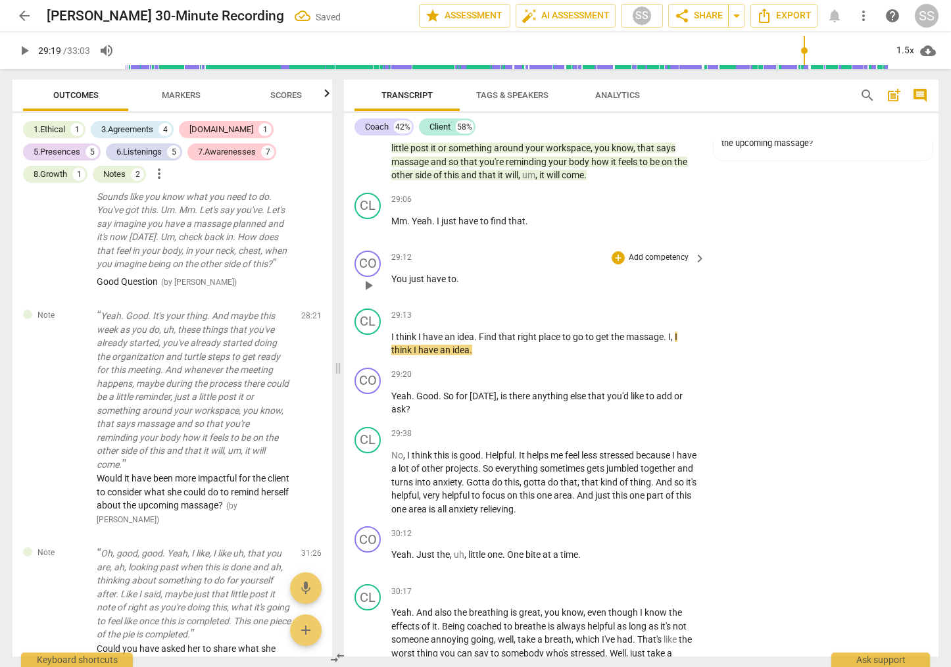
click at [369, 293] on span "play_arrow" at bounding box center [369, 286] width 16 height 16
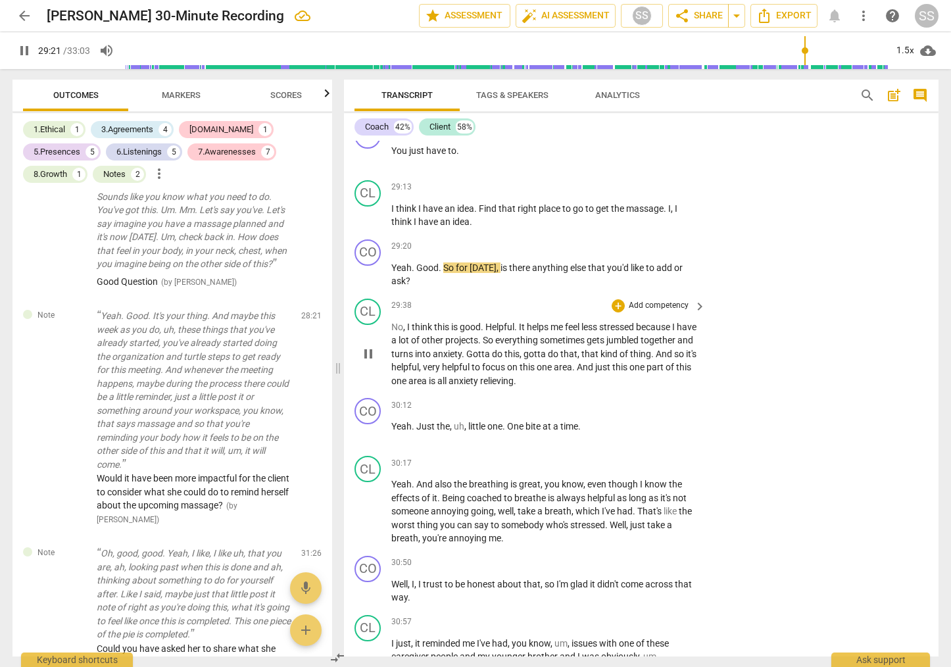
scroll to position [8623, 0]
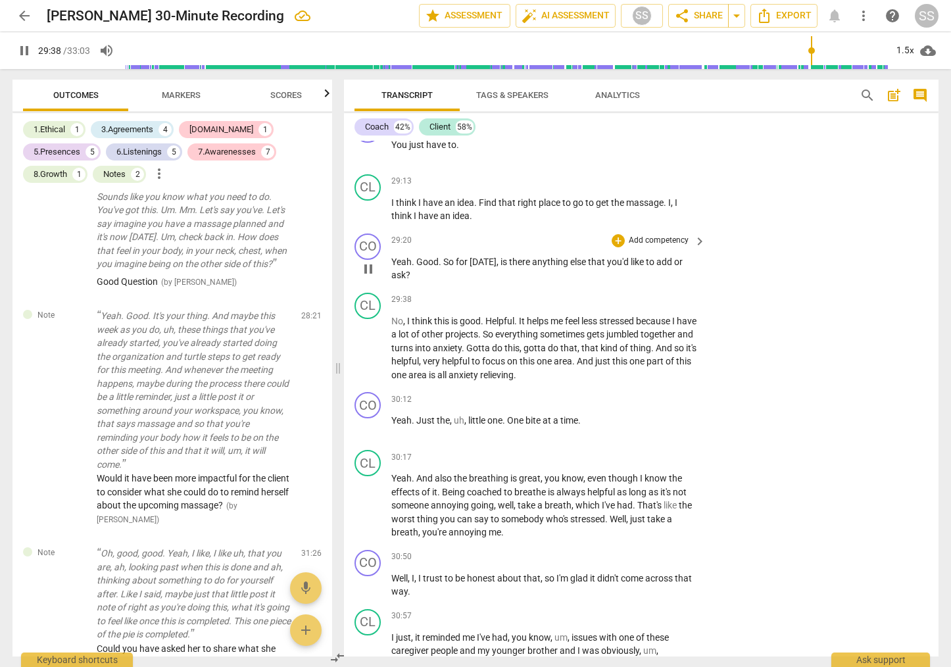
click at [652, 247] on p "Add competency" at bounding box center [659, 241] width 62 height 12
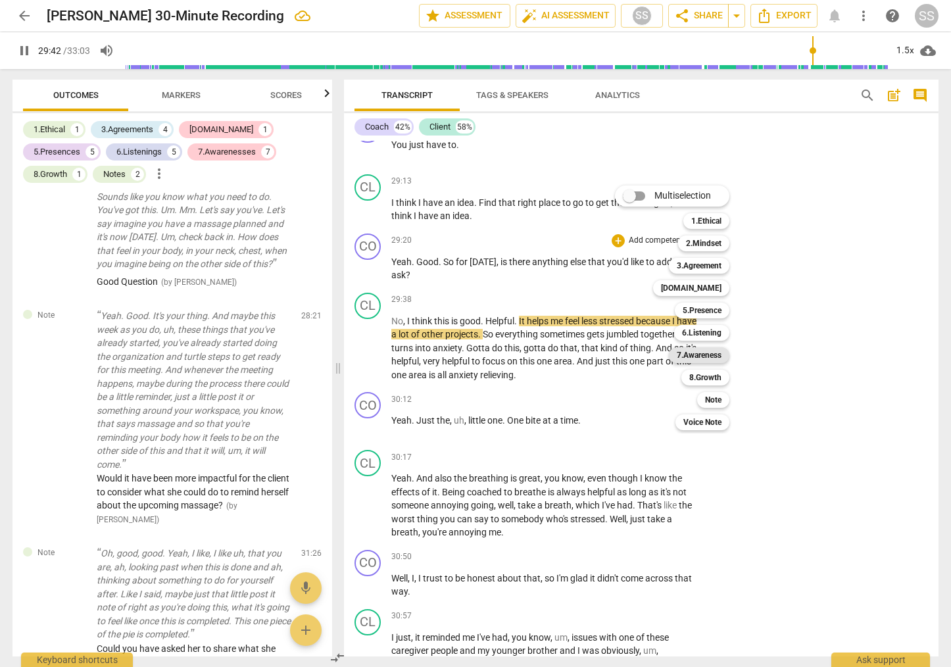
click at [712, 351] on b "7.Awareness" at bounding box center [699, 355] width 45 height 16
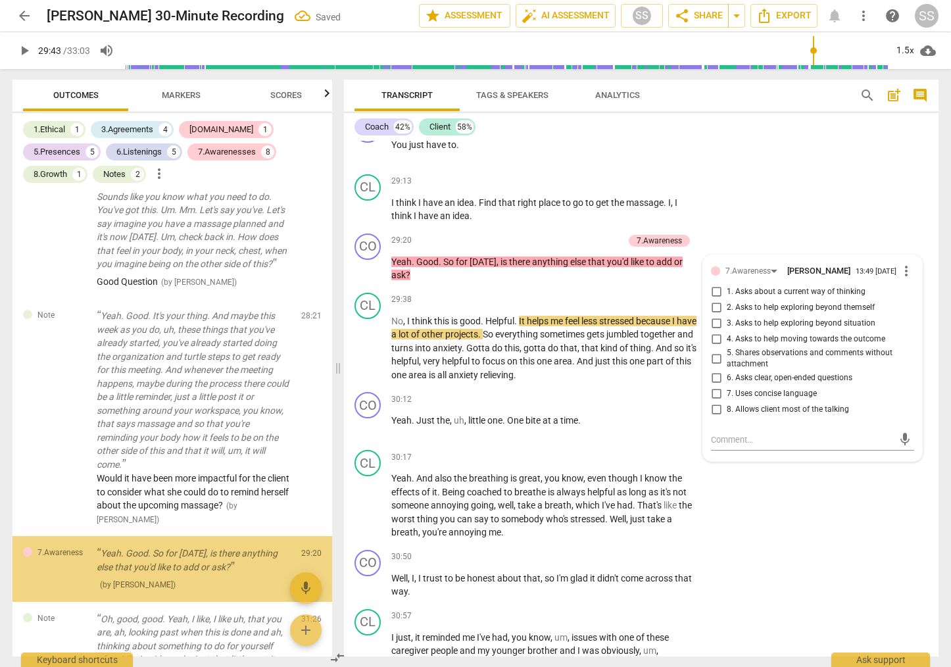
scroll to position [3149, 0]
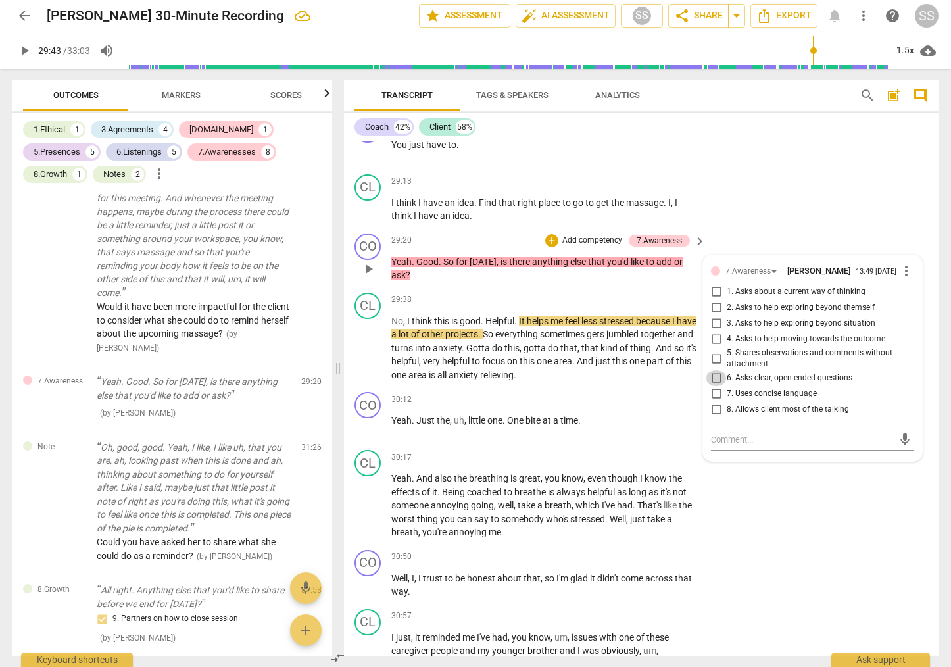
click at [712, 386] on input "6. Asks clear, open-ended questions" at bounding box center [716, 378] width 21 height 16
drag, startPoint x: 772, startPoint y: 305, endPoint x: 764, endPoint y: 294, distance: 13.2
click at [769, 293] on div "format_bold format_list_bulleted [PERSON_NAME] delete Summary: The Coach did a …" at bounding box center [641, 399] width 595 height 516
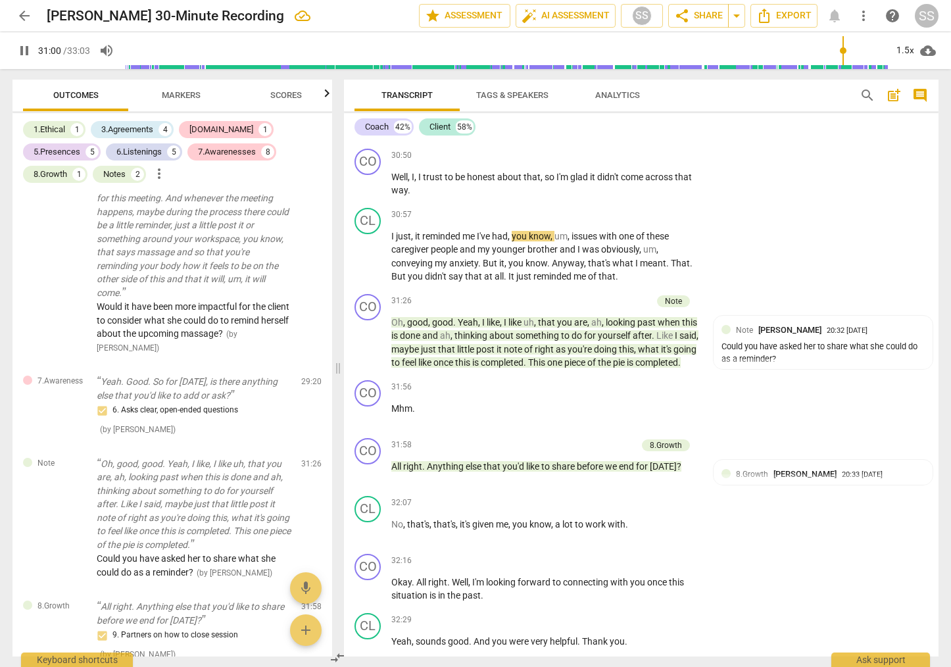
scroll to position [9038, 0]
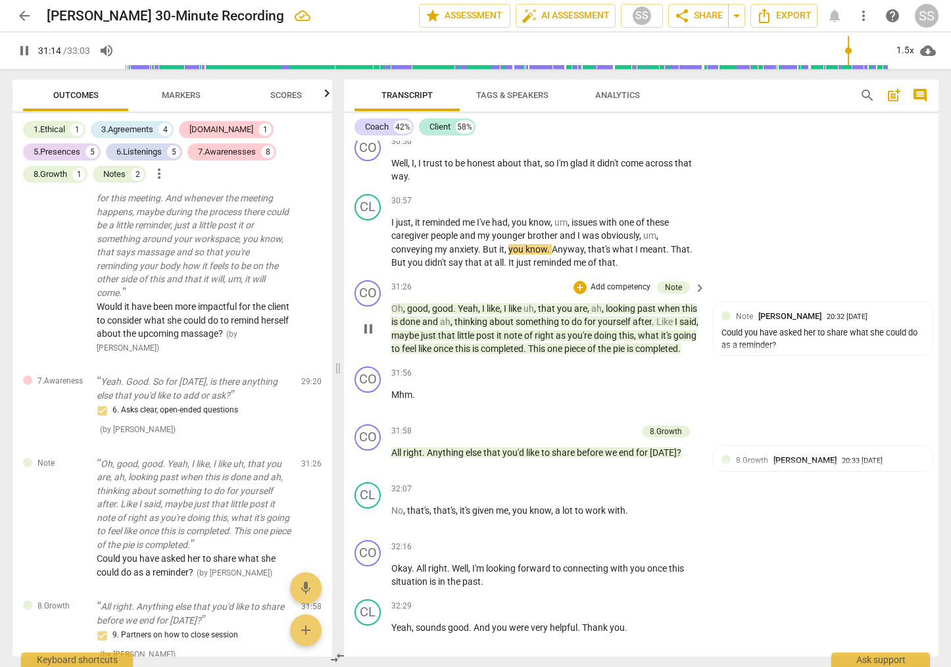
click at [368, 337] on span "pause" at bounding box center [369, 329] width 16 height 16
